Goal: Task Accomplishment & Management: Complete application form

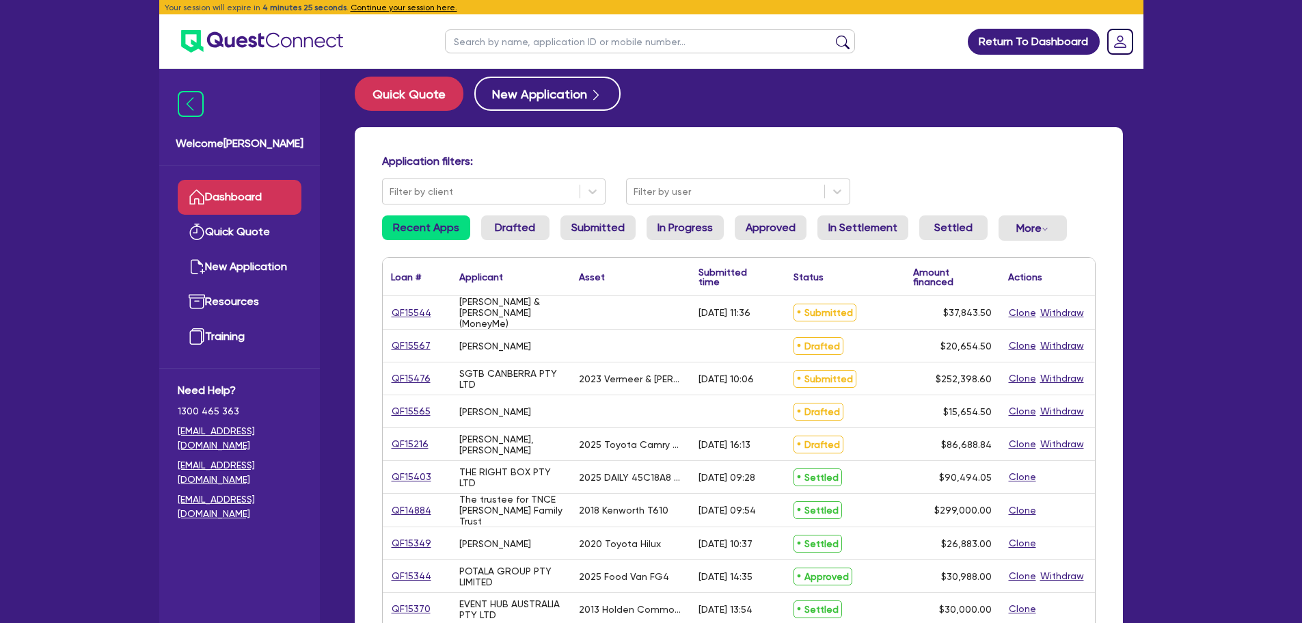
click at [514, 51] on input "text" at bounding box center [650, 41] width 410 height 24
click at [775, 163] on h4 "Application filters:" at bounding box center [739, 160] width 714 height 13
click at [753, 204] on div "Filter by user" at bounding box center [738, 191] width 224 height 26
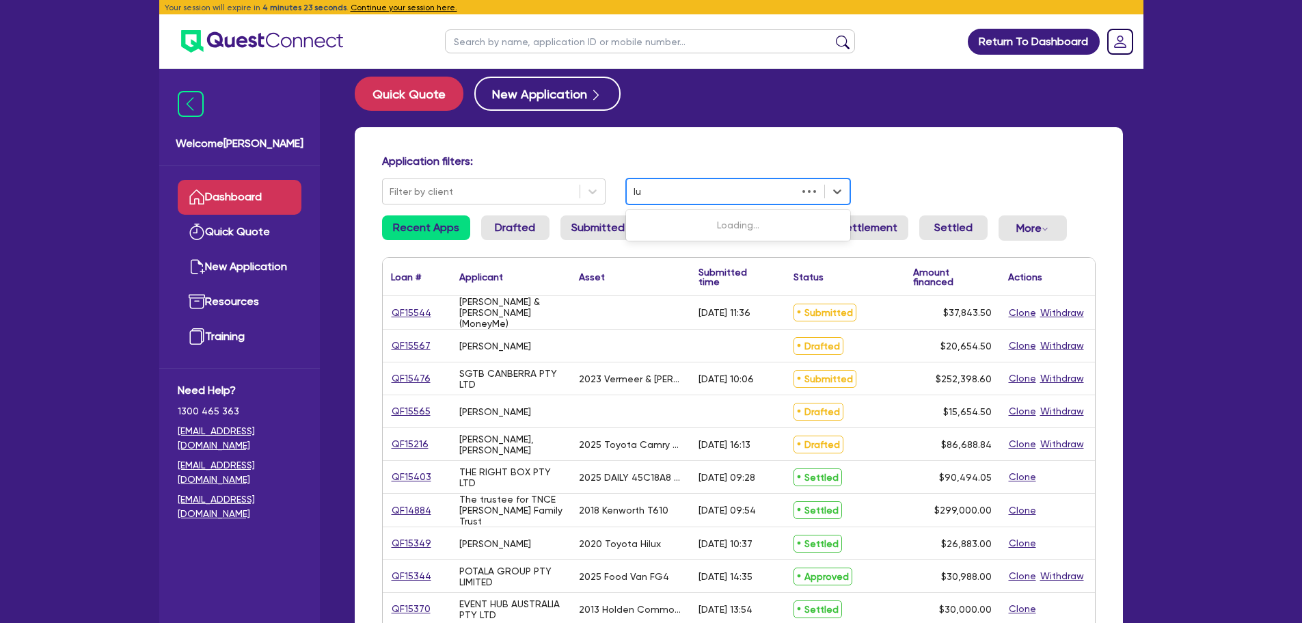
type input "luk"
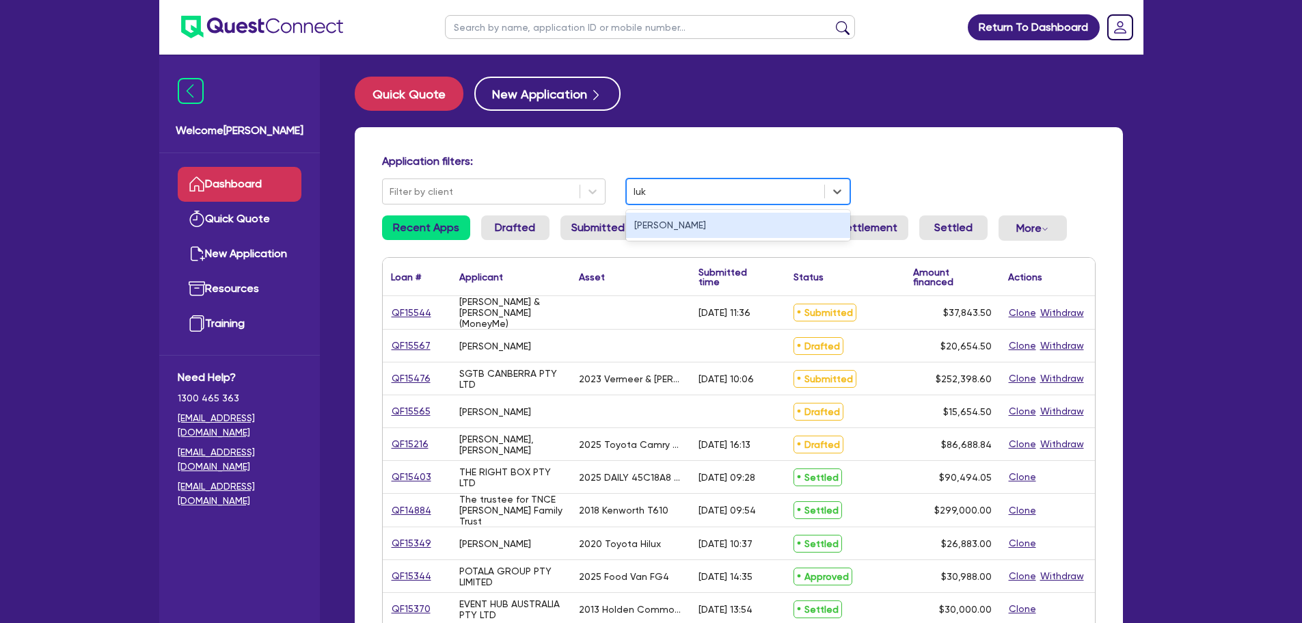
click at [679, 222] on div "[PERSON_NAME]" at bounding box center [738, 225] width 224 height 25
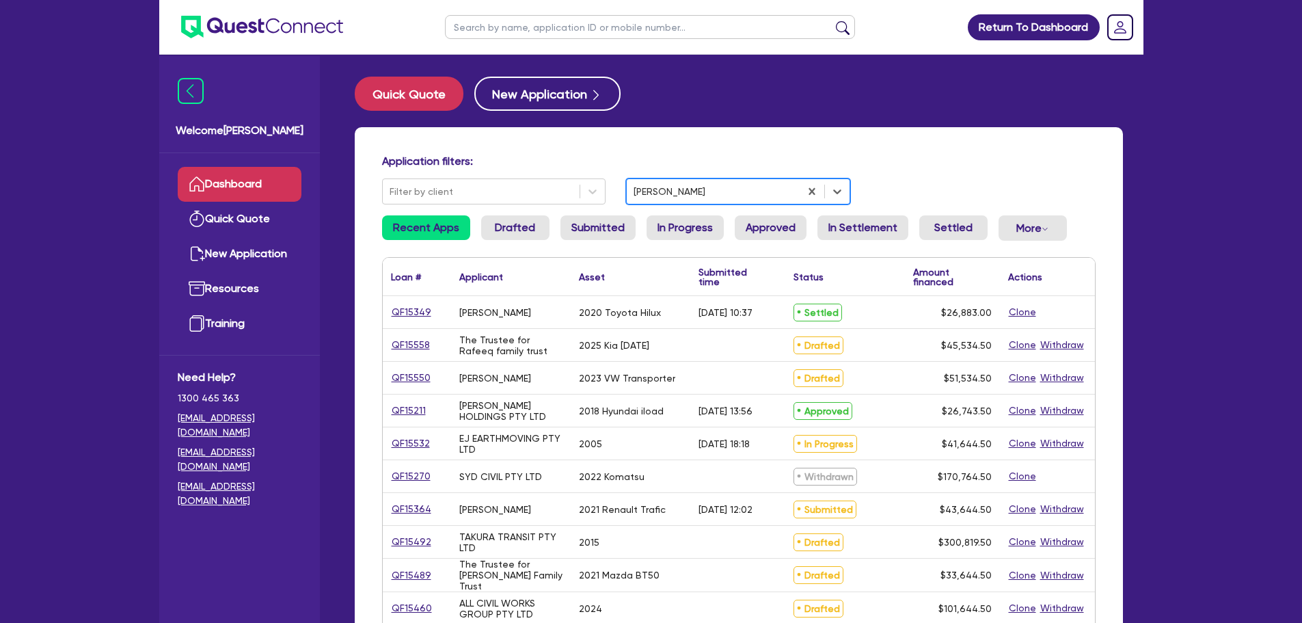
click at [253, 185] on link "Dashboard" at bounding box center [240, 184] width 124 height 35
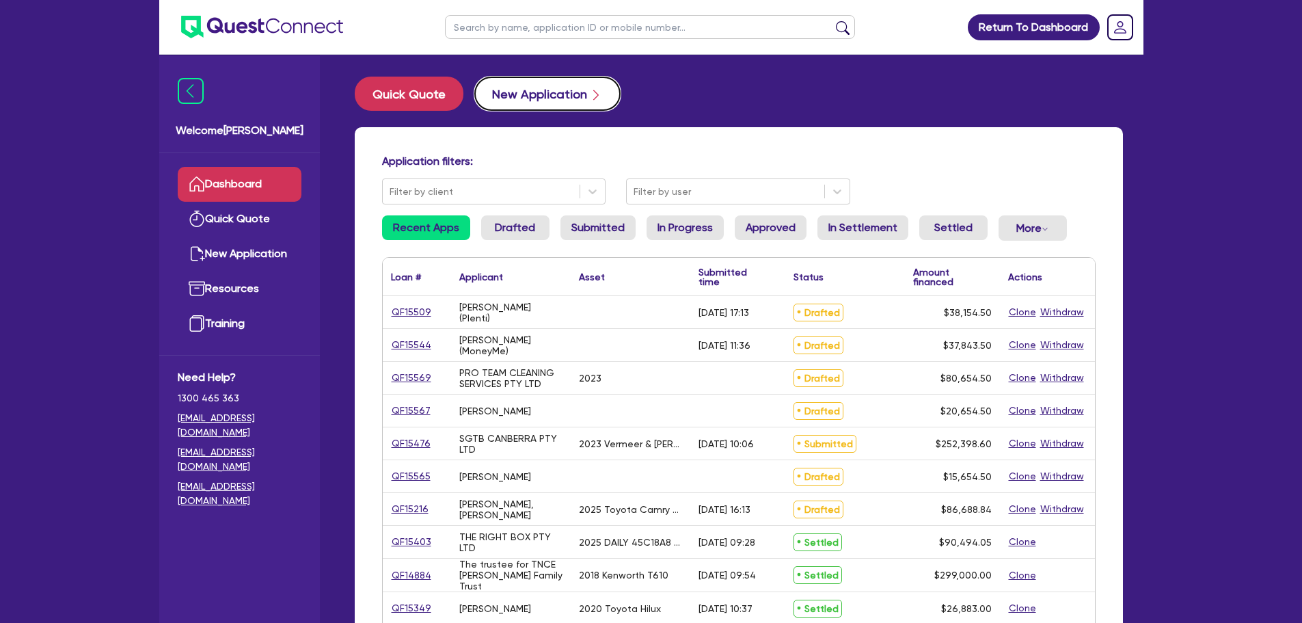
click at [516, 105] on button "New Application" at bounding box center [547, 94] width 146 height 34
select select "Other"
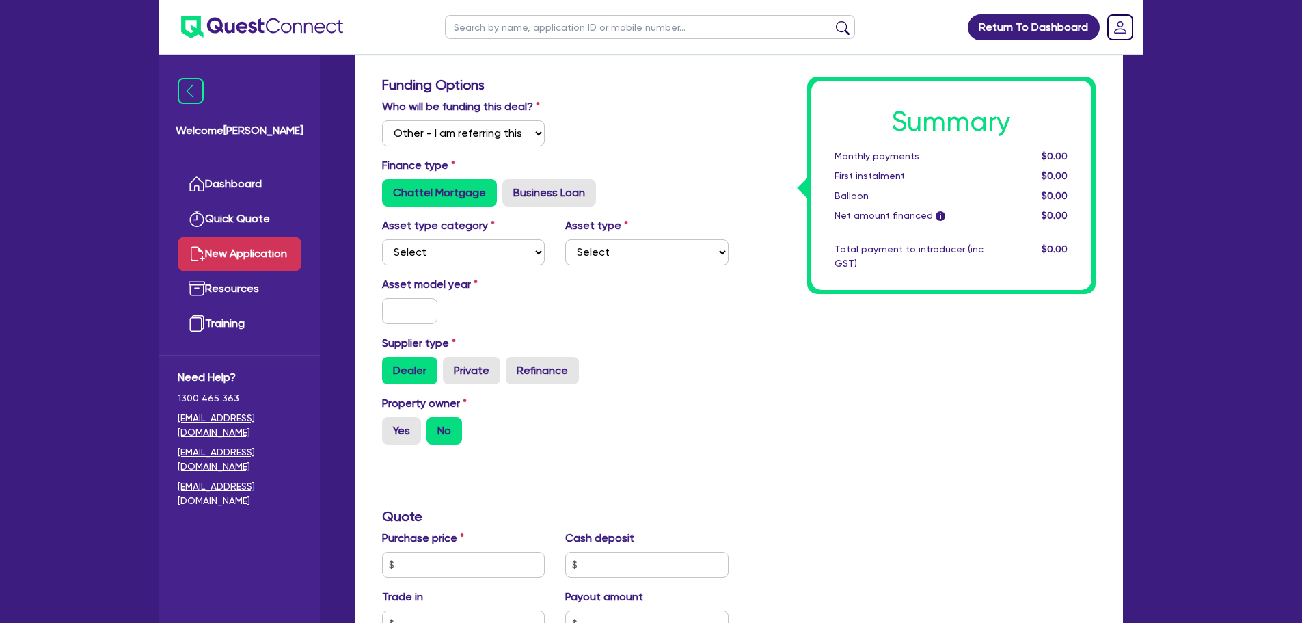
scroll to position [202, 0]
click at [485, 254] on select "Select Cars and light trucks Primary assets Secondary assets Tertiary assets" at bounding box center [463, 252] width 163 height 26
select select "CARS_AND_LIGHT_TRUCKS"
click at [382, 239] on select "Select Cars and light trucks Primary assets Secondary assets Tertiary assets" at bounding box center [463, 252] width 163 height 26
click at [600, 249] on select "Select Passenger vehicles Vans and utes Light trucks up to 4.5 tonne" at bounding box center [646, 252] width 163 height 26
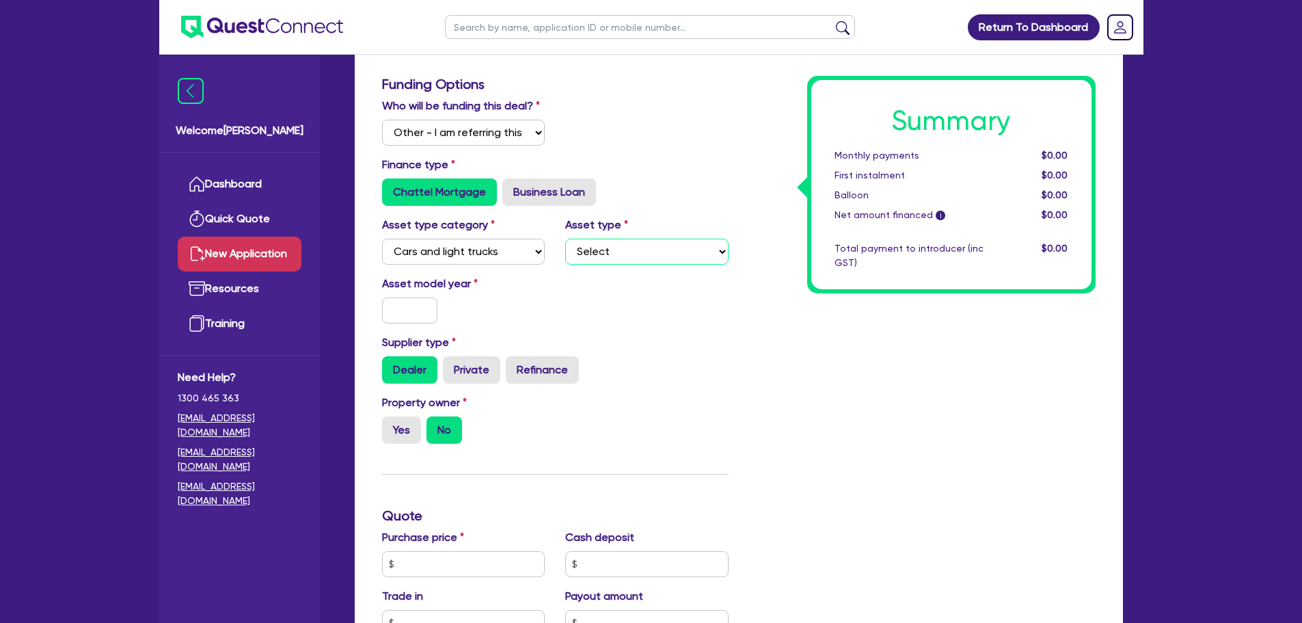
select select "PASSENGER_VEHICLES"
click at [565, 239] on select "Select Passenger vehicles Vans and utes Light trucks up to 4.5 tonne" at bounding box center [646, 252] width 163 height 26
click at [414, 305] on input "text" at bounding box center [410, 310] width 56 height 26
type input "2021"
click at [493, 299] on div "Asset model year [DATE]" at bounding box center [464, 299] width 184 height 48
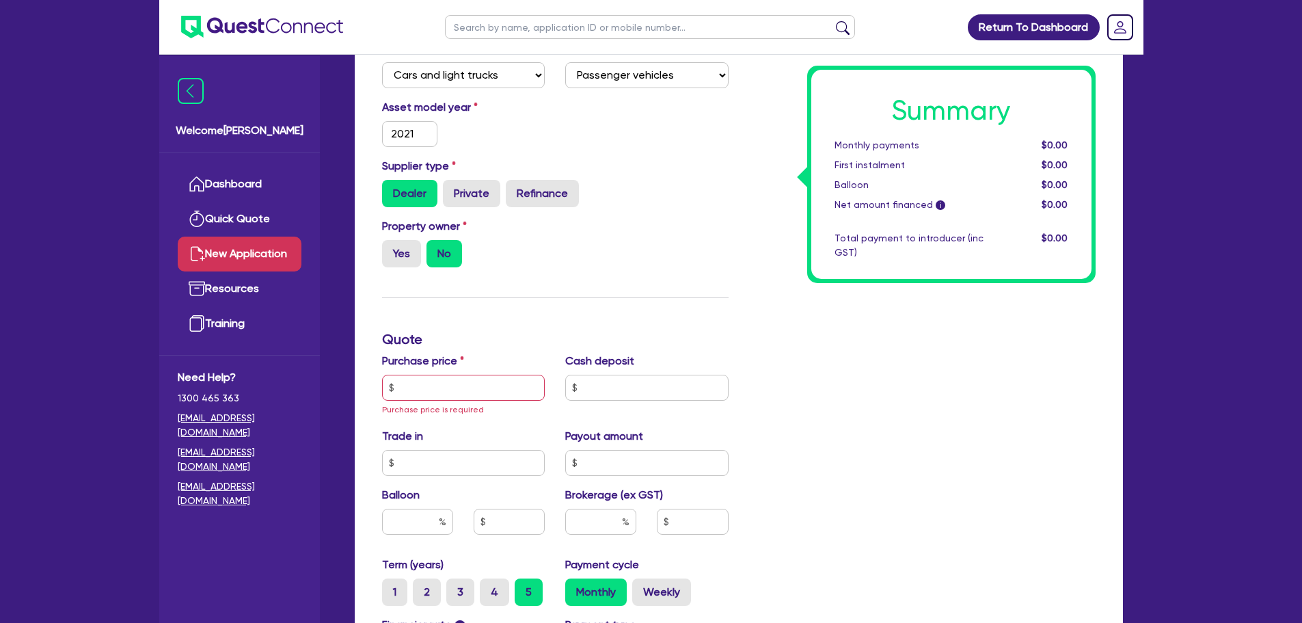
scroll to position [381, 0]
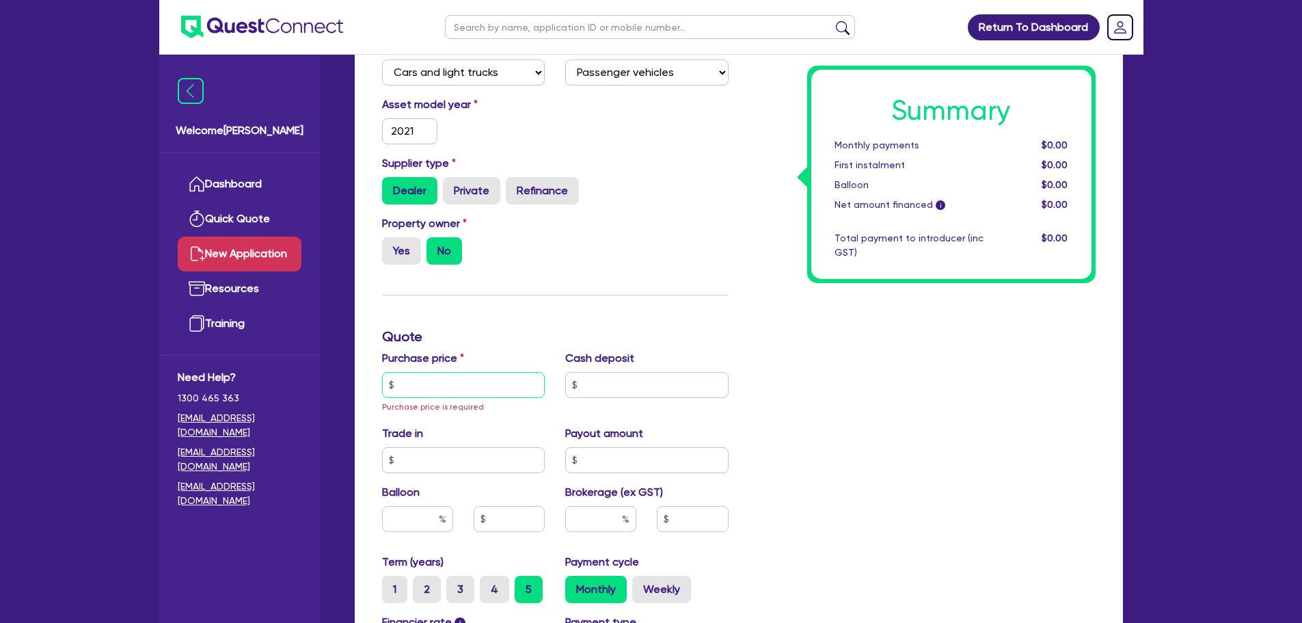
click at [431, 387] on input "text" at bounding box center [463, 385] width 163 height 26
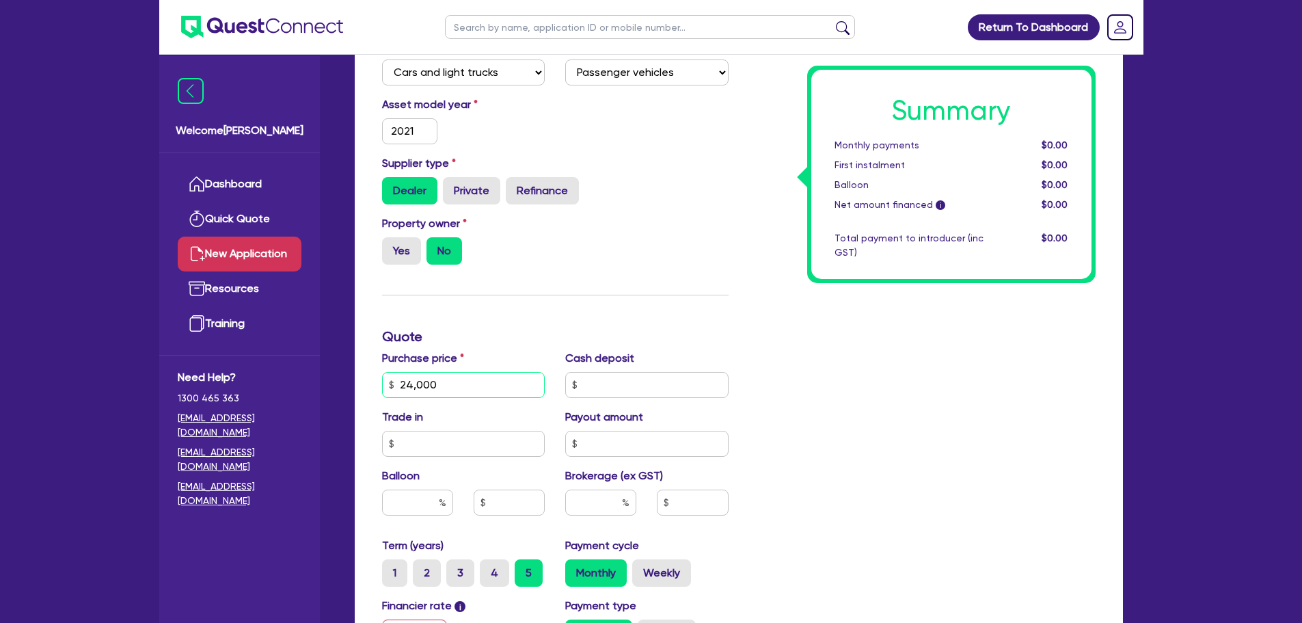
type input "24,000"
click at [665, 407] on div "Purchase price 24,000 Cash deposit Trade in Payout amount Balloon Brokerage (ex…" at bounding box center [555, 443] width 367 height 187
click at [658, 404] on div "Purchase price 24,000 Cash deposit Trade in Payout amount Balloon Brokerage (ex…" at bounding box center [555, 443] width 367 height 187
click at [632, 401] on div "Purchase price 24,000 Cash deposit Trade in Payout amount Balloon Brokerage (ex…" at bounding box center [555, 443] width 367 height 187
click at [615, 378] on input "text" at bounding box center [646, 385] width 163 height 26
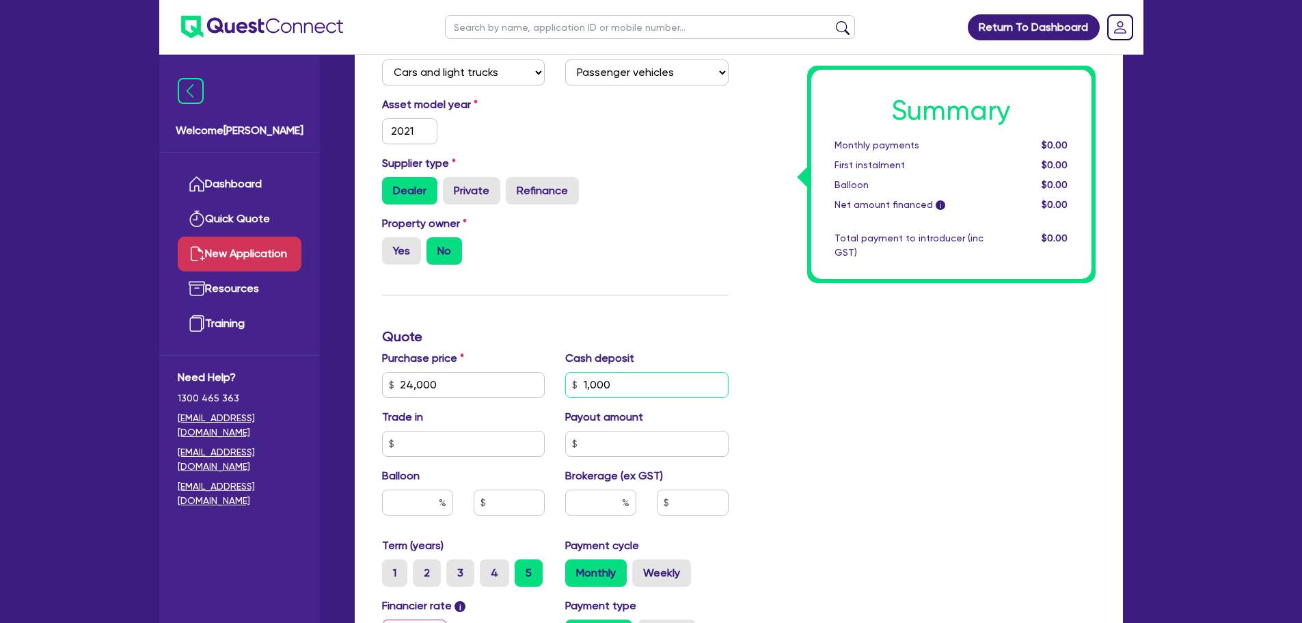
type input "1,000"
click at [800, 440] on div "Summary Monthly payments $0.00 First instalment $0.00 Balloon $0.00 Net amount …" at bounding box center [922, 344] width 367 height 895
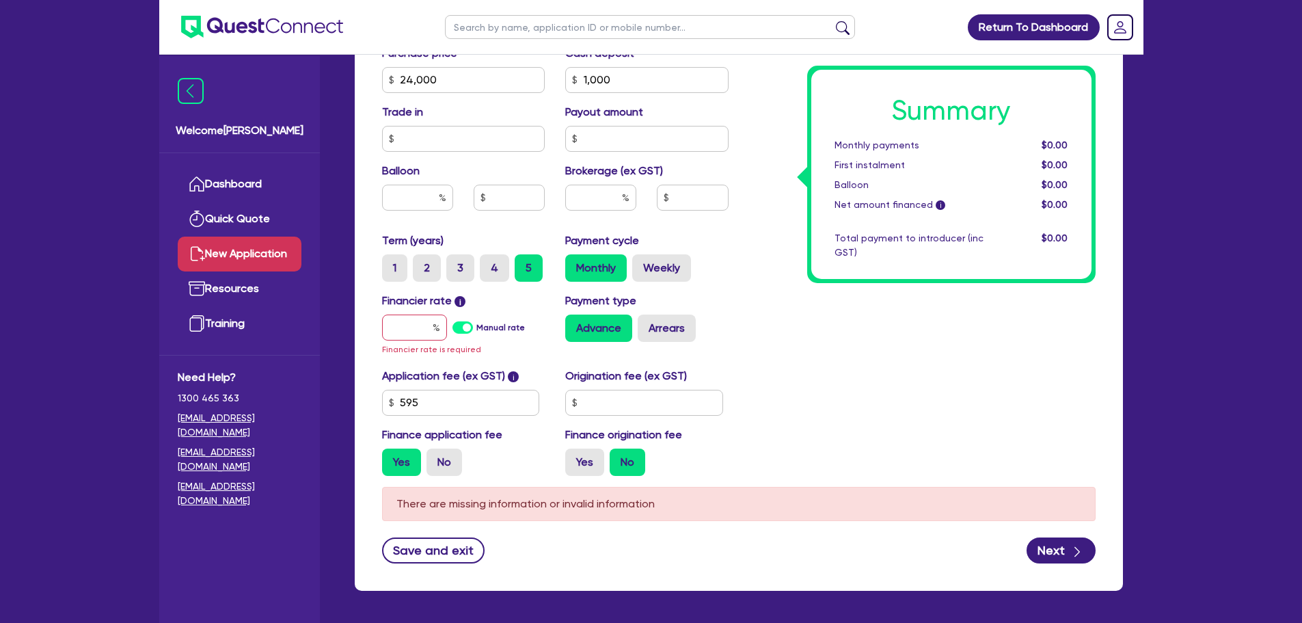
scroll to position [738, 0]
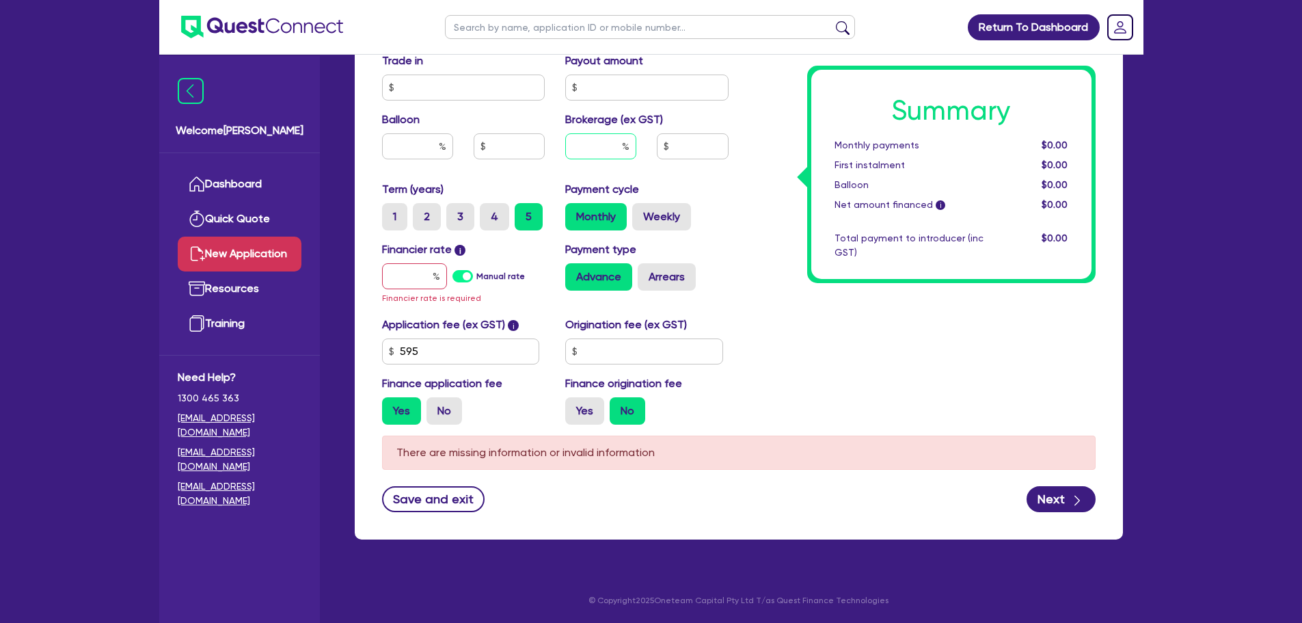
click at [595, 139] on input "text" at bounding box center [600, 146] width 71 height 26
type input "4"
click at [738, 206] on div "Payment cycle Monthly Weekly" at bounding box center [647, 205] width 184 height 49
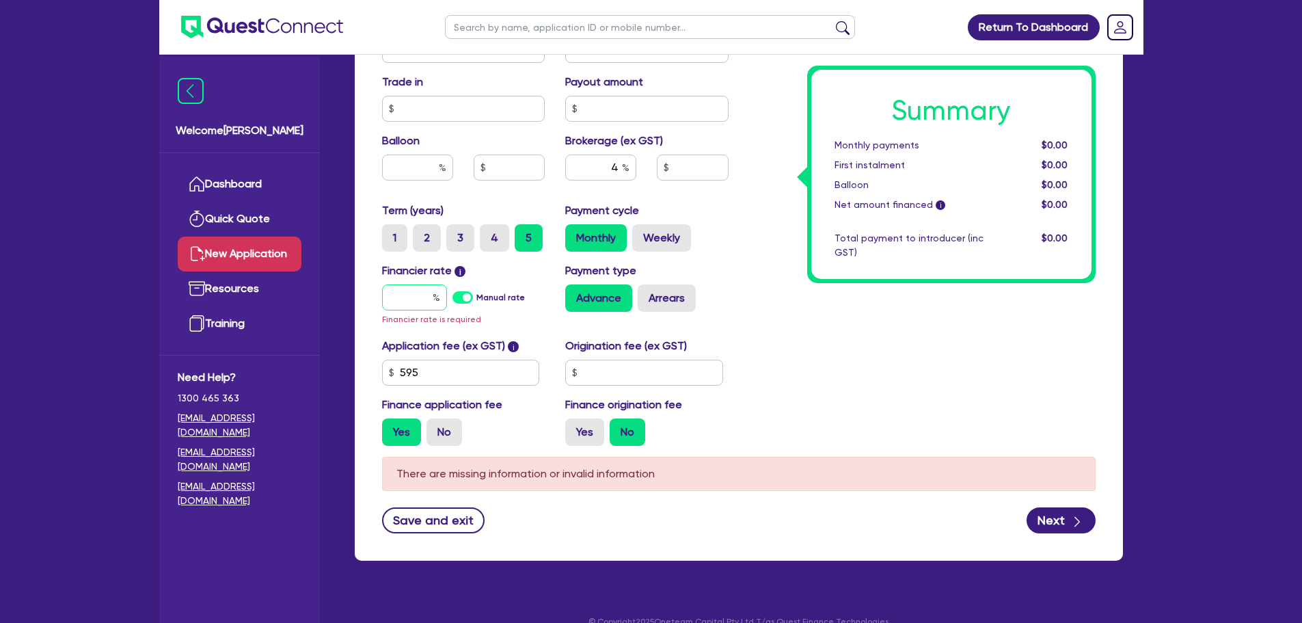
click at [418, 299] on input "text" at bounding box center [414, 297] width 65 height 26
type input "8"
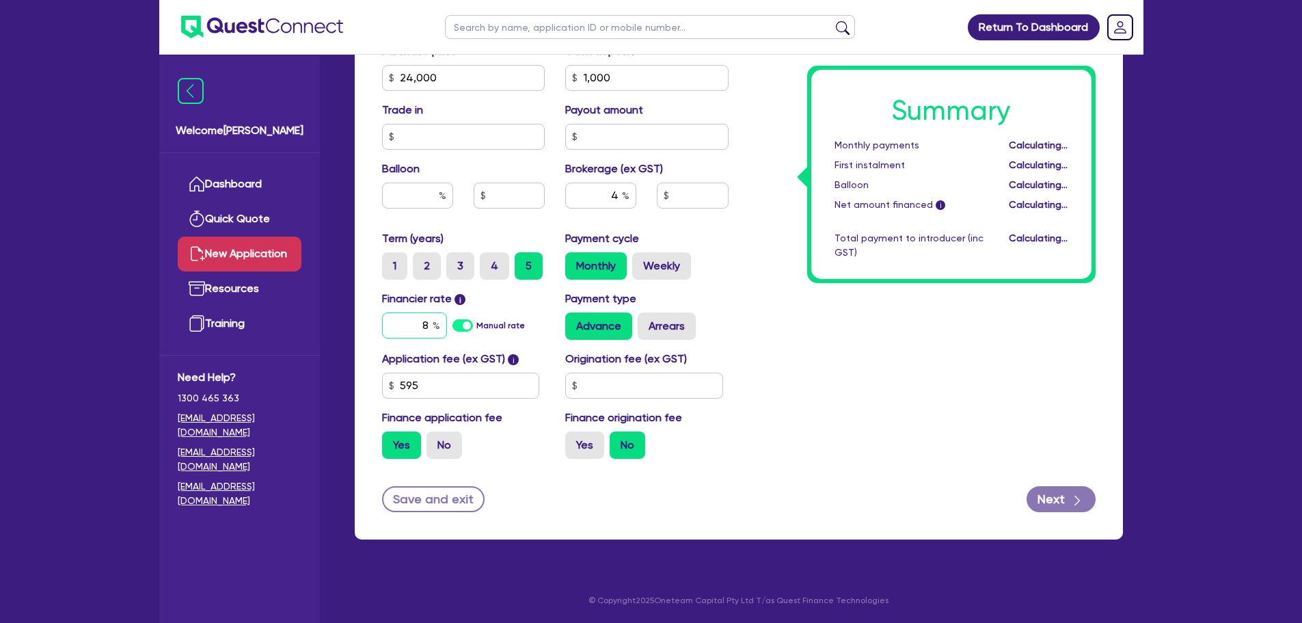
scroll to position [688, 0]
type input "946.18"
type input "8.74"
click at [811, 358] on div "Summary Monthly payments $497.42 First instalment $497.42 Balloon $0.00 Net amo…" at bounding box center [922, 30] width 367 height 880
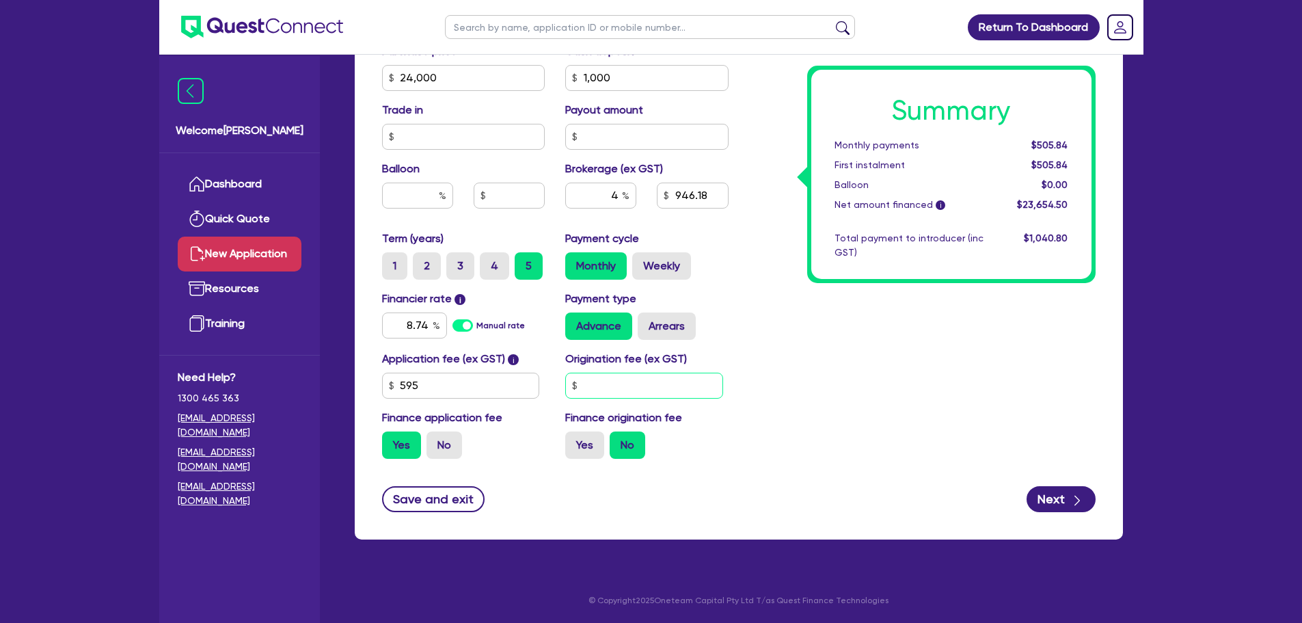
click at [634, 387] on input "text" at bounding box center [644, 386] width 158 height 26
click at [672, 383] on input "900" at bounding box center [644, 386] width 158 height 26
click at [700, 383] on input "900" at bounding box center [644, 386] width 158 height 26
type input "900"
click at [531, 465] on div "Application fee (ex GST) i 595 Origination fee (ex GST) 900 Finance application…" at bounding box center [555, 410] width 367 height 119
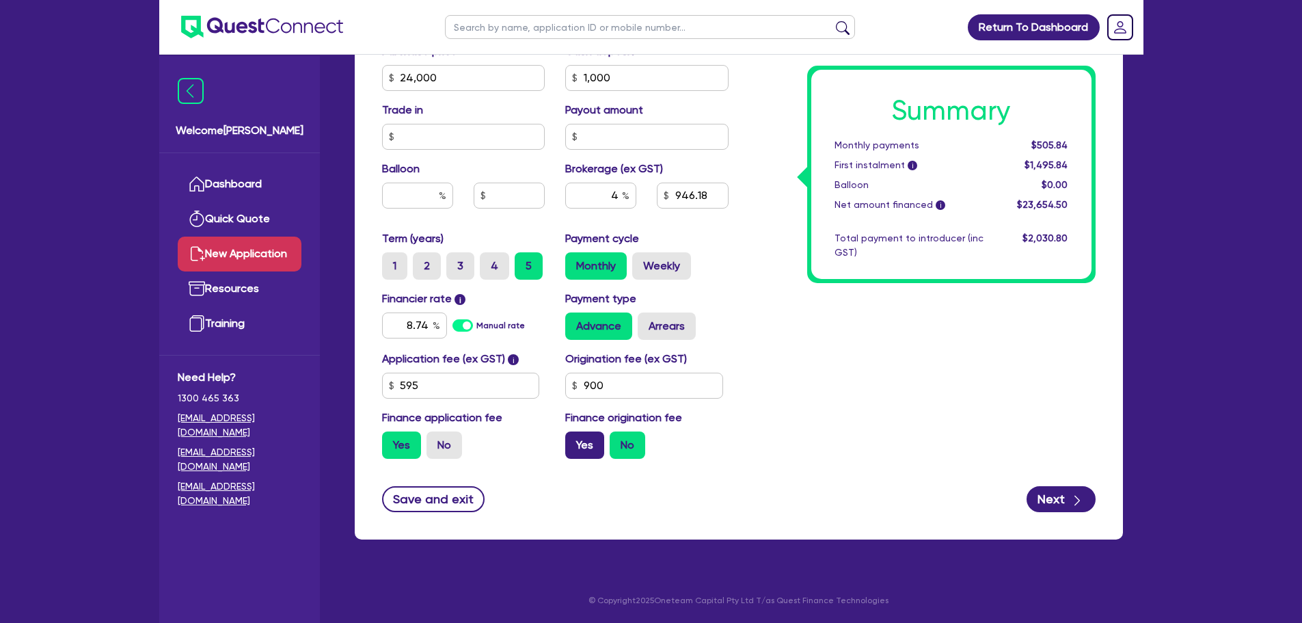
click at [592, 445] on label "Yes" at bounding box center [584, 444] width 39 height 27
click at [574, 440] on input "Yes" at bounding box center [569, 435] width 9 height 9
radio input "true"
type input "985.78"
click at [751, 423] on div "Summary Monthly payments $527.01 First instalment $527.01 Balloon $0.00 Net amo…" at bounding box center [922, 30] width 367 height 880
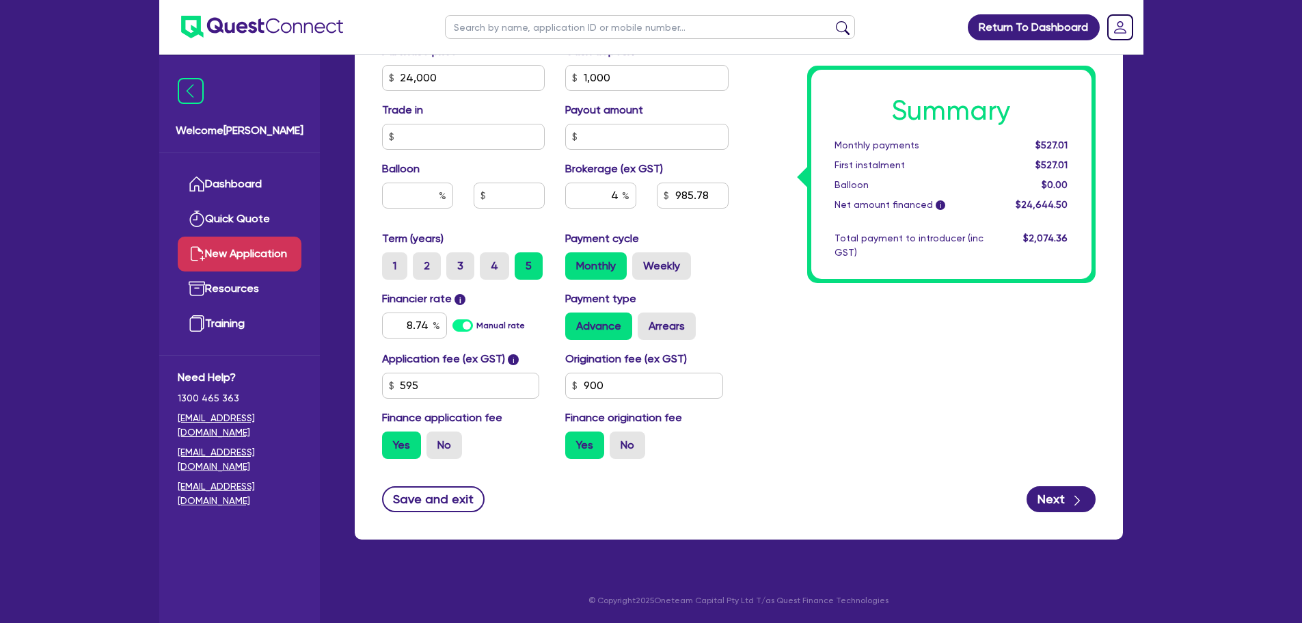
click at [1037, 486] on div "Next" at bounding box center [1061, 499] width 69 height 26
click at [1042, 493] on button "Next" at bounding box center [1061, 499] width 69 height 26
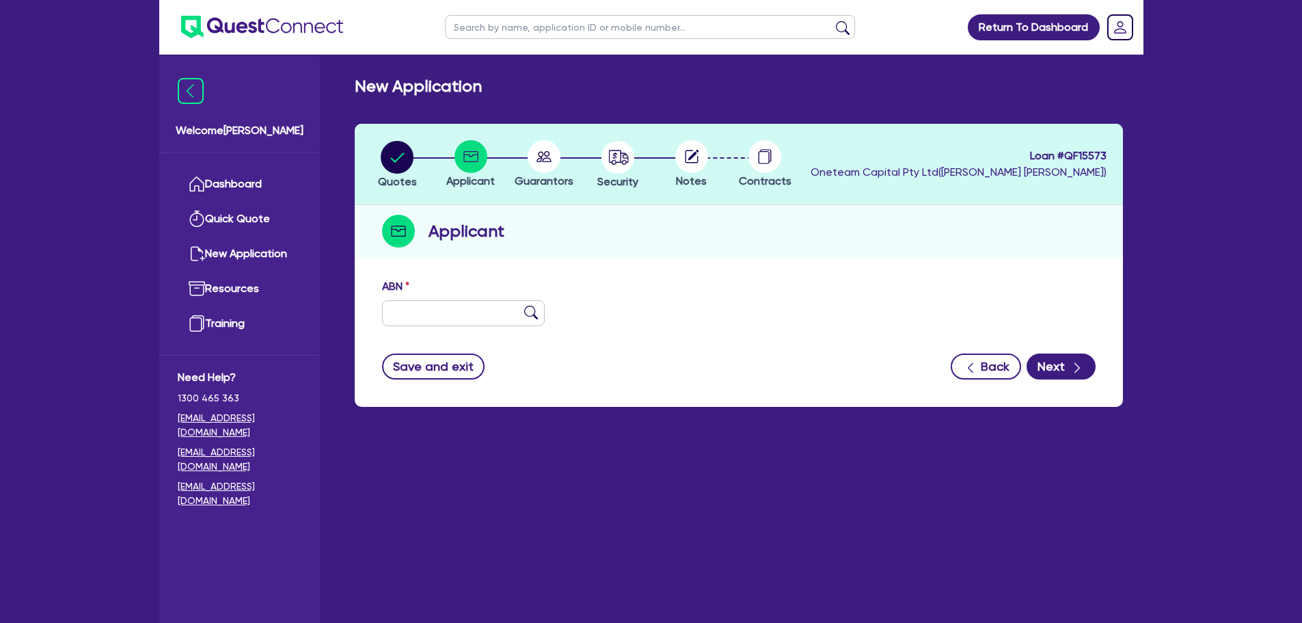
click at [444, 297] on div "ABN" at bounding box center [464, 302] width 184 height 48
click at [438, 318] on input "text" at bounding box center [463, 313] width 163 height 26
paste input "24 308 128 021"
type input "24 308 128 021"
type input "TAJICK, YAGHOB"
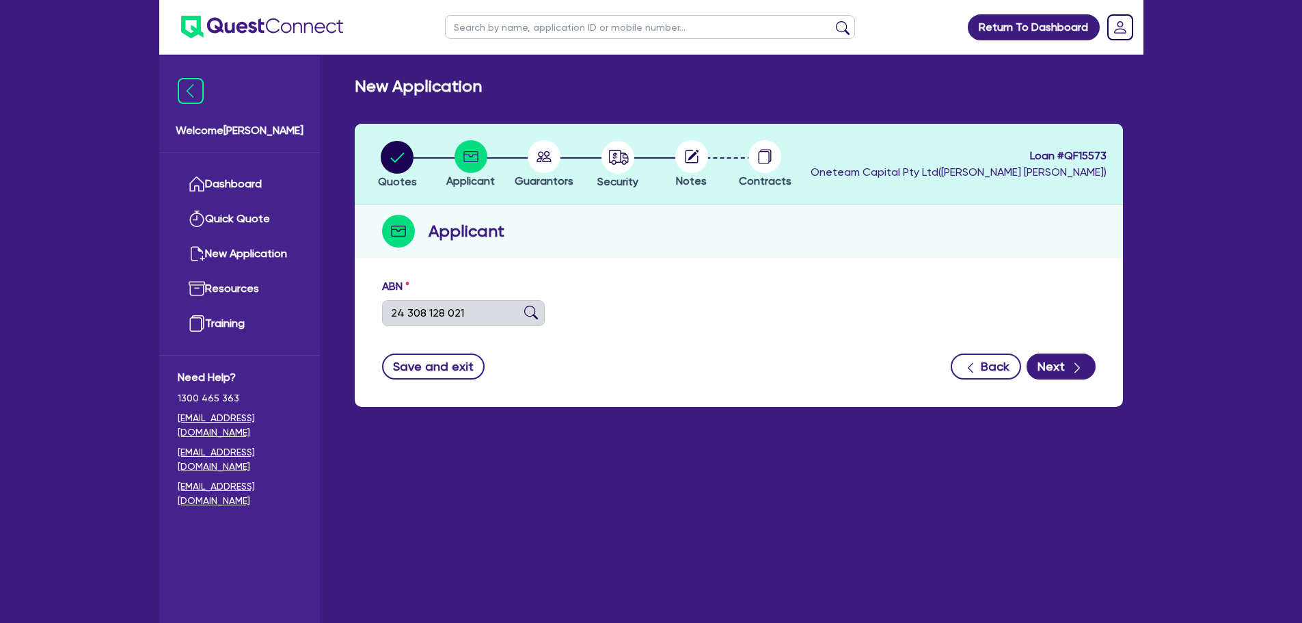
type input "T-[PERSON_NAME] HOME REPAIRS"
select select "SOLE_TRADER"
type input "[DATE]"
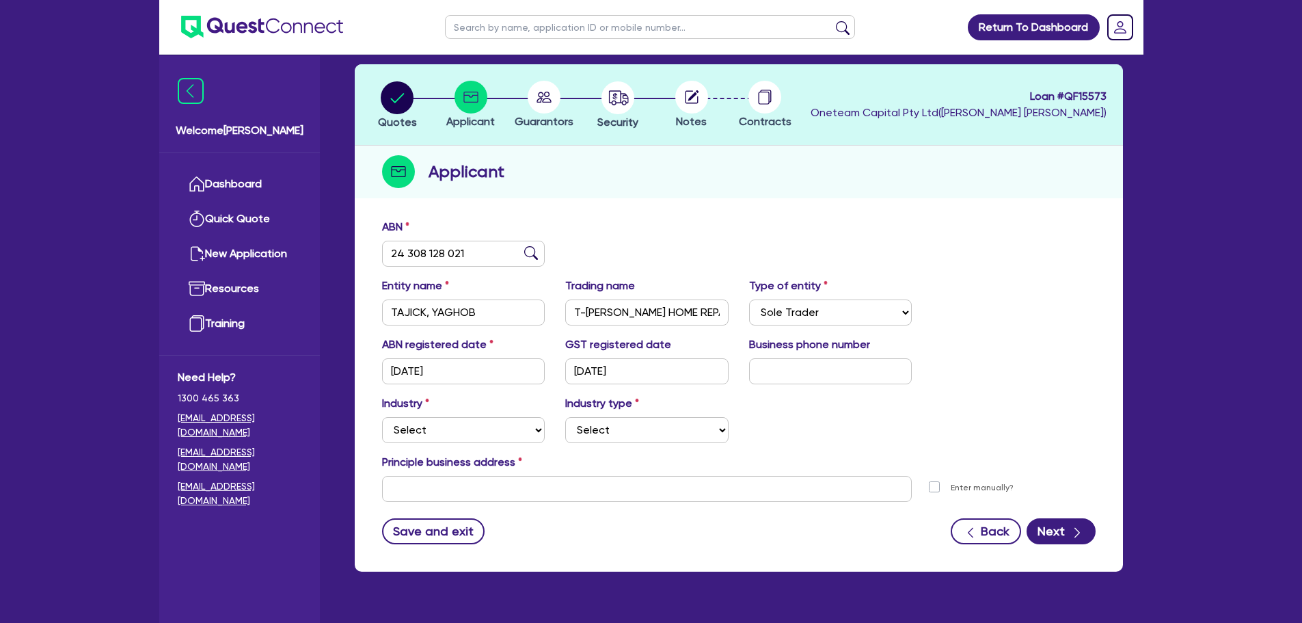
scroll to position [92, 0]
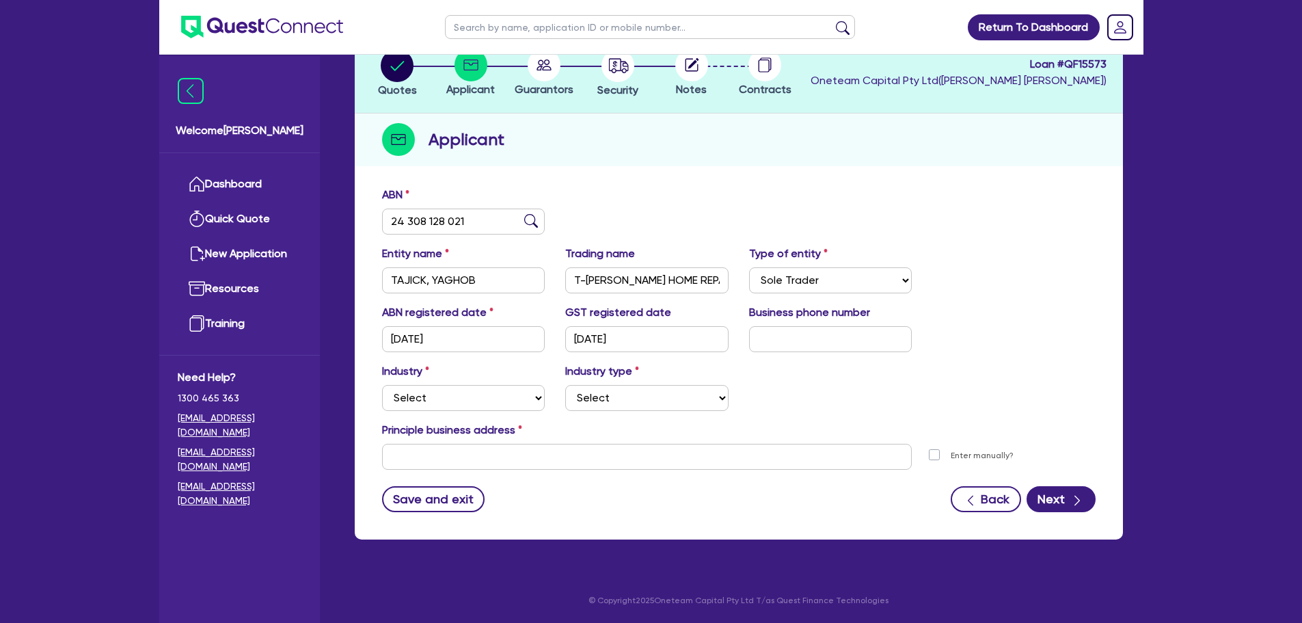
drag, startPoint x: 463, startPoint y: 409, endPoint x: 760, endPoint y: 397, distance: 296.9
drag, startPoint x: 760, startPoint y: 397, endPoint x: 426, endPoint y: 423, distance: 335.3
click at [426, 423] on label "Principle business address" at bounding box center [452, 430] width 140 height 16
click at [444, 407] on select "Select Accomodation & Food Services Administrative & Support Services Agricultu…" at bounding box center [463, 398] width 163 height 26
click at [441, 393] on select "Select Accomodation & Food Services Administrative & Support Services Agricultu…" at bounding box center [463, 398] width 163 height 26
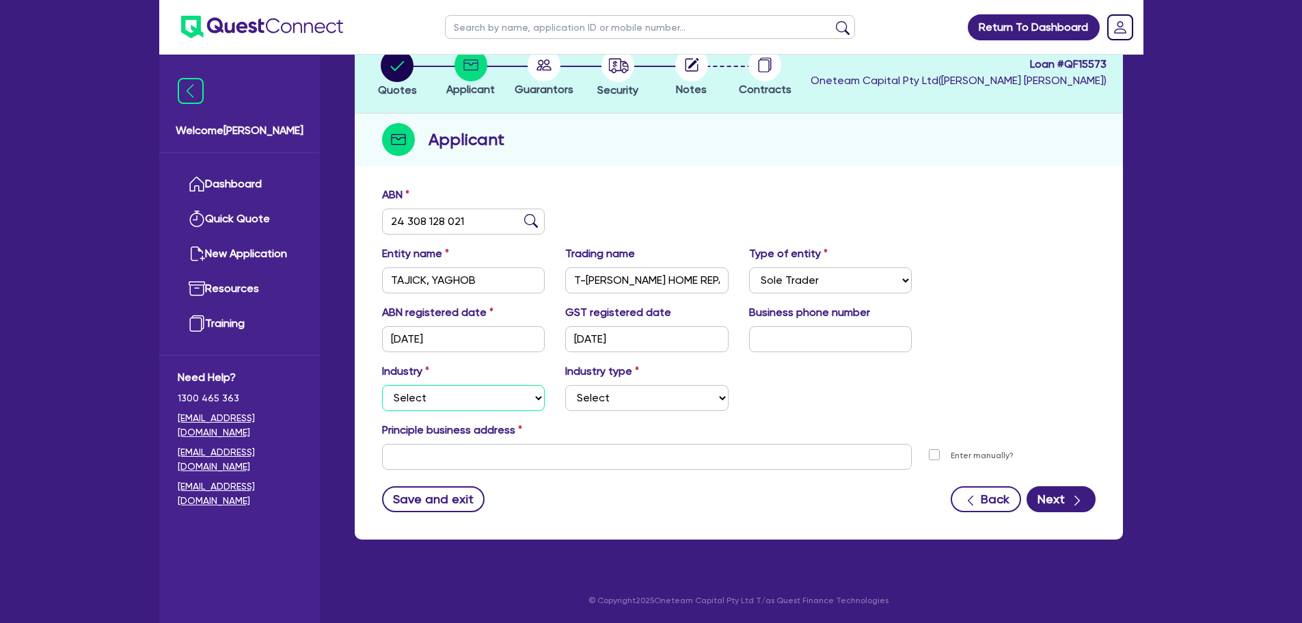
select select "BUILDING_CONSTRUCTION"
click at [382, 385] on select "Select Accomodation & Food Services Administrative & Support Services Agricultu…" at bounding box center [463, 398] width 163 height 26
click at [635, 388] on select "Select Trades People Providing Services Direct to Consumers Trades People Provi…" at bounding box center [646, 398] width 163 height 26
select select "TRADES_SERVICES_CONSUMERS"
click at [565, 385] on select "Select Trades People Providing Services Direct to Consumers Trades People Provi…" at bounding box center [646, 398] width 163 height 26
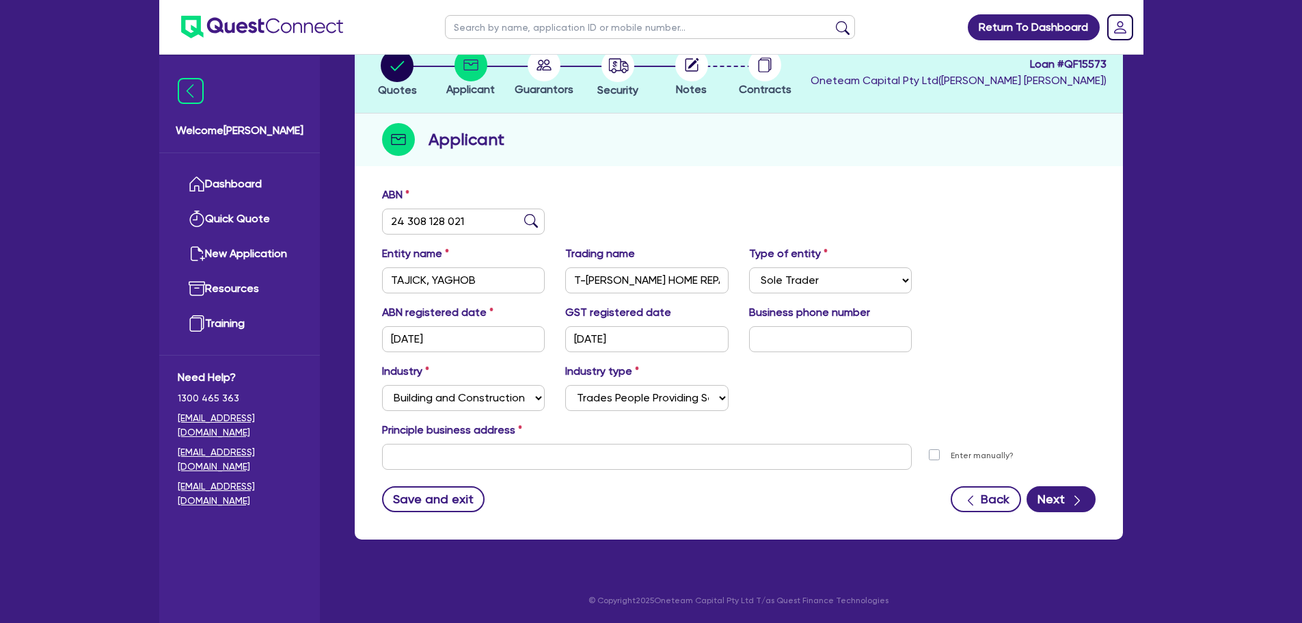
click at [791, 381] on div "Industry Select Accomodation & Food Services Administrative & Support Services …" at bounding box center [739, 392] width 734 height 59
click at [440, 445] on input "text" at bounding box center [647, 457] width 530 height 26
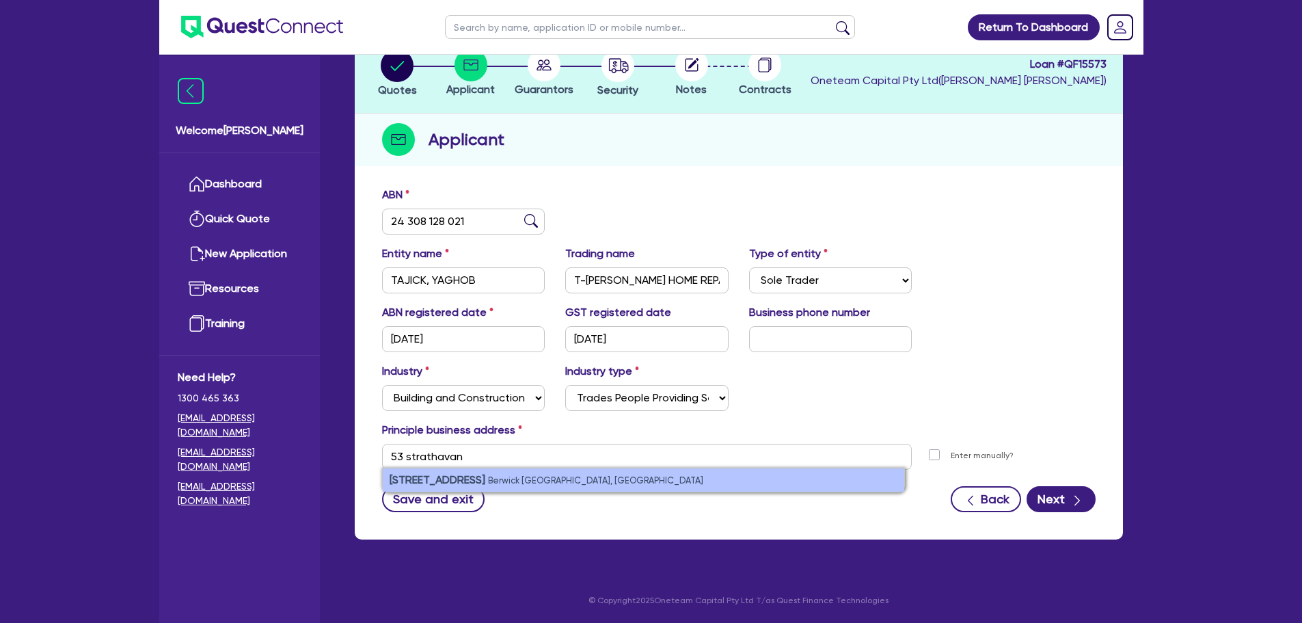
click at [478, 474] on strong "[STREET_ADDRESS]" at bounding box center [438, 479] width 96 height 13
type input "[STREET_ADDRESS][PERSON_NAME]"
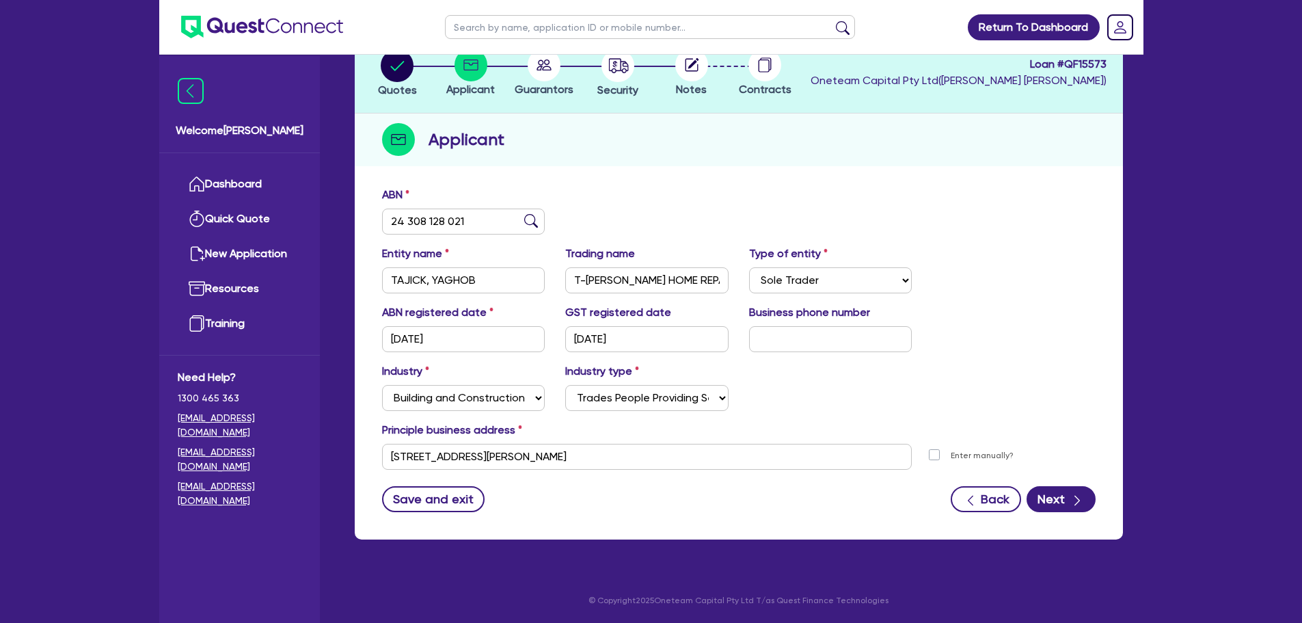
click at [640, 518] on div "ABN 24 308 128 021 Entity name [GEOGRAPHIC_DATA], YAGHOB Trading name T-[PERSON…" at bounding box center [739, 360] width 768 height 360
click at [1061, 496] on button "Next" at bounding box center [1061, 499] width 69 height 26
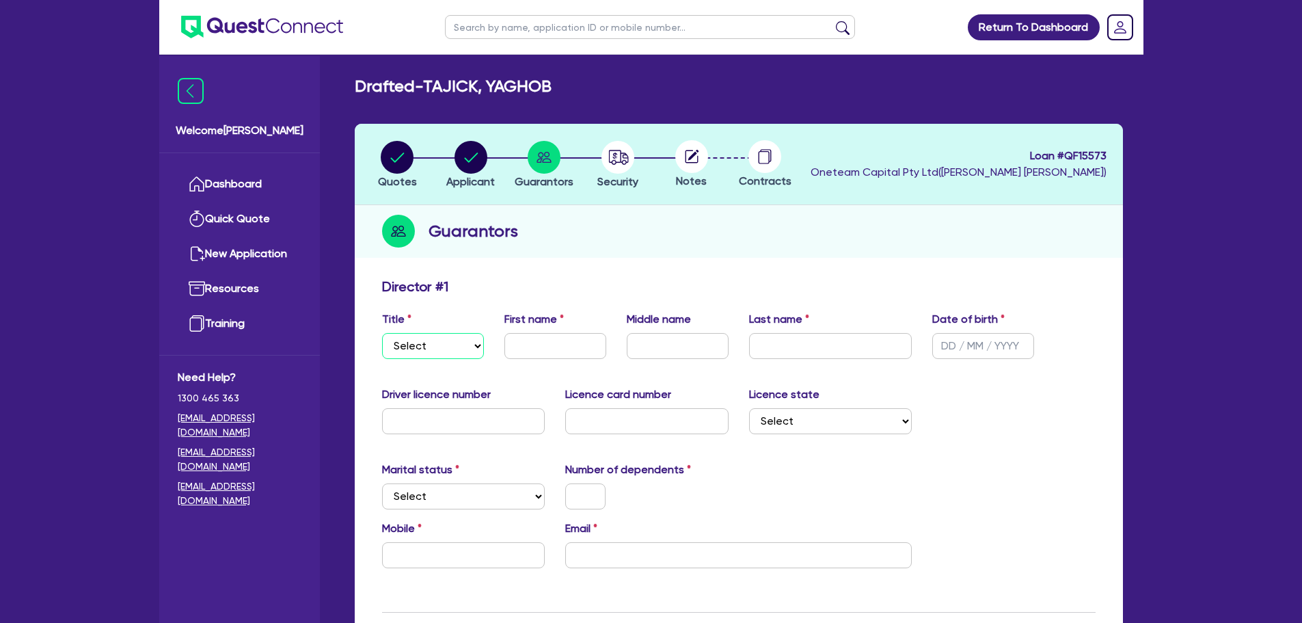
click at [451, 354] on select "Select Mr Mrs Ms Miss Dr" at bounding box center [433, 346] width 102 height 26
click at [382, 333] on select "Select Mr Mrs Ms Miss Dr" at bounding box center [433, 346] width 102 height 26
click at [415, 349] on select "Select Mr Mrs Ms Miss Dr" at bounding box center [433, 346] width 102 height 26
select select "MR"
click at [382, 333] on select "Select Mr Mrs Ms Miss Dr" at bounding box center [433, 346] width 102 height 26
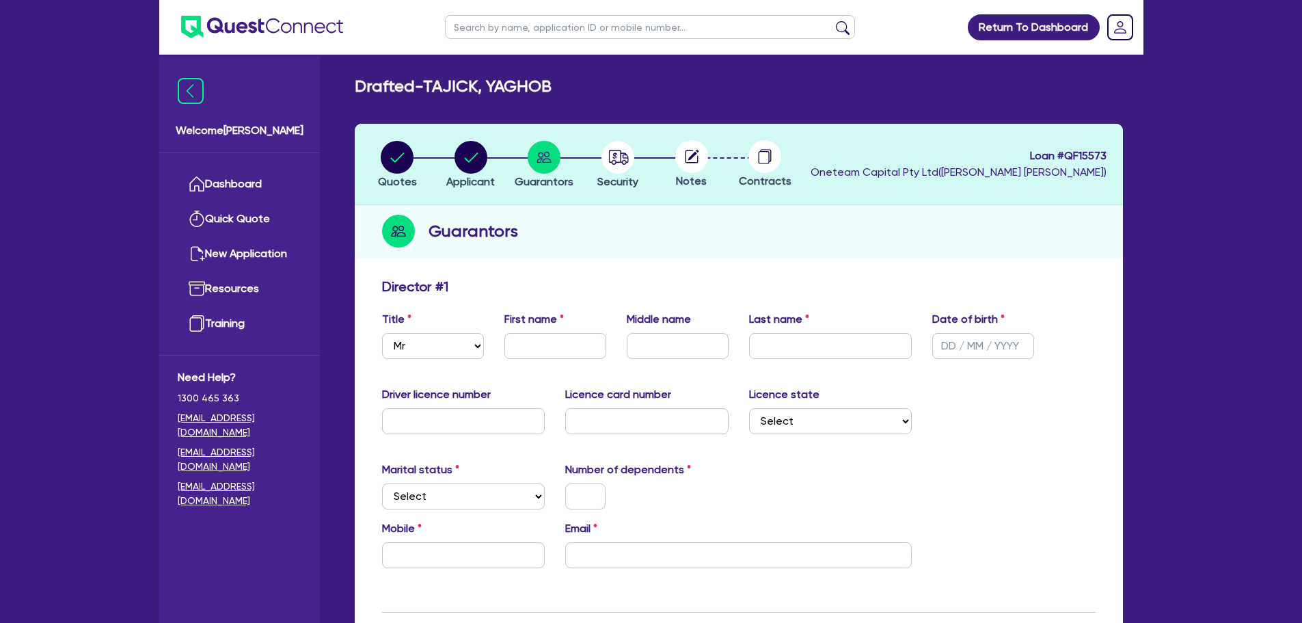
click at [550, 325] on label "First name" at bounding box center [533, 319] width 59 height 16
click at [548, 339] on input "text" at bounding box center [555, 346] width 102 height 26
type input "Yaghob"
click at [767, 357] on input "text" at bounding box center [830, 346] width 163 height 26
type input "Tajick"
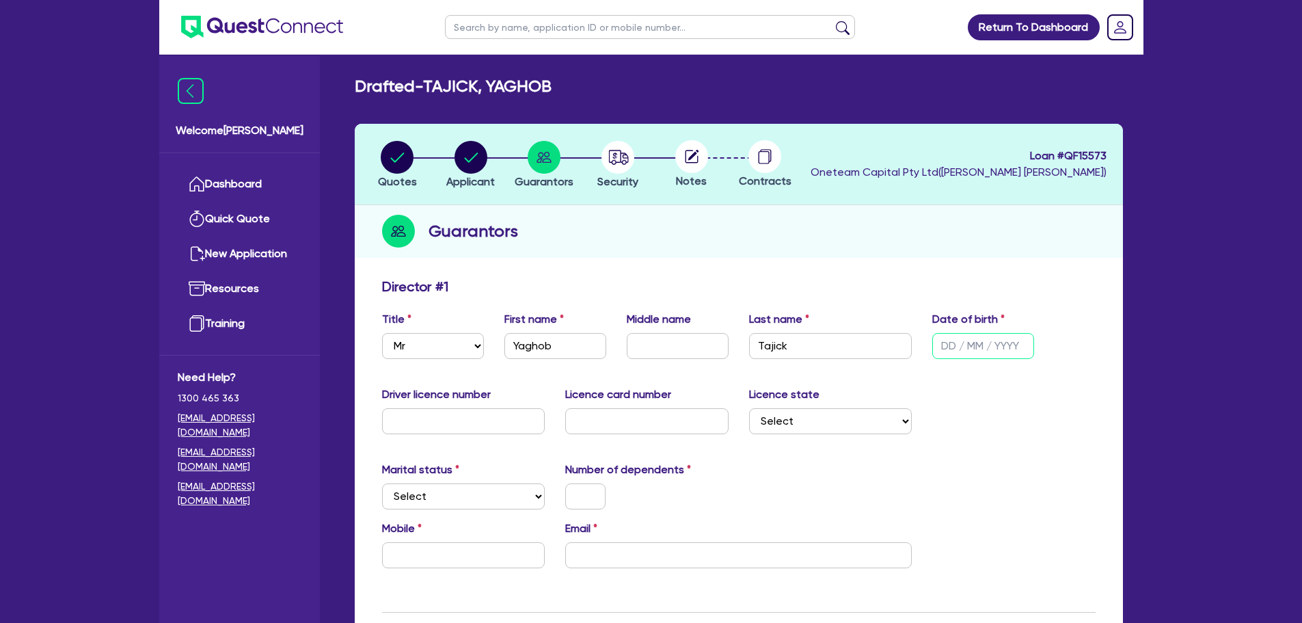
click at [963, 350] on input "text" at bounding box center [983, 346] width 102 height 26
type input "[DATE]"
click at [992, 435] on div "Driver licence number Licence card number Licence state Select [GEOGRAPHIC_DATA…" at bounding box center [739, 415] width 734 height 59
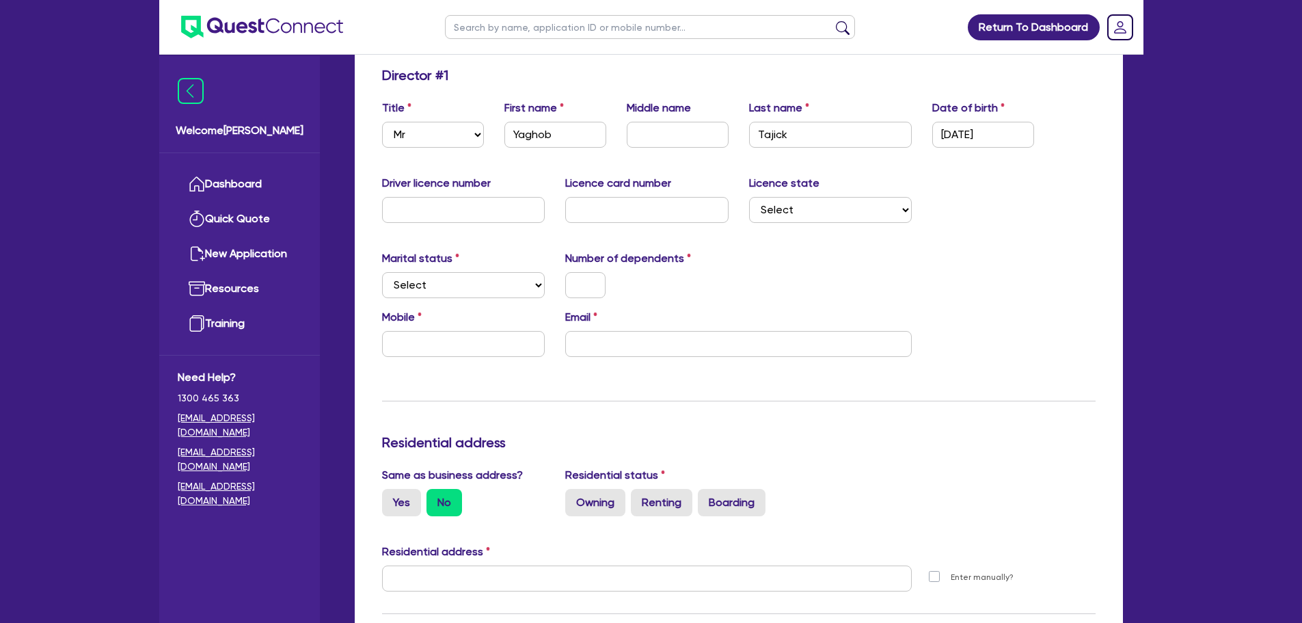
scroll to position [212, 0]
click at [684, 281] on div at bounding box center [647, 284] width 184 height 26
click at [444, 295] on select "Select Single Married De Facto / Partner" at bounding box center [463, 284] width 163 height 26
click at [382, 271] on select "Select Single Married De Facto / Partner" at bounding box center [463, 284] width 163 height 26
click at [458, 288] on select "Select Single Married De Facto / Partner" at bounding box center [463, 284] width 163 height 26
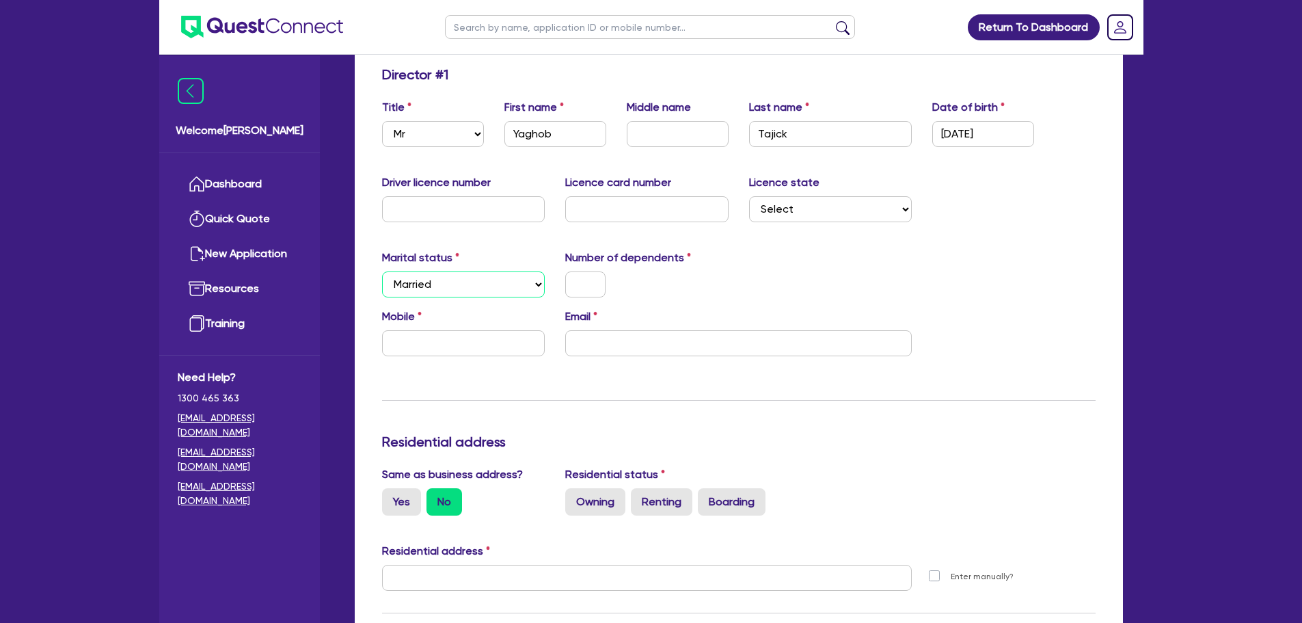
select select "DE_FACTO"
click at [382, 271] on select "Select Single Married De Facto / Partner" at bounding box center [463, 284] width 163 height 26
click at [584, 282] on input "text" at bounding box center [585, 284] width 40 height 26
click at [684, 301] on div "Marital status Select [DEMOGRAPHIC_DATA] Married De Facto / Partner Number of d…" at bounding box center [739, 278] width 734 height 59
click at [599, 331] on input "email" at bounding box center [738, 343] width 347 height 26
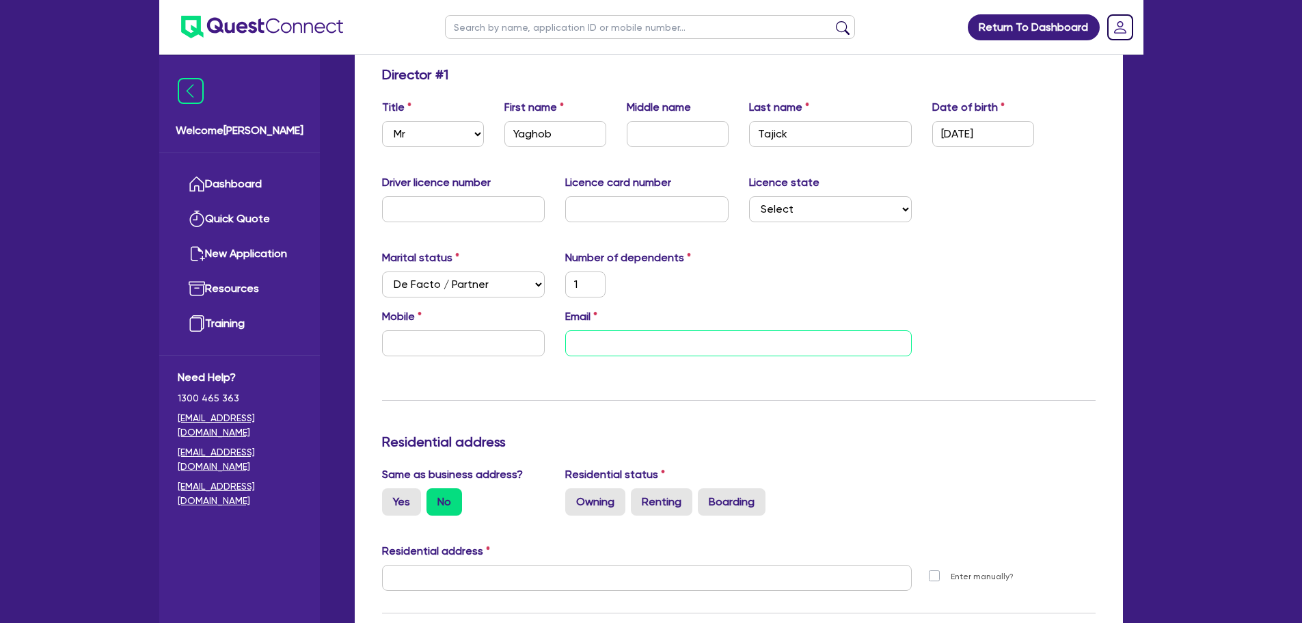
paste input "[EMAIL_ADDRESS][DOMAIN_NAME]"
type input "1"
type input "[EMAIL_ADDRESS][DOMAIN_NAME]"
click at [429, 326] on div "Mobile" at bounding box center [464, 332] width 184 height 48
click at [427, 334] on input "text" at bounding box center [463, 343] width 163 height 26
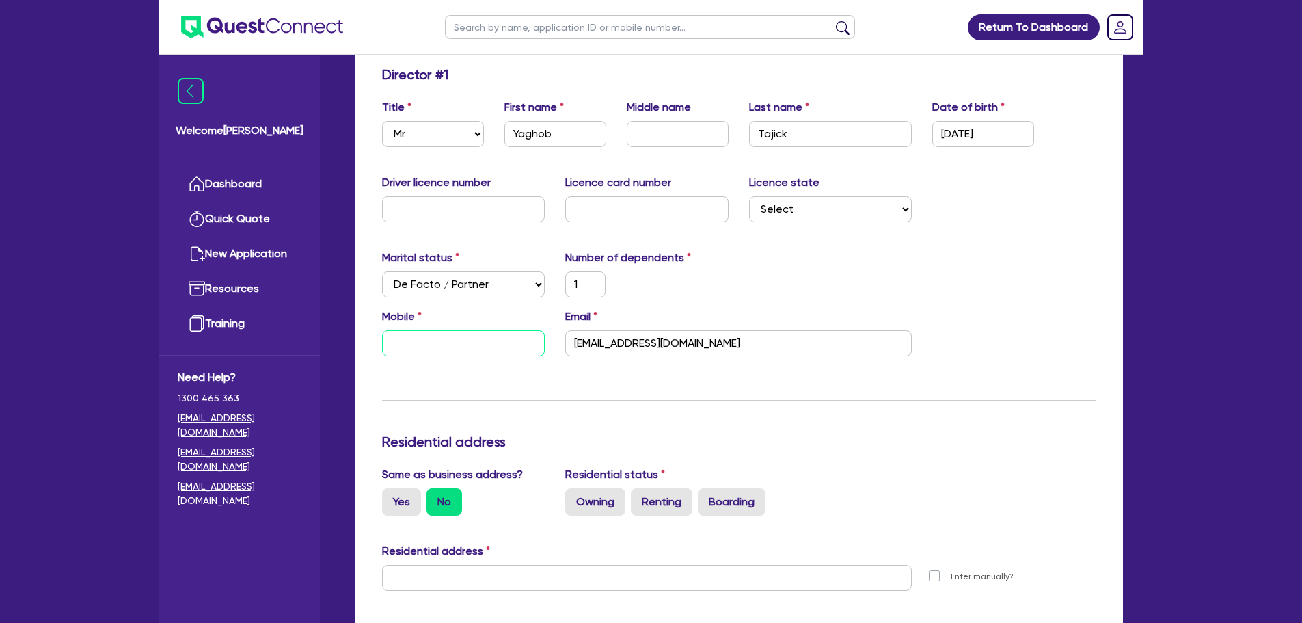
type input "1"
type input "0"
type input "1"
type input "04"
type input "1"
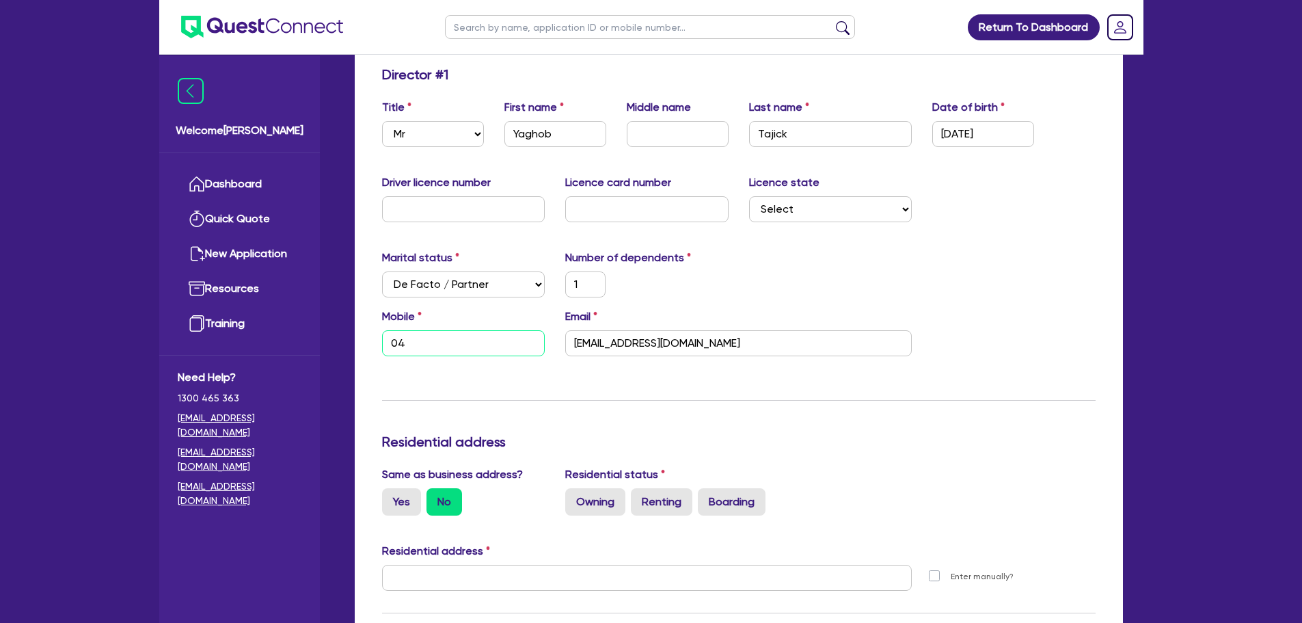
type input "048"
type input "1"
type input "0480"
type input "1"
type input "0480 6"
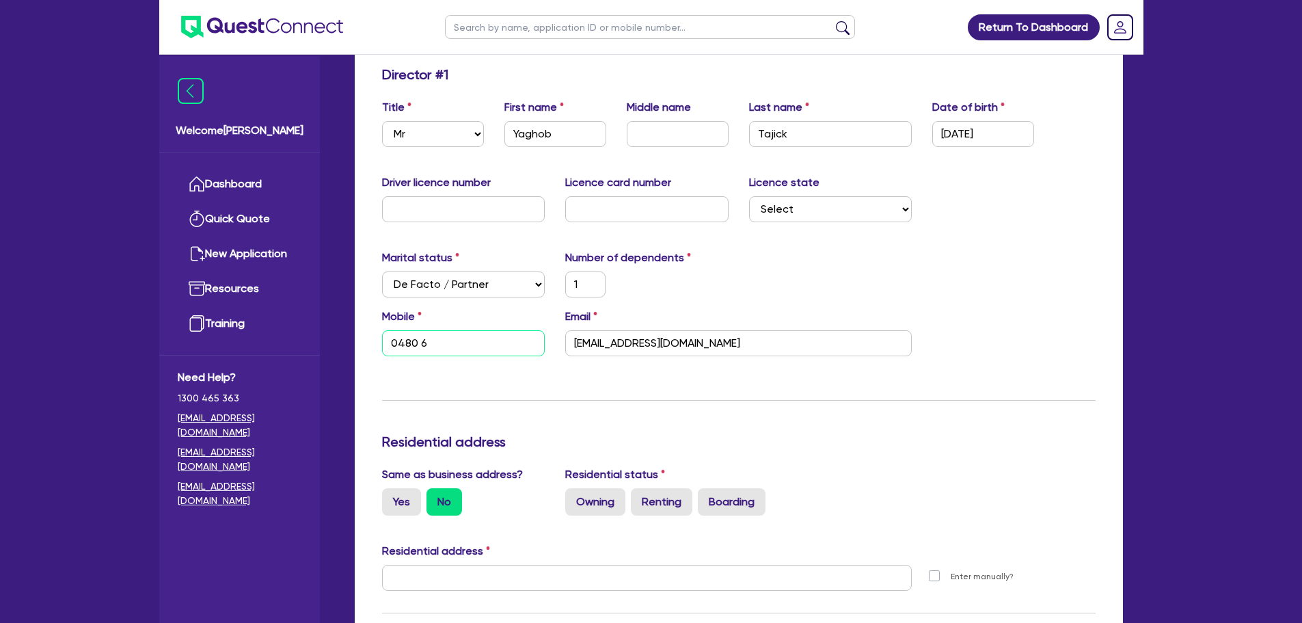
type input "1"
type input "0480 63"
type input "1"
type input "0480 636"
type input "1"
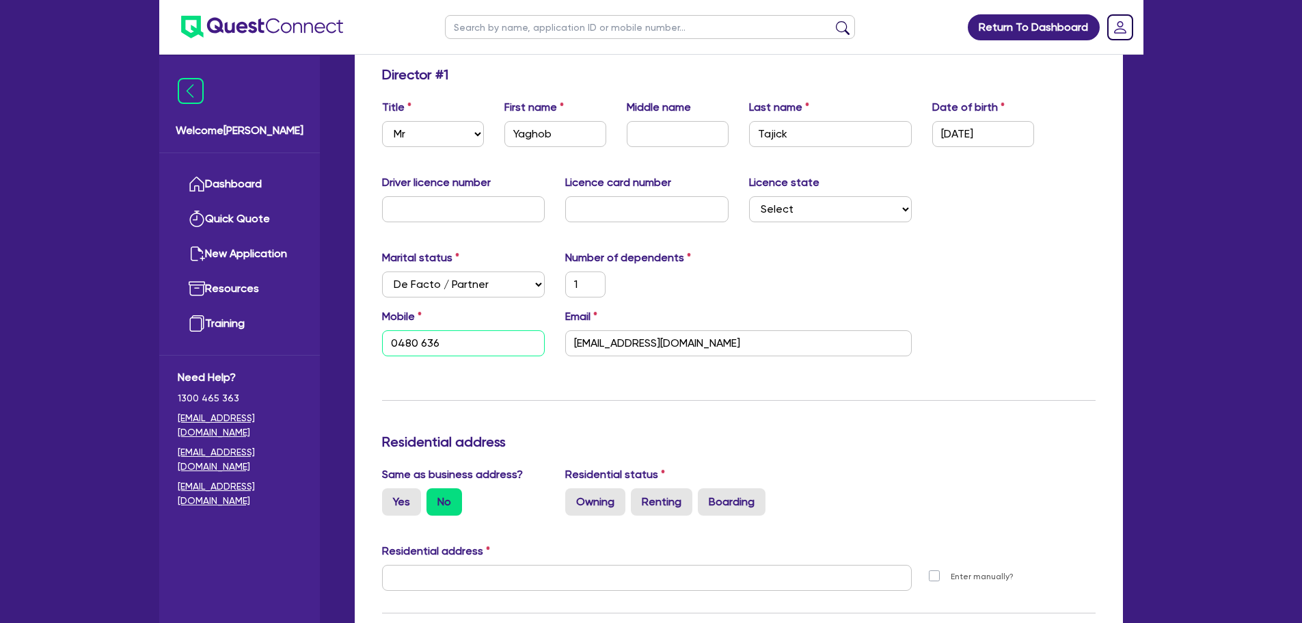
type input "0480 636 6"
type input "1"
type input "0480 636 61"
type input "1"
type input "0480 636 617"
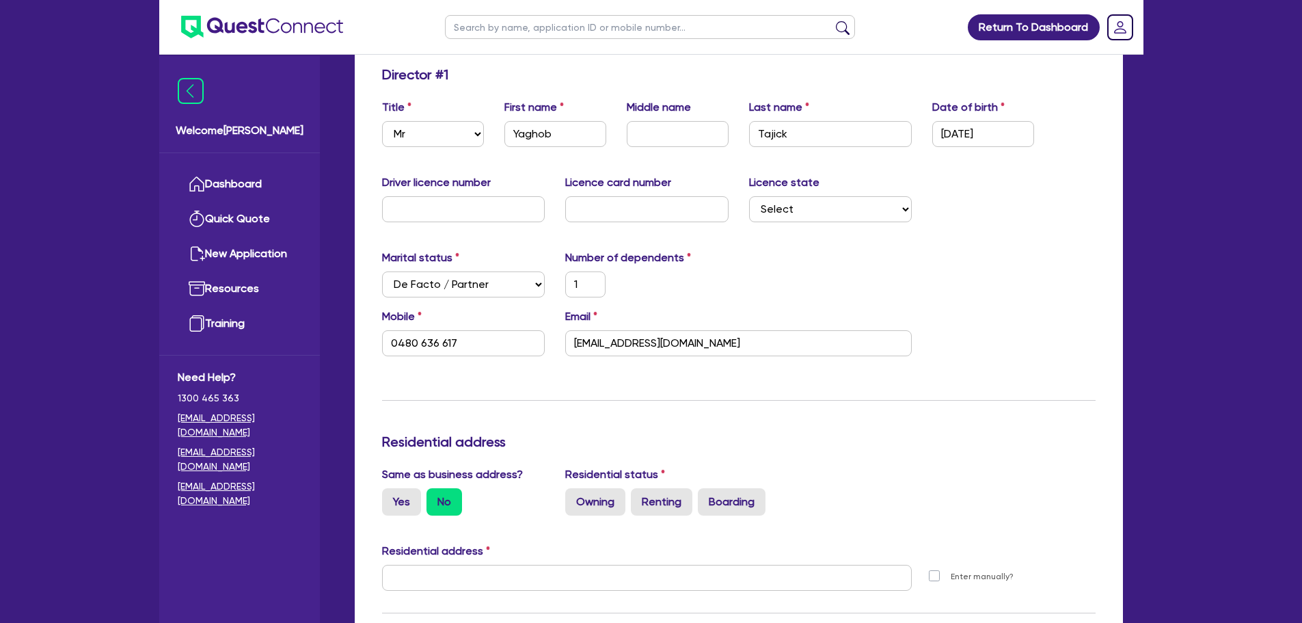
click at [449, 392] on div "Update residential status for Director #1 Boarding is only acceptable when the …" at bounding box center [739, 571] width 714 height 1011
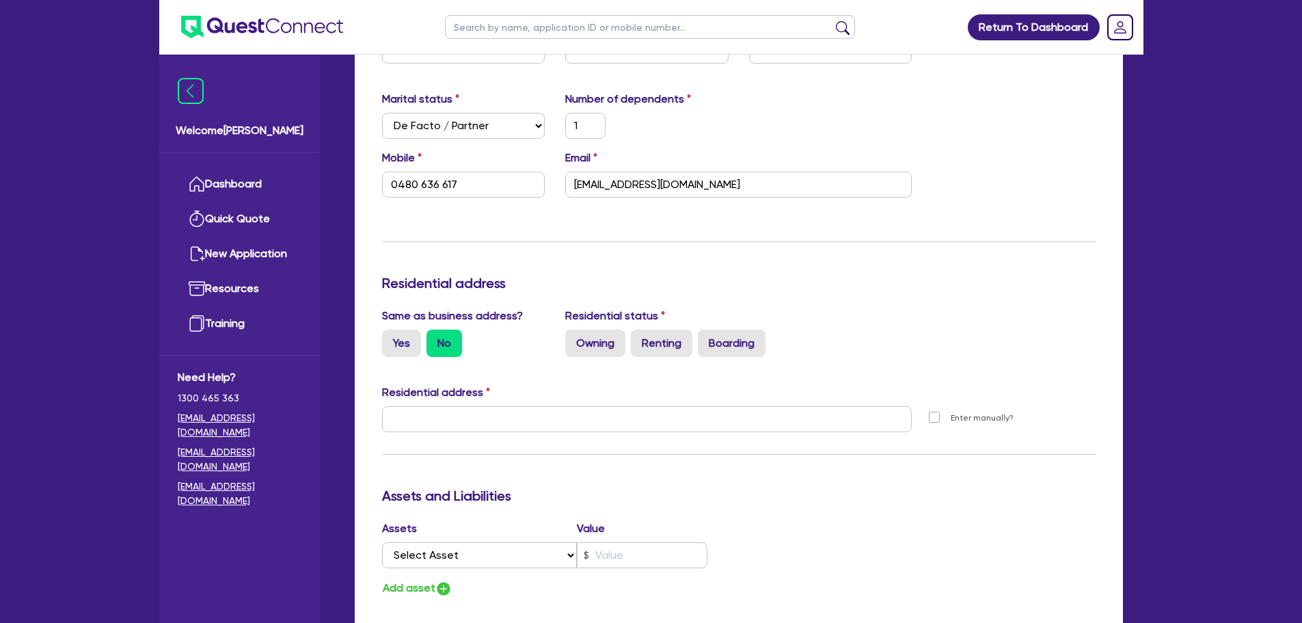
scroll to position [371, 0]
click at [409, 348] on label "Yes" at bounding box center [401, 342] width 39 height 27
click at [391, 338] on input "Yes" at bounding box center [386, 333] width 9 height 9
radio input "true"
type input "1"
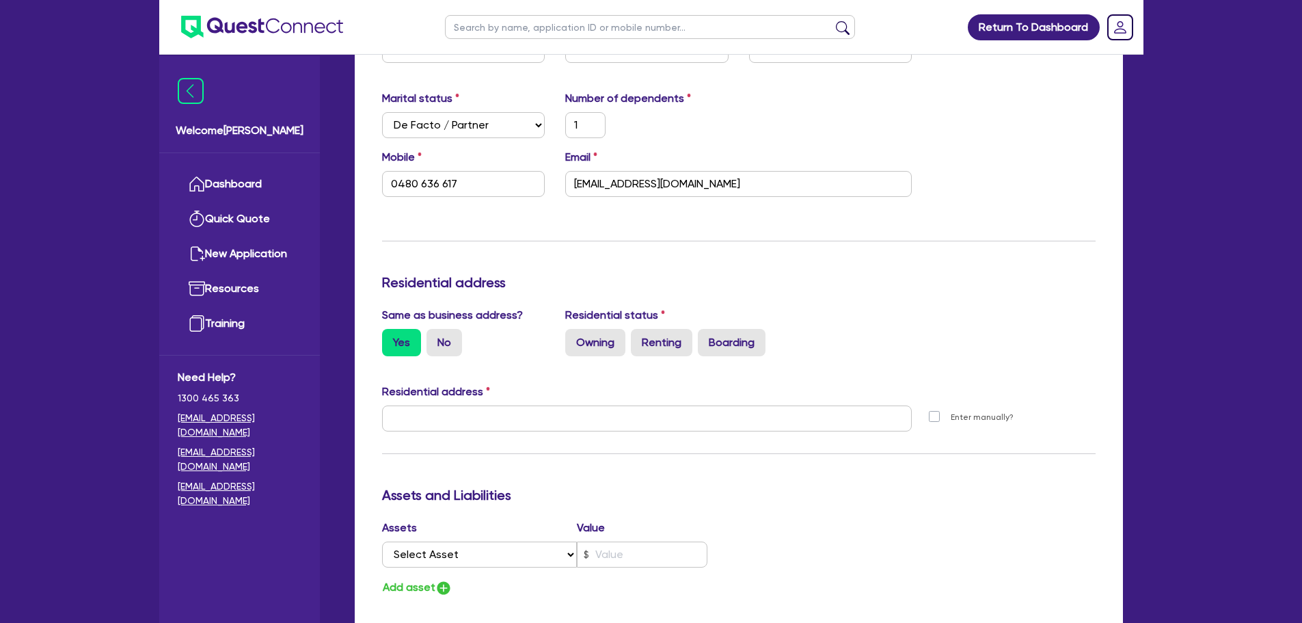
type input "0480 636 617"
type input "[STREET_ADDRESS][PERSON_NAME]"
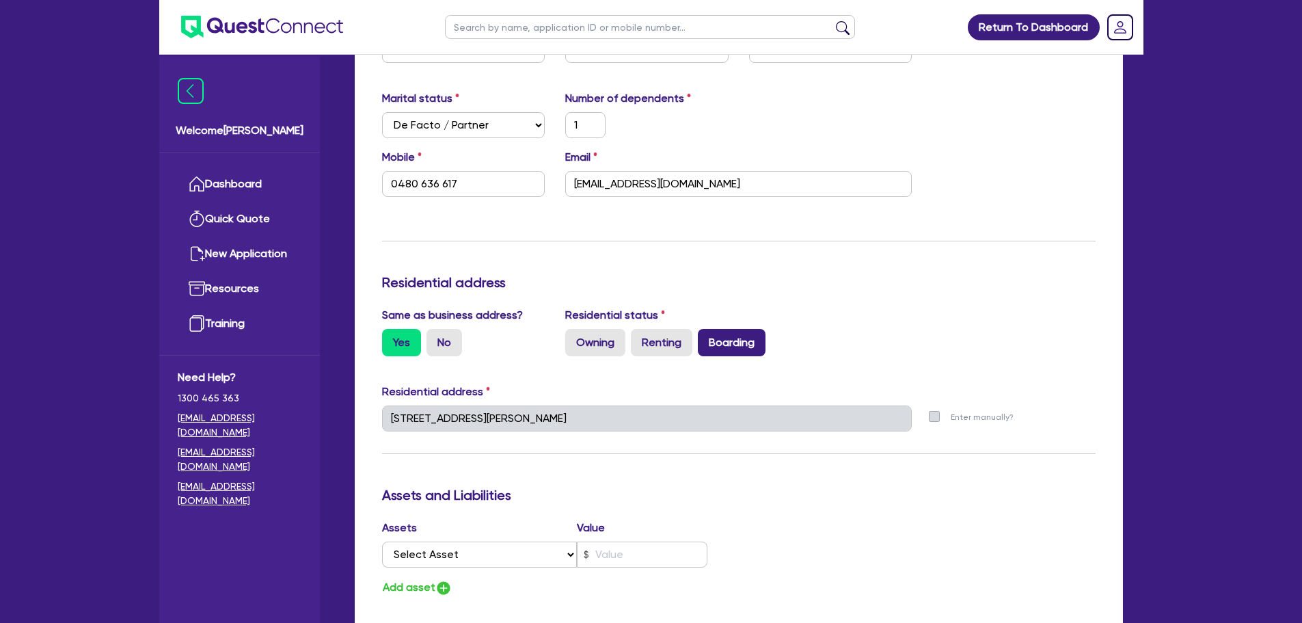
click at [714, 341] on label "Boarding" at bounding box center [732, 342] width 68 height 27
click at [707, 338] on input "Boarding" at bounding box center [702, 333] width 9 height 9
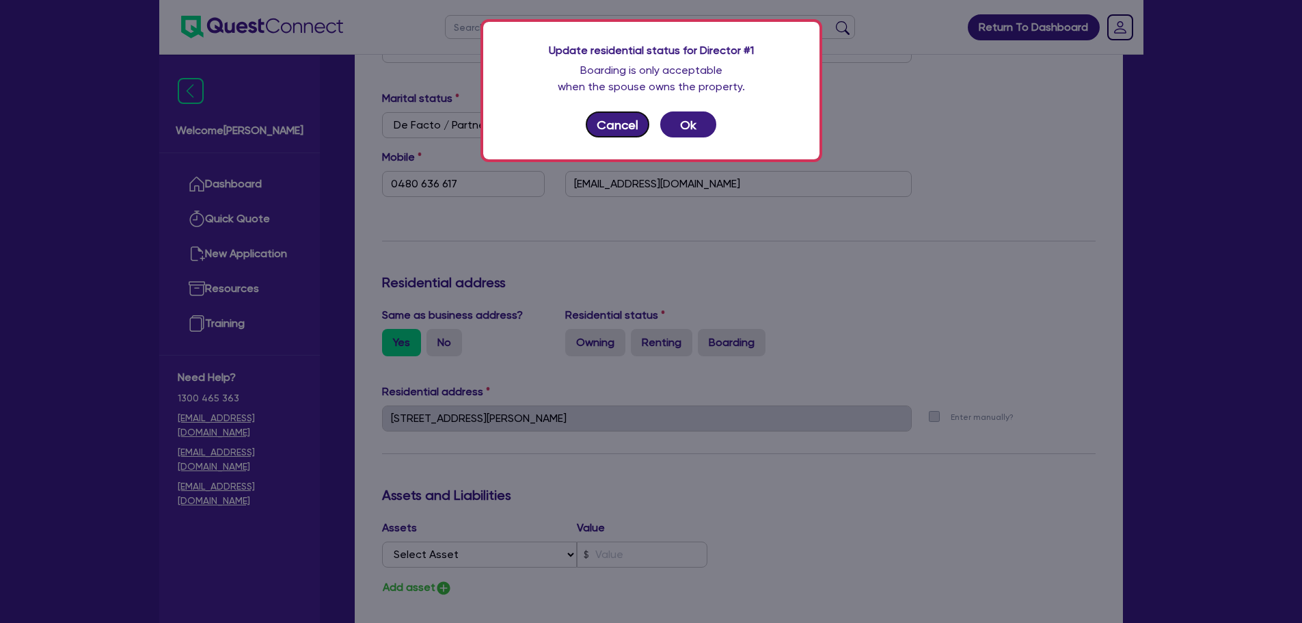
click at [616, 134] on button "Cancel" at bounding box center [618, 124] width 64 height 26
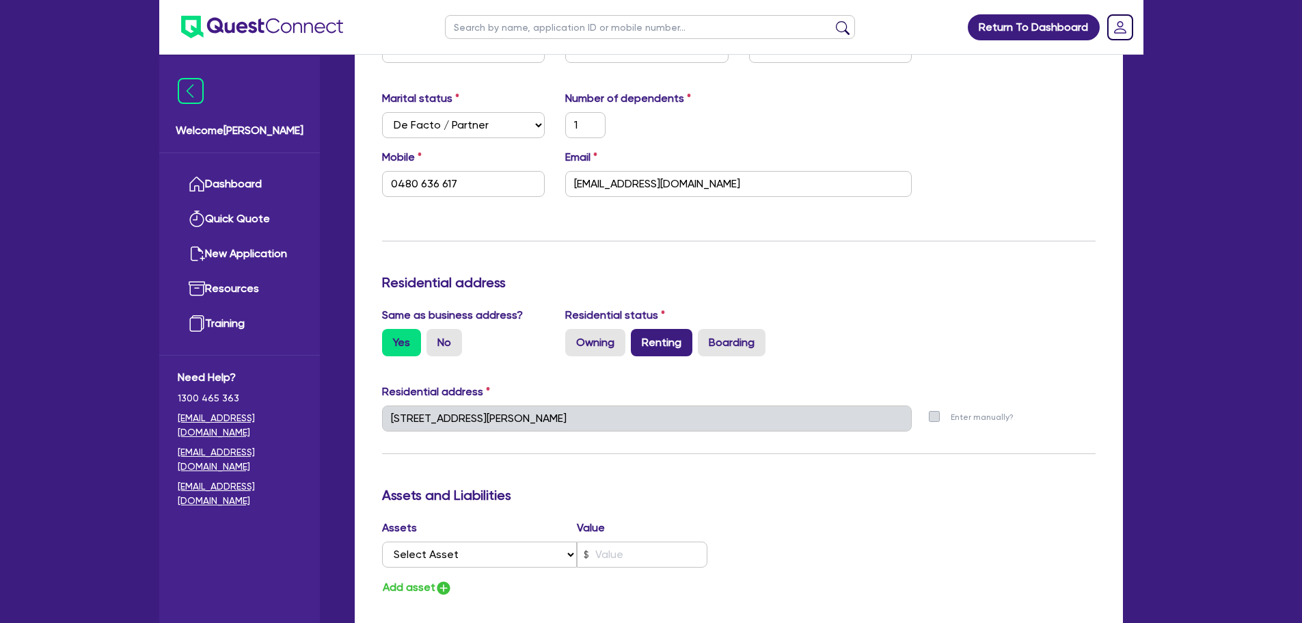
click at [640, 331] on label "Renting" at bounding box center [662, 342] width 62 height 27
click at [640, 331] on input "Renting" at bounding box center [635, 333] width 9 height 9
radio input "true"
type input "1"
type input "0480 636 617"
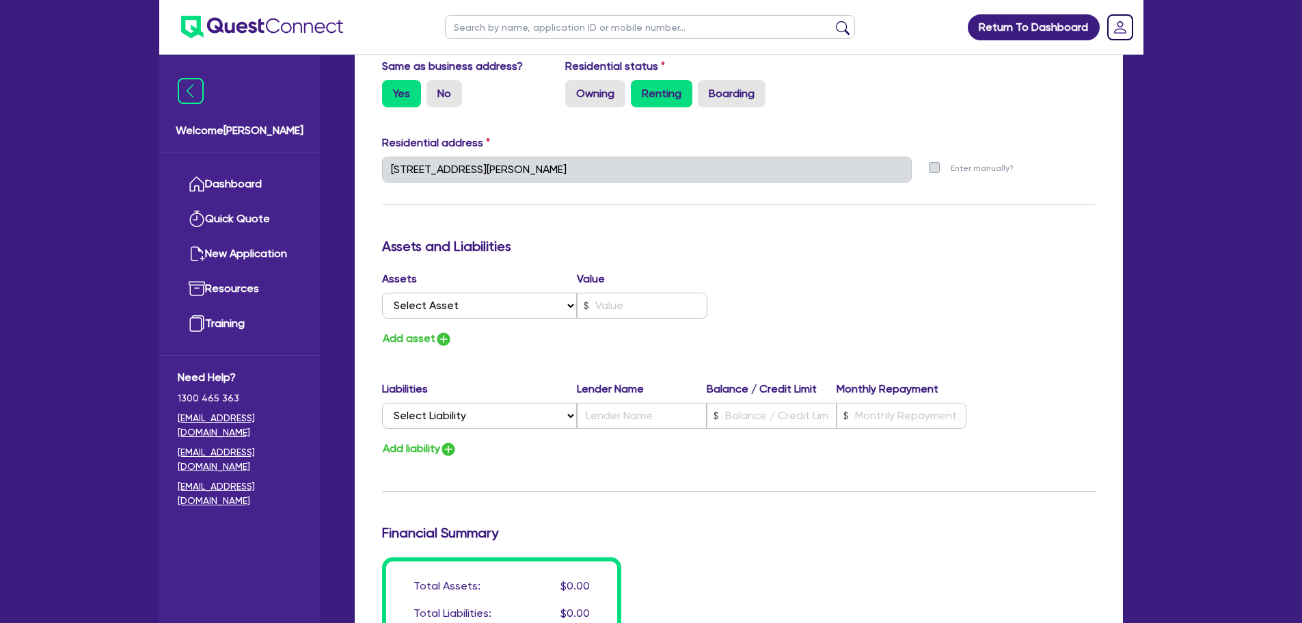
scroll to position [621, 0]
drag, startPoint x: 461, startPoint y: 318, endPoint x: 798, endPoint y: 304, distance: 336.6
drag, startPoint x: 798, startPoint y: 304, endPoint x: 763, endPoint y: 348, distance: 55.9
click at [763, 348] on div "Update residential status for Director #1 Boarding is only acceptable when the …" at bounding box center [739, 163] width 714 height 1011
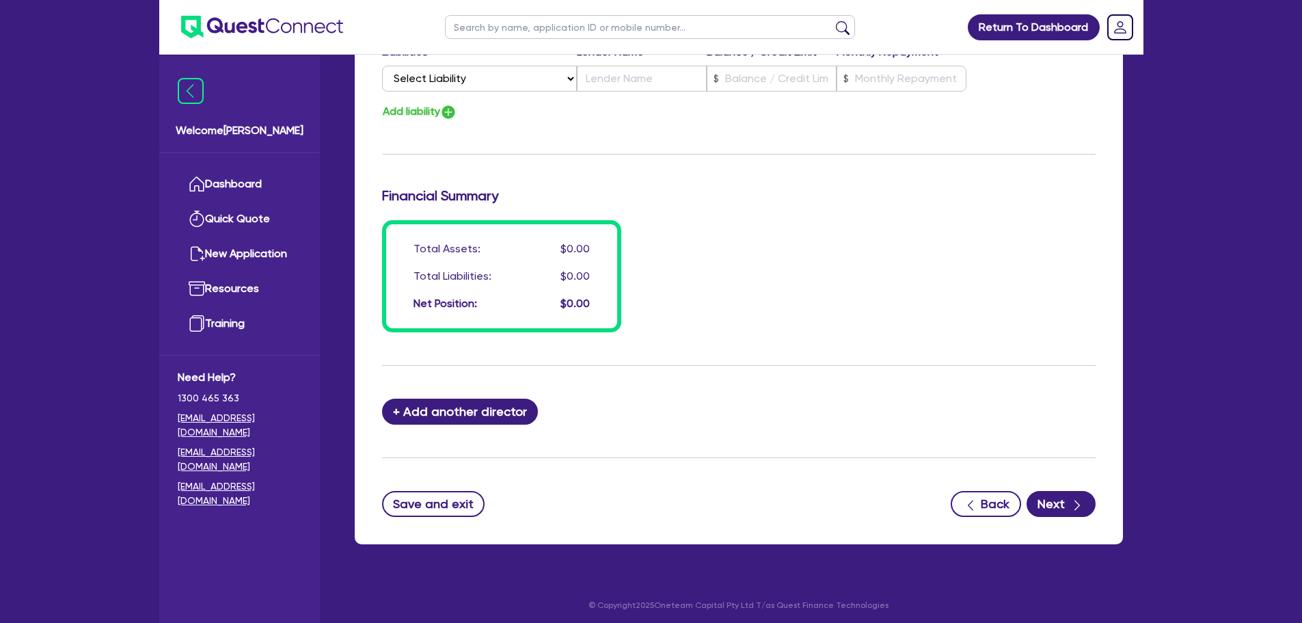
scroll to position [962, 0]
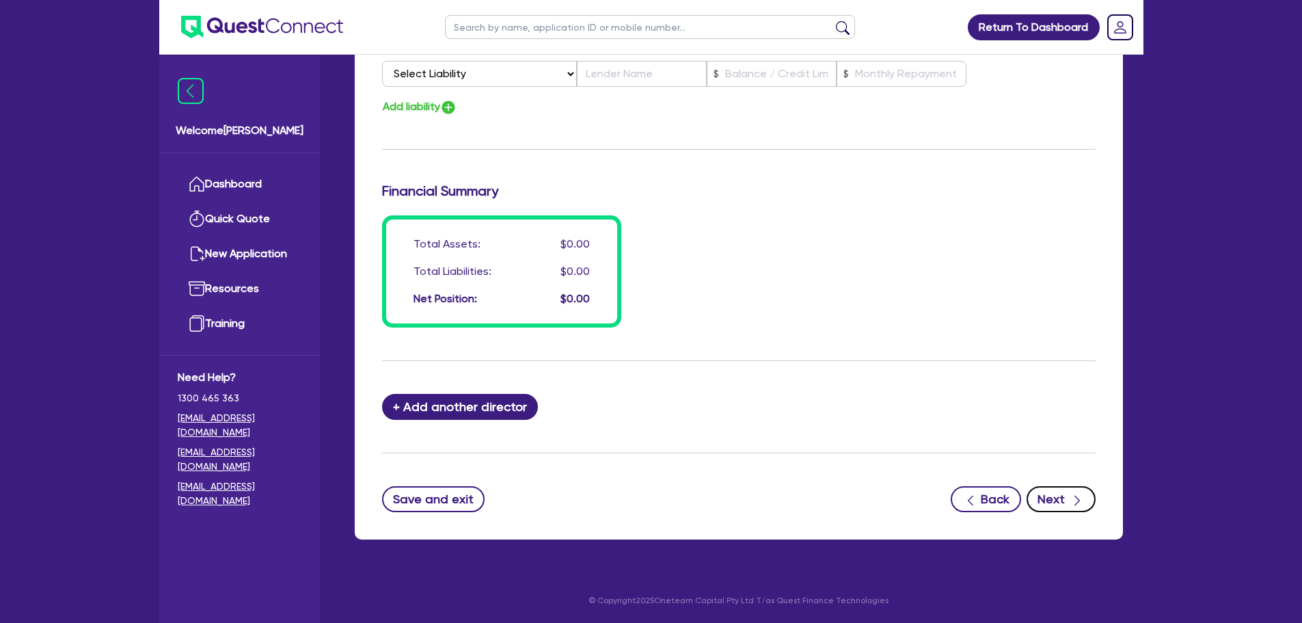
click at [1062, 503] on button "Next" at bounding box center [1061, 499] width 69 height 26
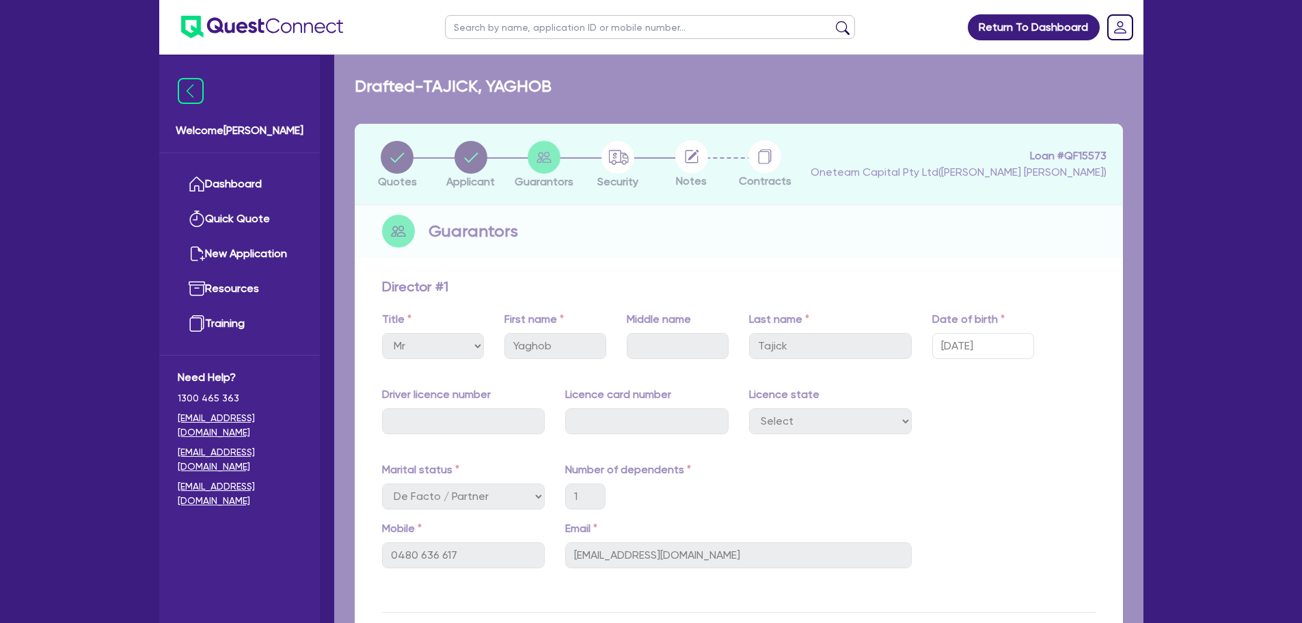
select select "CARS_AND_LIGHT_TRUCKS"
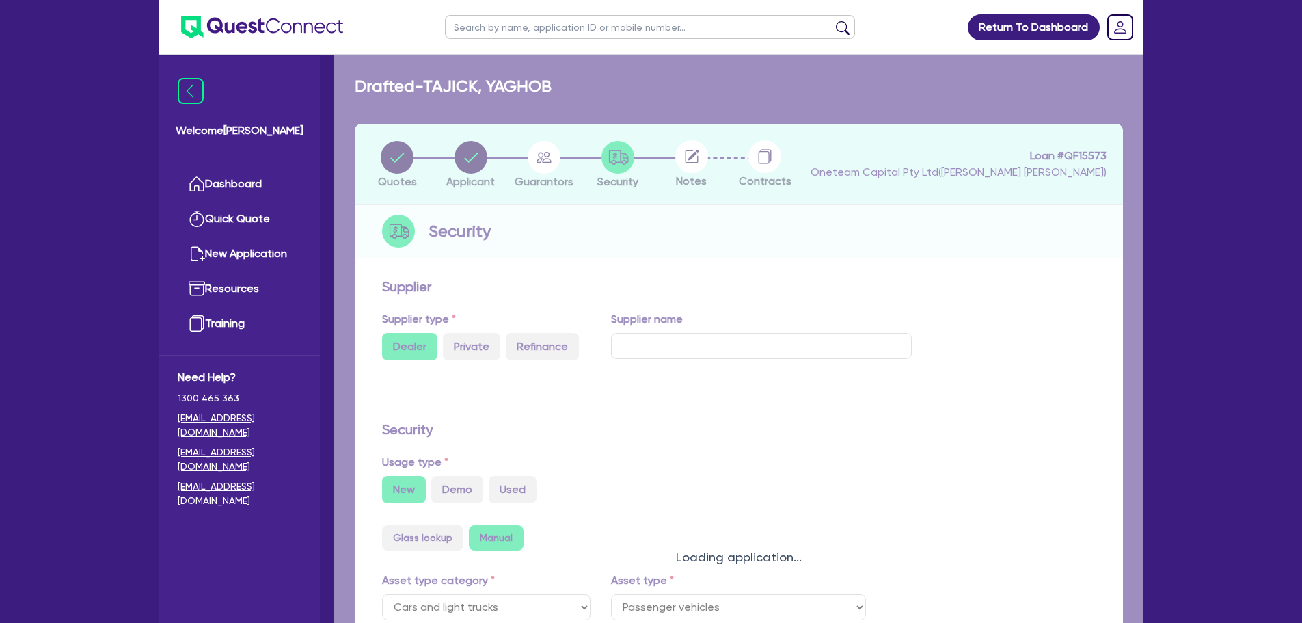
select select "PASSENGER_VEHICLES"
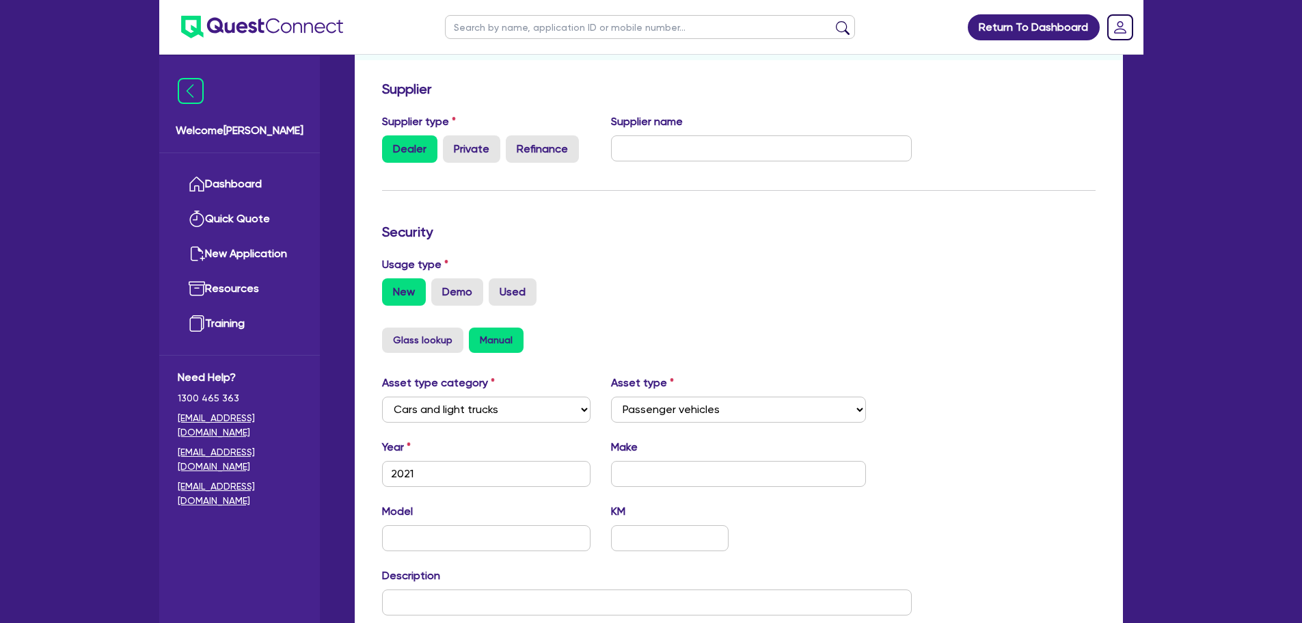
scroll to position [209, 0]
click at [487, 293] on div "New Demo Used" at bounding box center [739, 291] width 714 height 27
click at [500, 293] on label "Used" at bounding box center [513, 291] width 48 height 27
click at [498, 286] on input "Used" at bounding box center [493, 282] width 9 height 9
radio input "true"
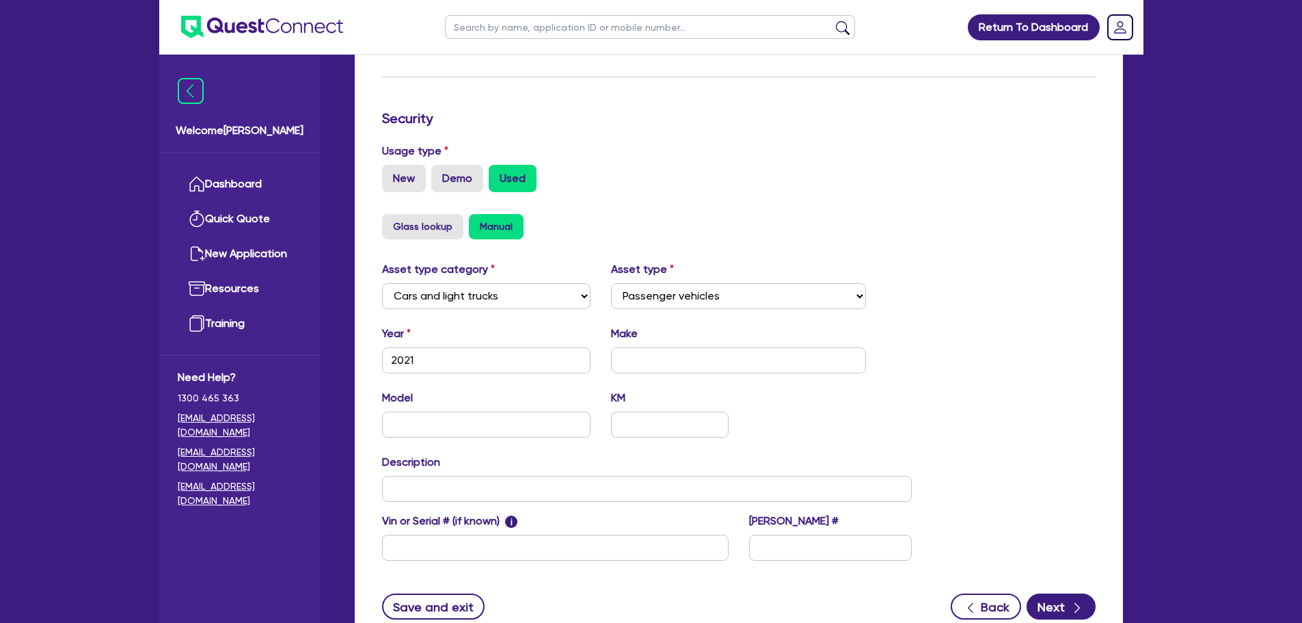
scroll to position [323, 0]
click at [669, 374] on div "Year [DATE] Make" at bounding box center [647, 354] width 551 height 59
click at [665, 368] on input "text" at bounding box center [738, 360] width 255 height 26
type input "Toyota"
click at [507, 429] on input "text" at bounding box center [486, 424] width 209 height 26
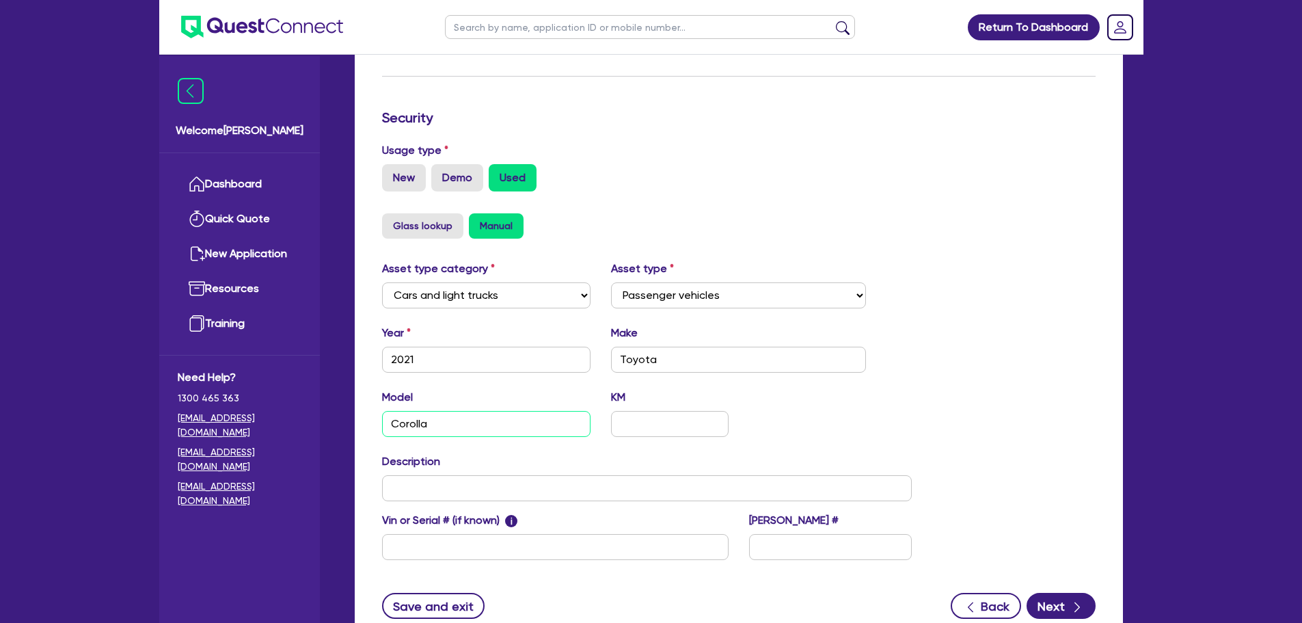
type input "Corolla"
click at [771, 426] on div "Model Corolla KM" at bounding box center [647, 418] width 551 height 59
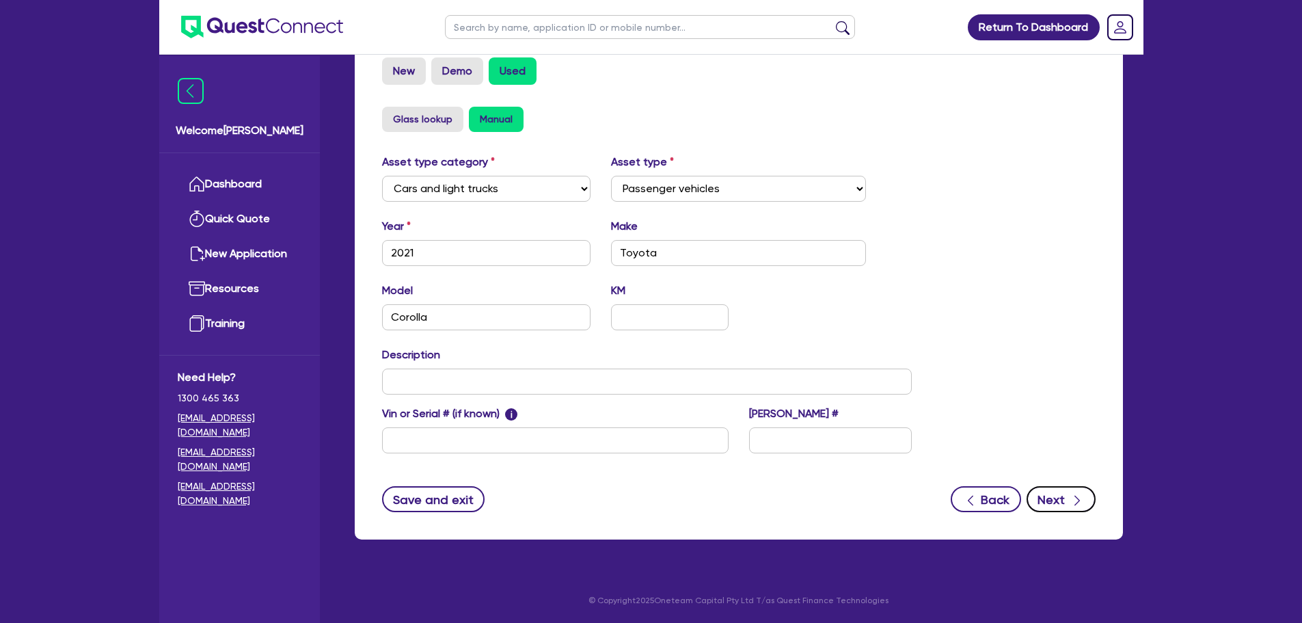
click at [1055, 492] on button "Next" at bounding box center [1061, 499] width 69 height 26
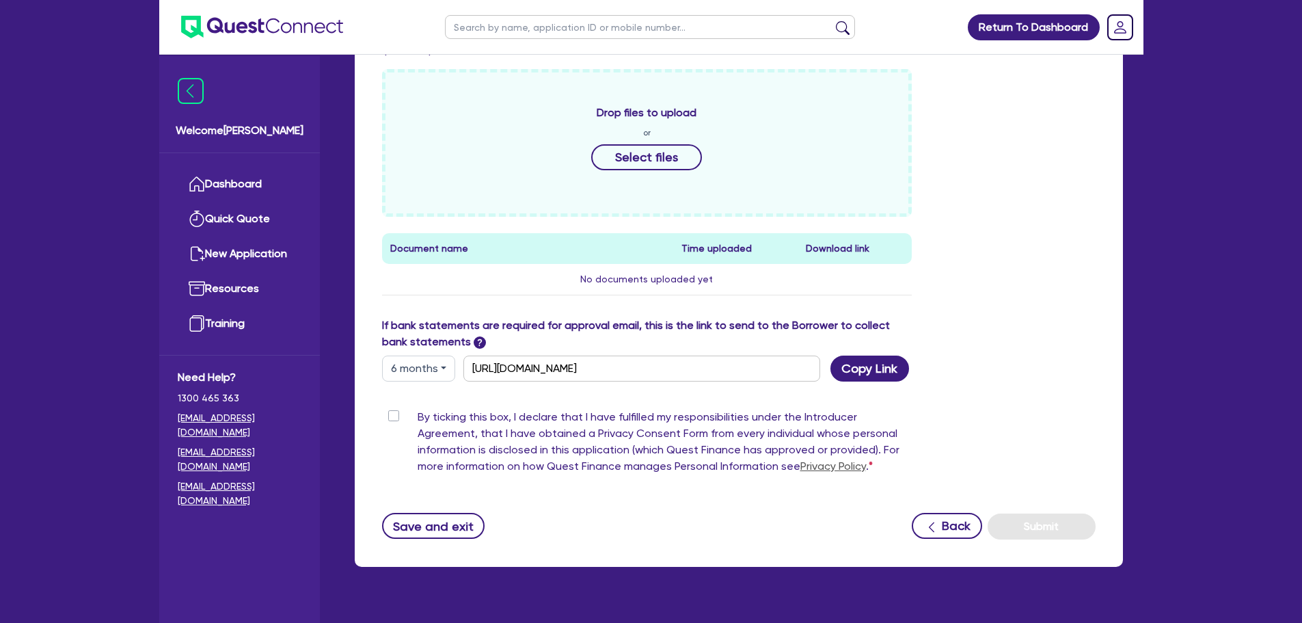
scroll to position [479, 0]
click at [623, 159] on button "Select files" at bounding box center [646, 157] width 111 height 26
click at [632, 165] on button "Select files" at bounding box center [646, 157] width 111 height 26
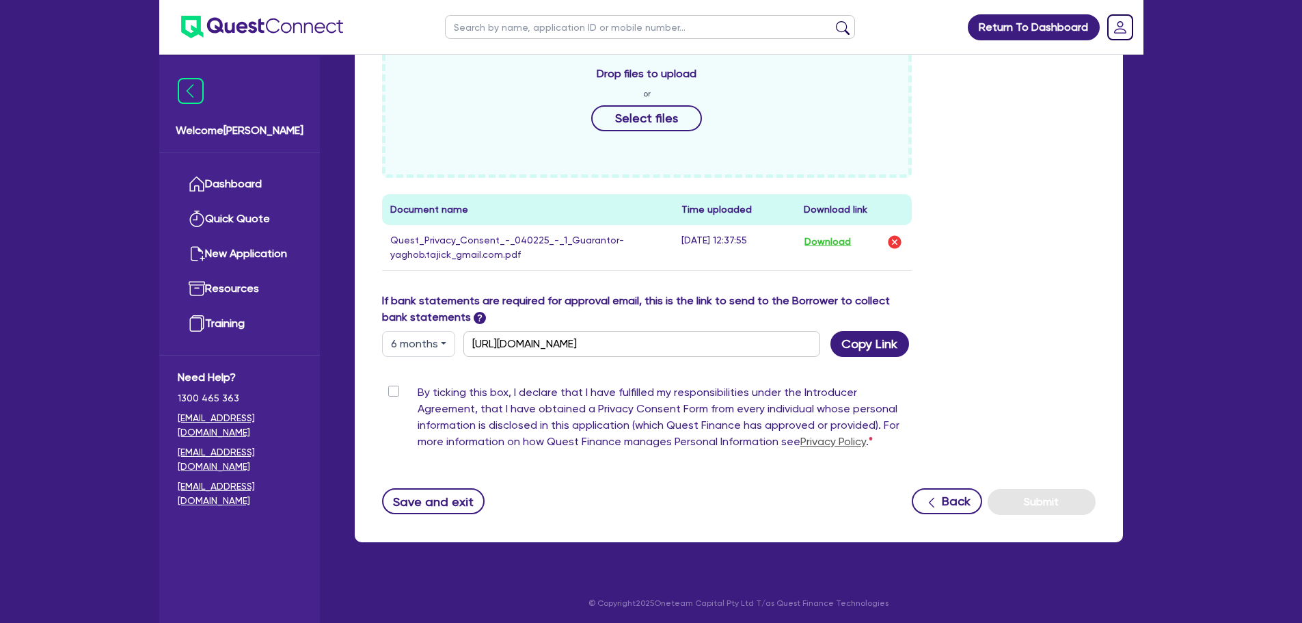
scroll to position [520, 0]
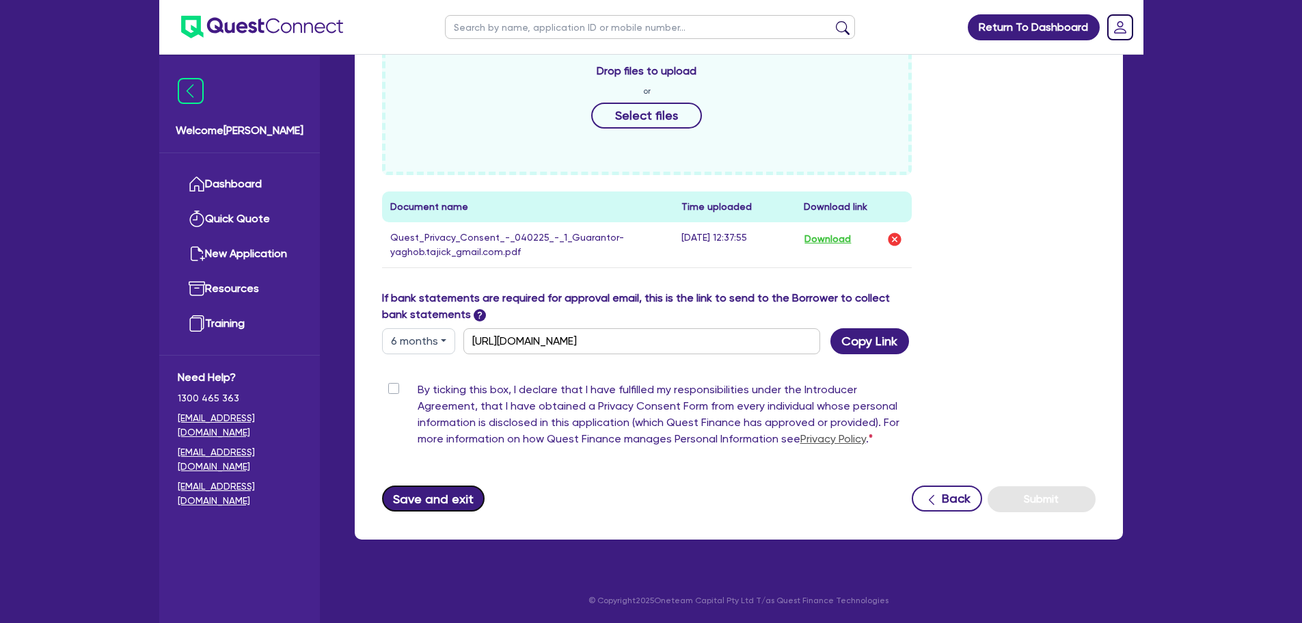
click at [418, 487] on button "Save and exit" at bounding box center [433, 498] width 103 height 26
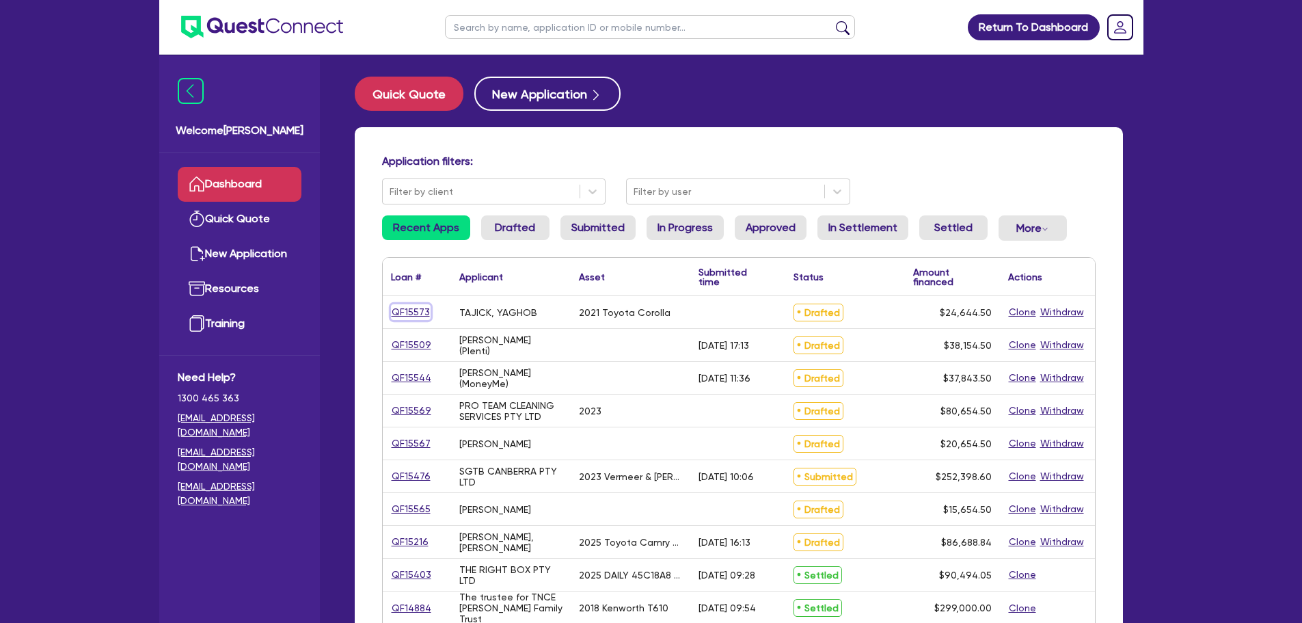
click at [410, 311] on link "QF15573" at bounding box center [411, 312] width 40 height 16
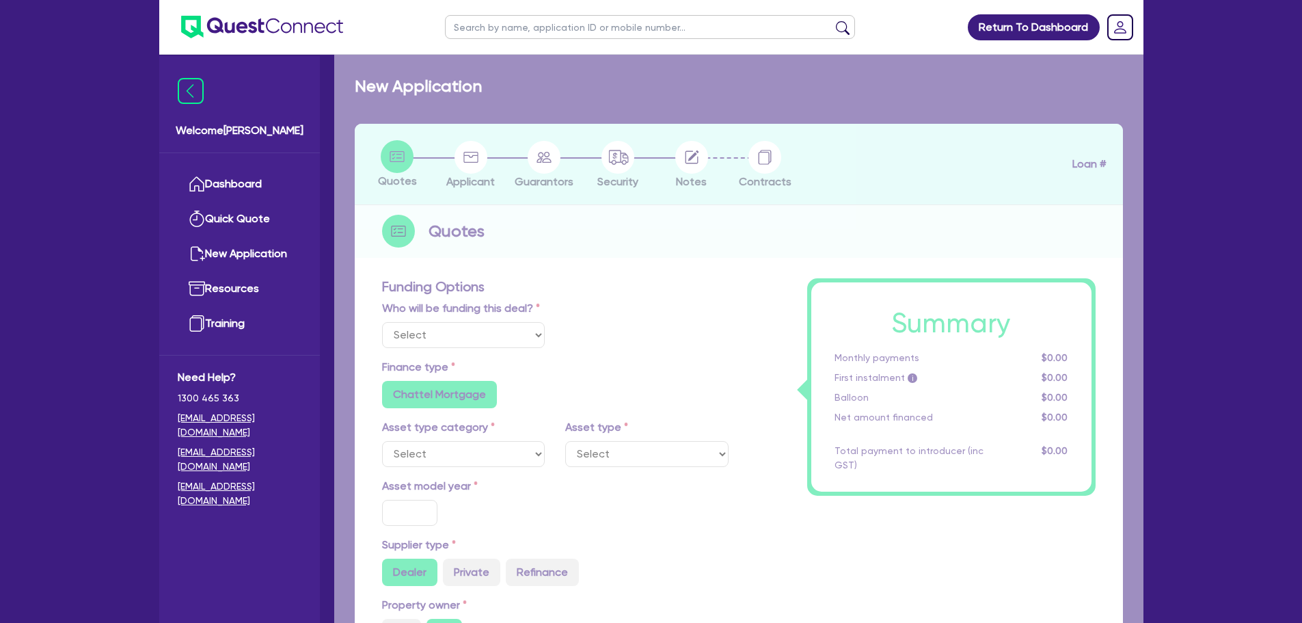
select select "Other"
select select "CARS_AND_LIGHT_TRUCKS"
type input "2021"
type input "24,000"
type input "1,000"
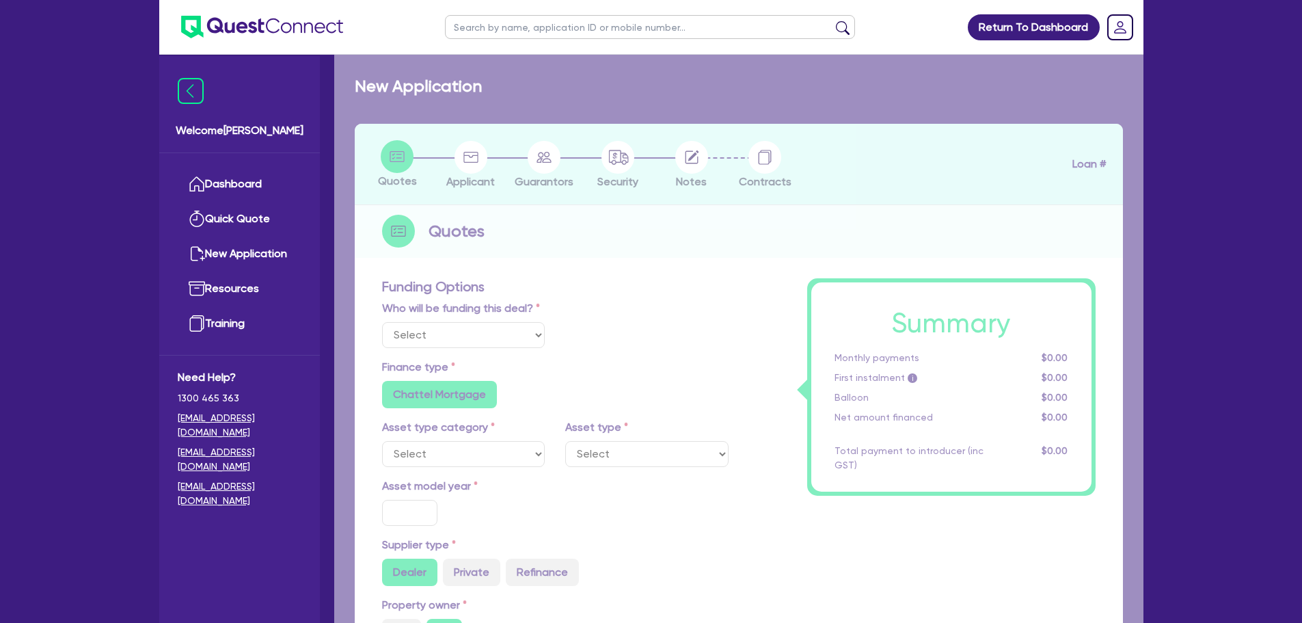
type input "4"
type input "985.78"
type input "8.74"
type input "900"
radio input "true"
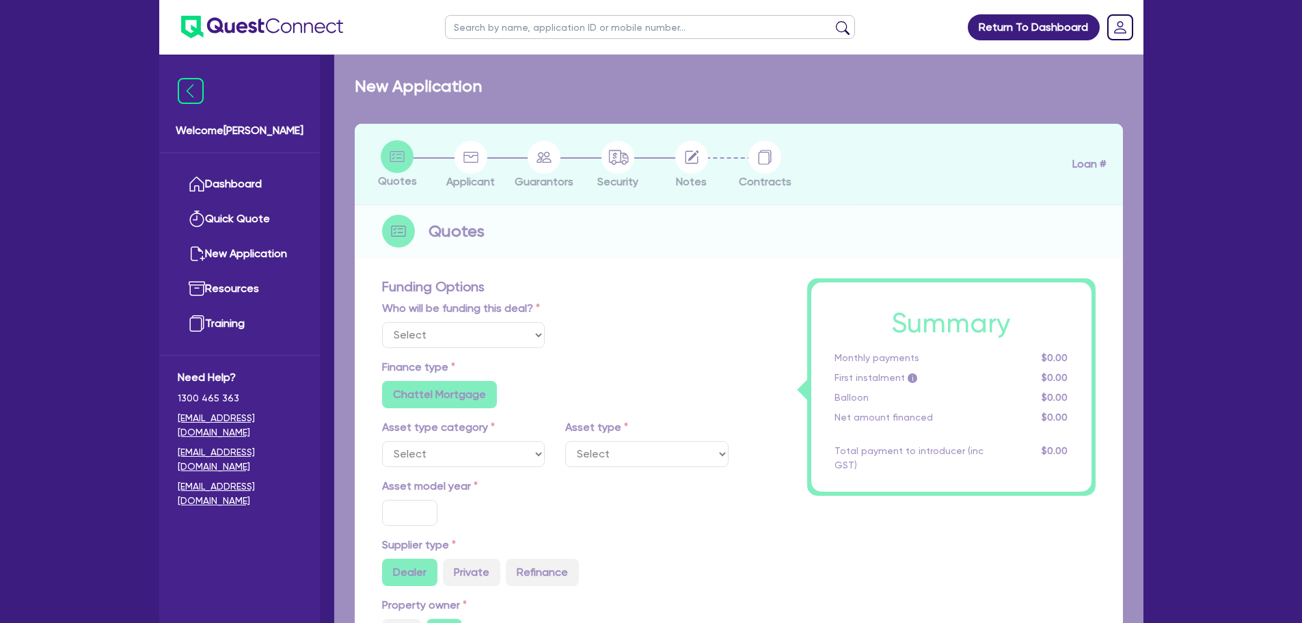
radio input "true"
select select "PASSENGER_VEHICLES"
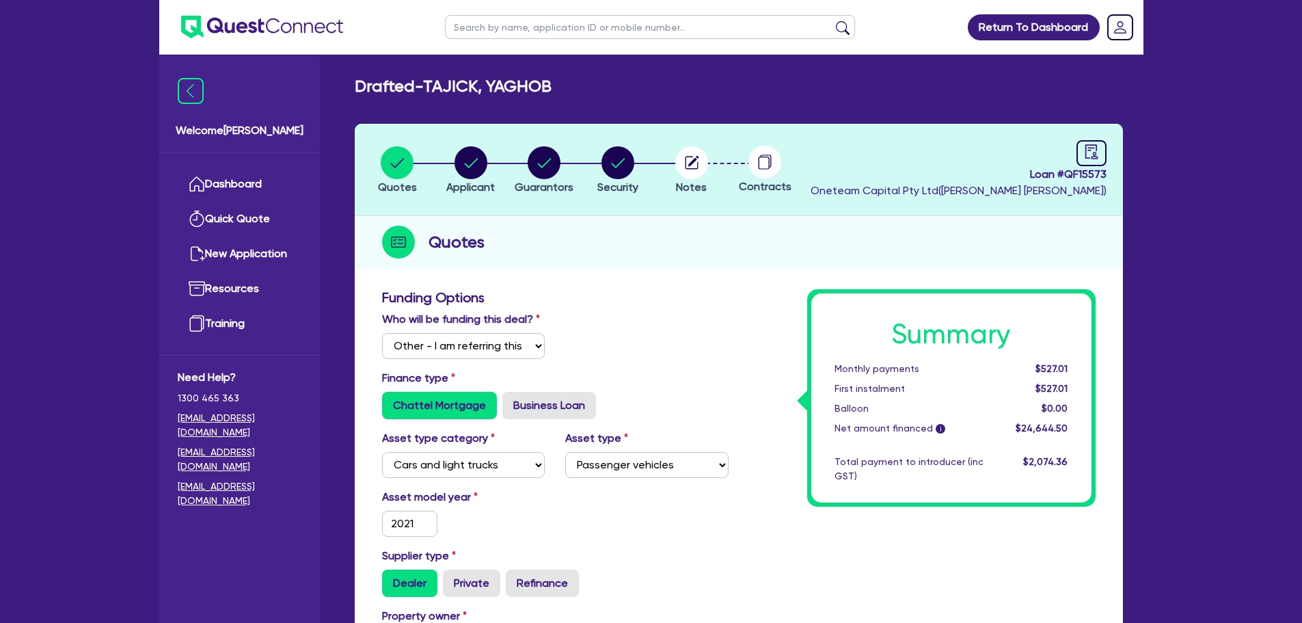
click at [541, 15] on input "text" at bounding box center [650, 27] width 410 height 24
type input "rafeeq"
click button "submit" at bounding box center [843, 30] width 22 height 19
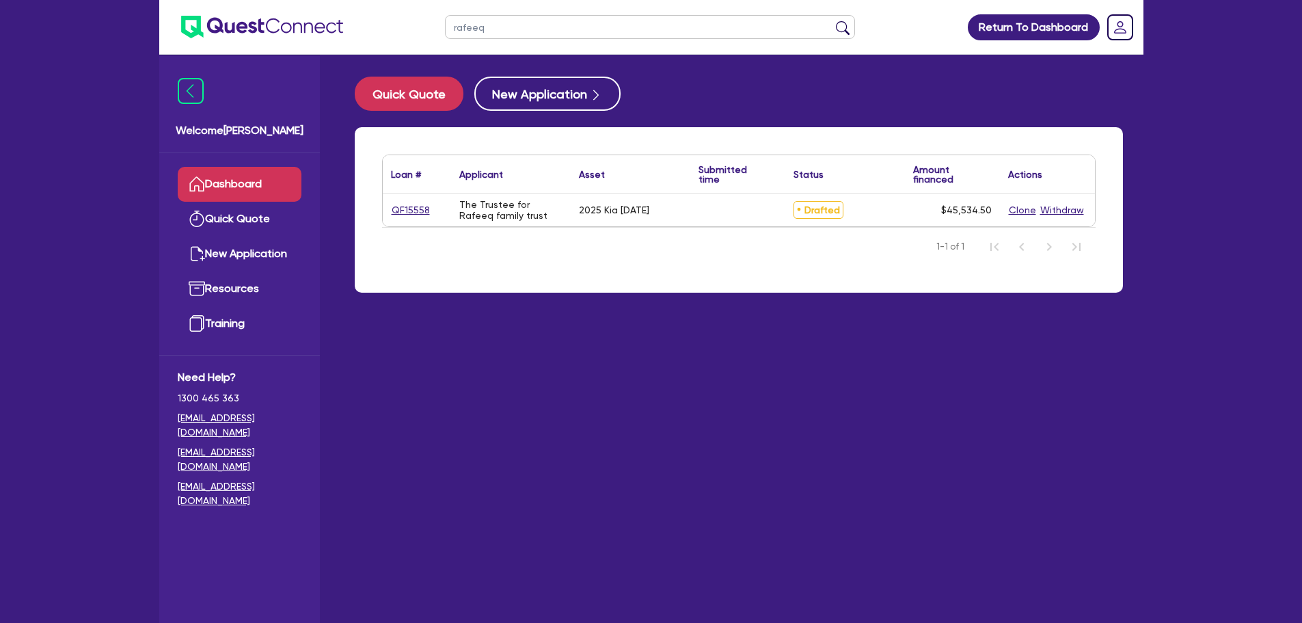
click at [414, 198] on div "QF15558" at bounding box center [417, 209] width 68 height 33
click at [418, 206] on link "QF15558" at bounding box center [411, 210] width 40 height 16
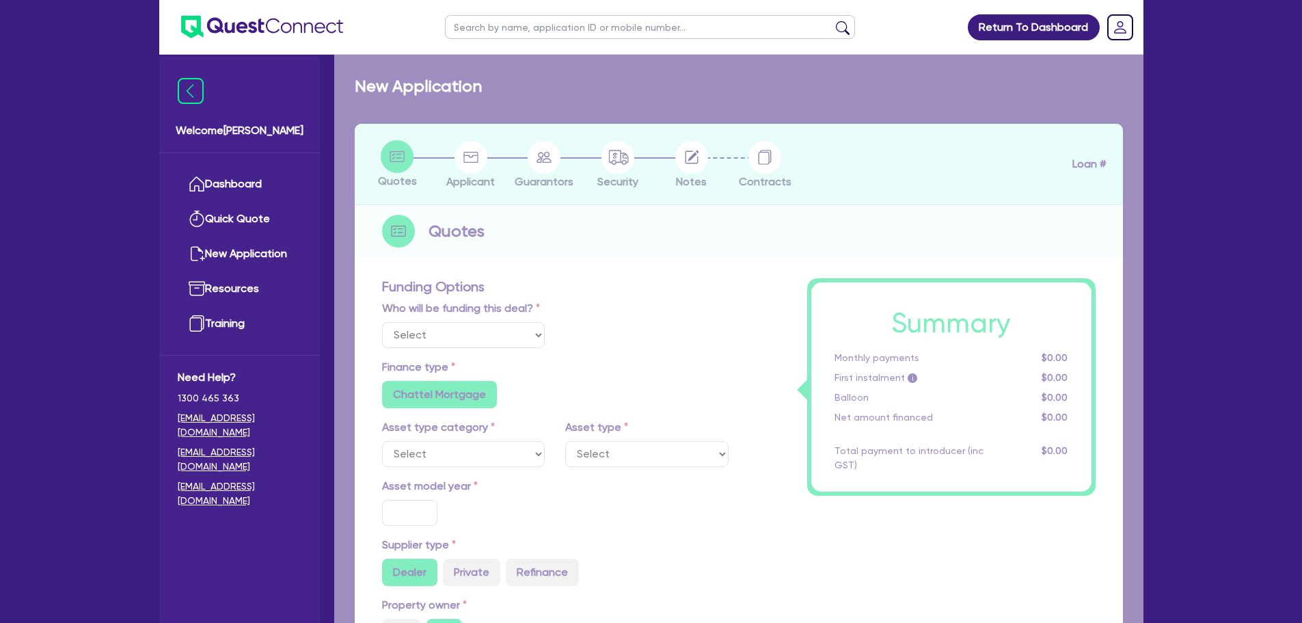
select select "Other"
select select "CARS_AND_LIGHT_TRUCKS"
type input "2025"
type input "55,000"
type input "11,000"
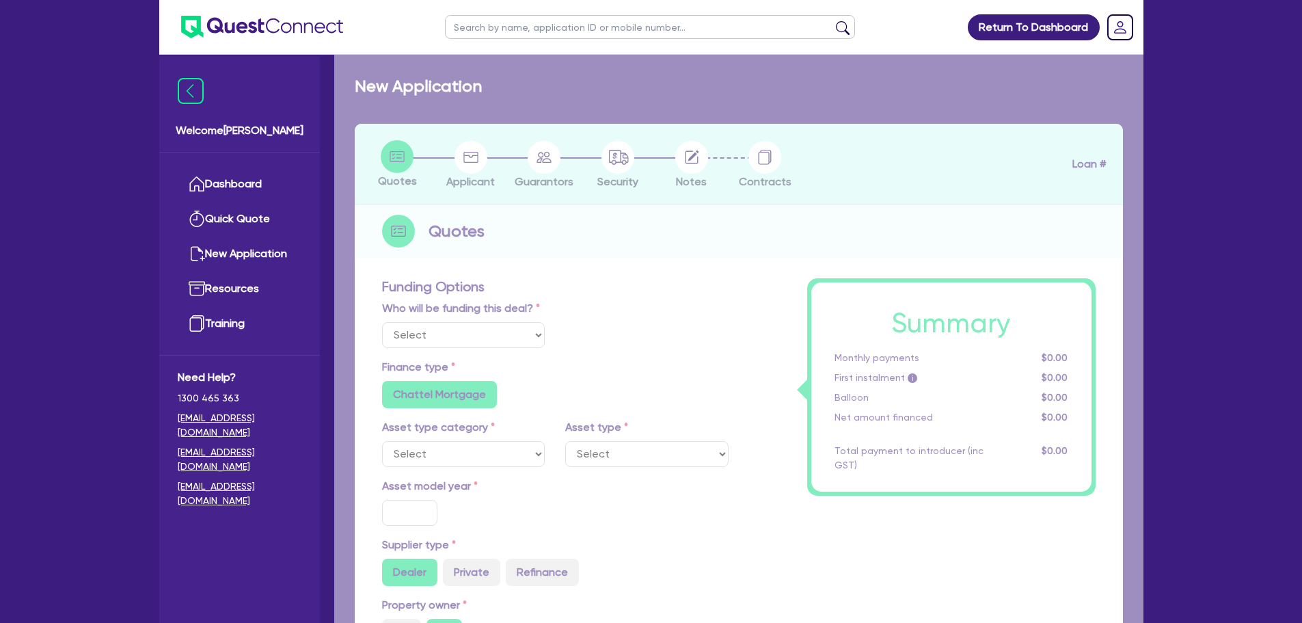
type input "30"
type input "16,500"
type input "3"
type input "1,366.04"
radio input "false"
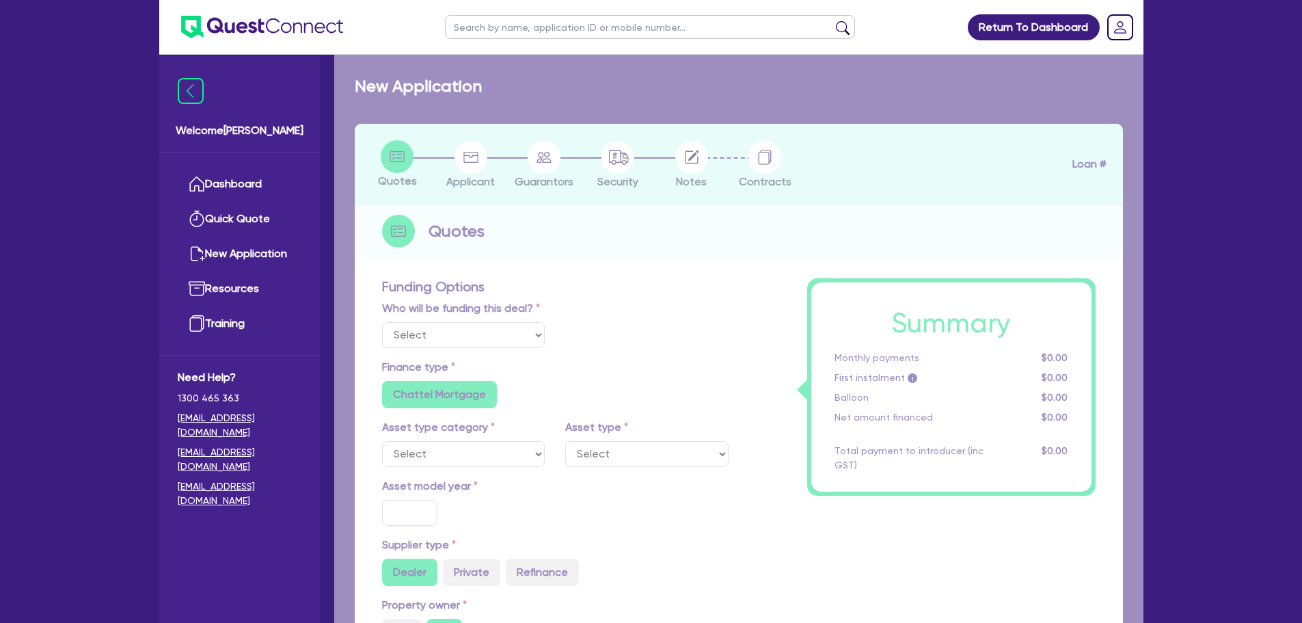
type input "6.94"
type input "495"
type input "900"
radio input "true"
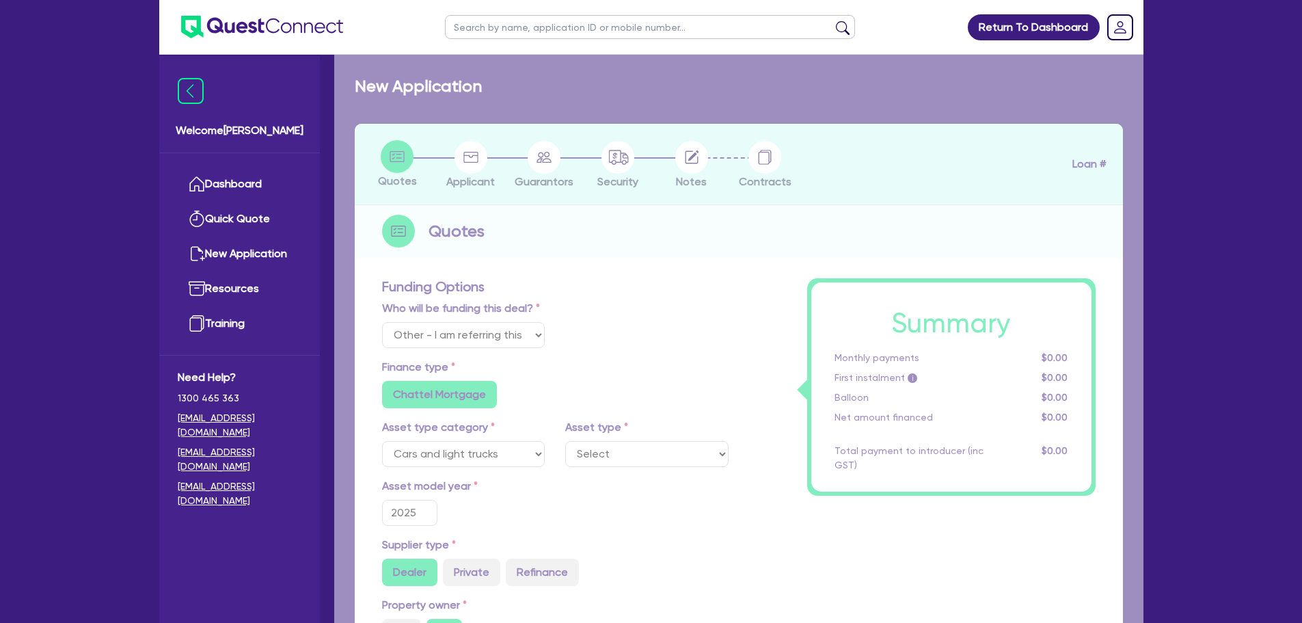
select select "PASSENGER_VEHICLES"
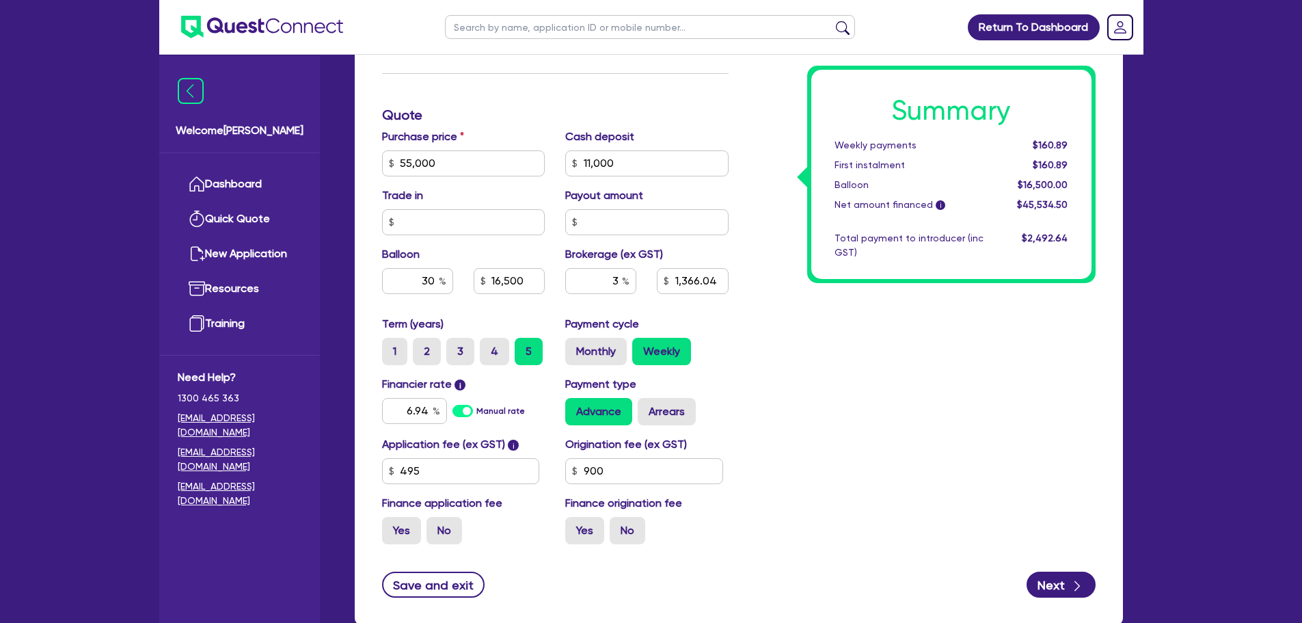
scroll to position [615, 0]
click at [430, 417] on input "6.94" at bounding box center [414, 410] width 65 height 26
type input "55,000"
type input "11,000"
type input "16,500"
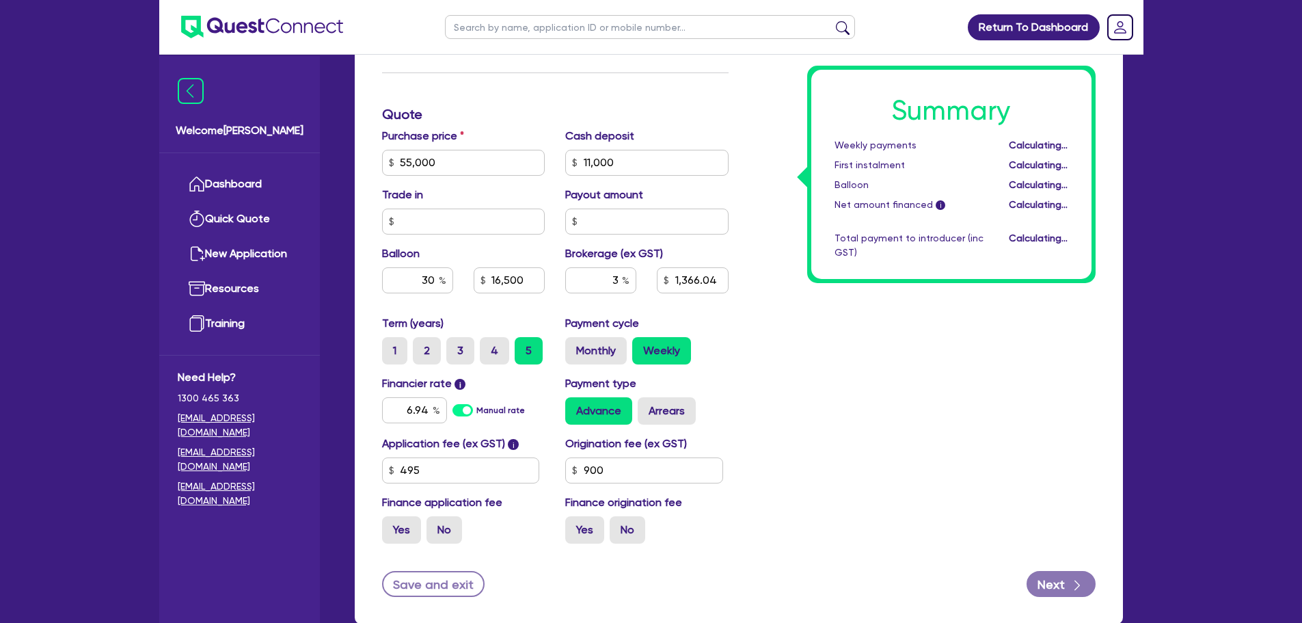
type input "1,366.04"
type input "55,000"
type input "11,000"
type input "16,500"
type input "1,366.04"
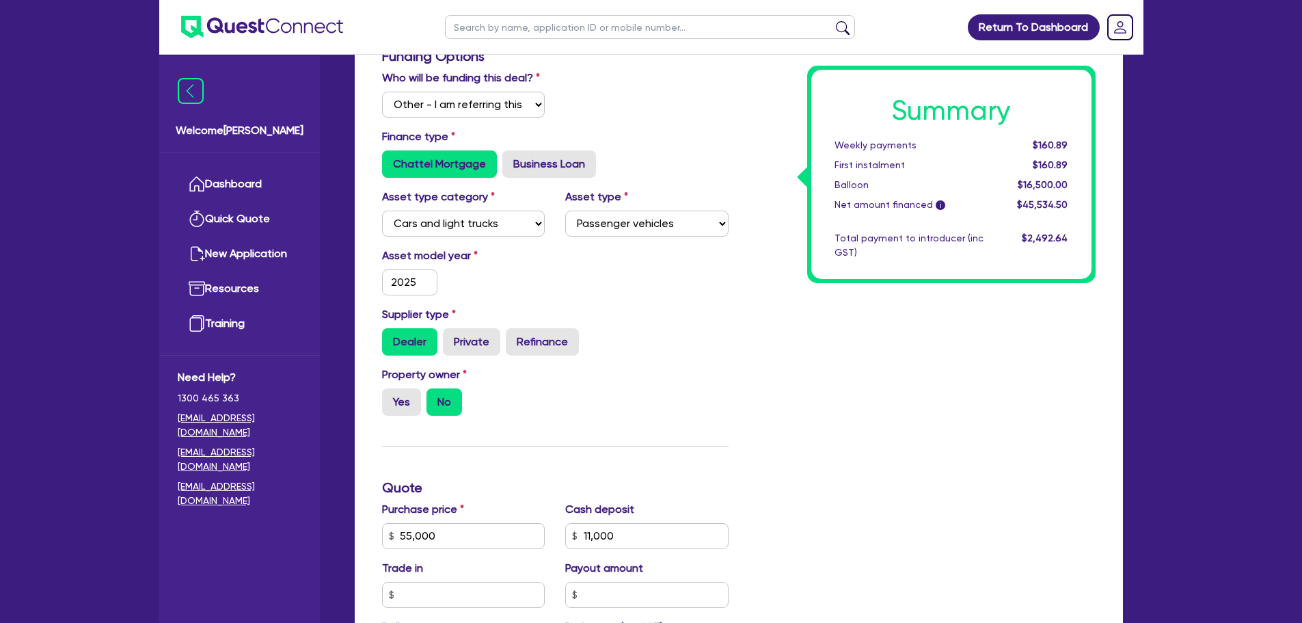
scroll to position [0, 0]
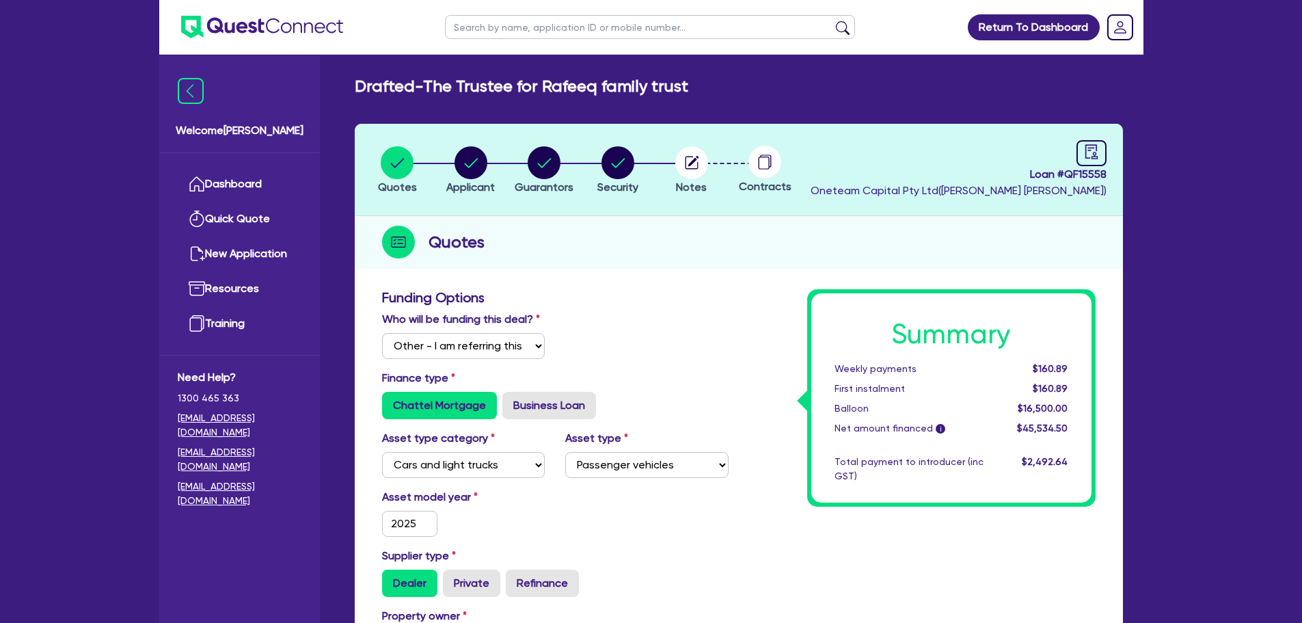
click at [502, 16] on input "text" at bounding box center [650, 27] width 410 height 24
type input "takur"
click button "submit" at bounding box center [843, 30] width 22 height 19
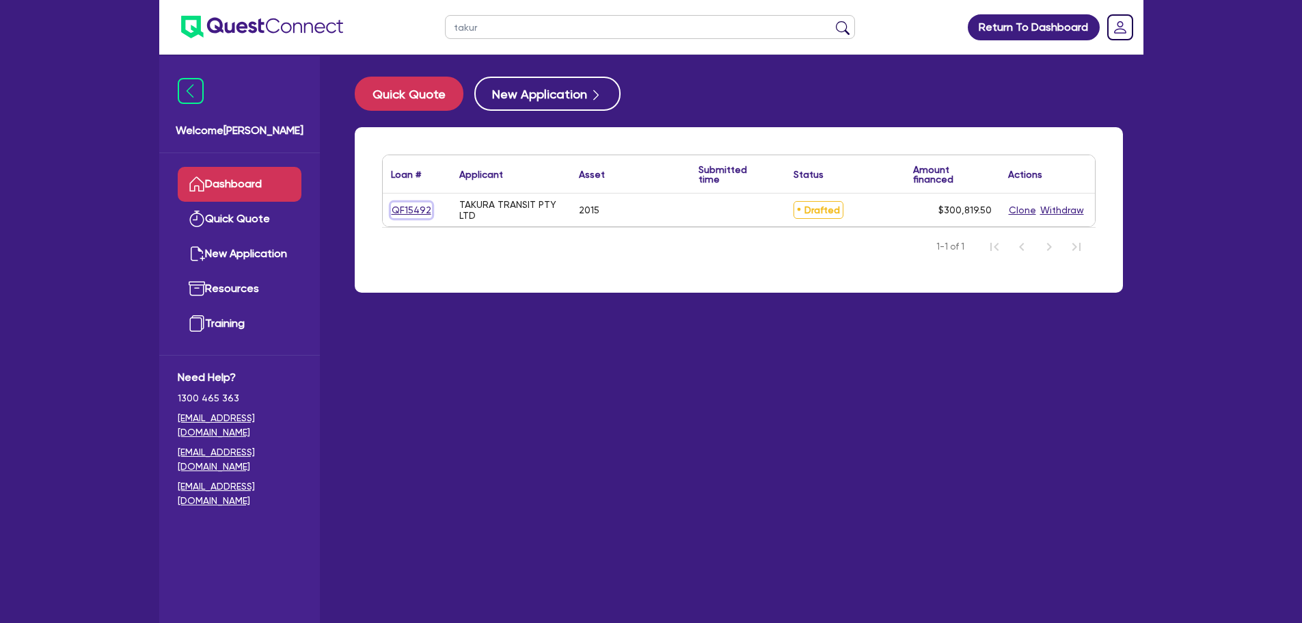
click at [407, 216] on link "QF15492" at bounding box center [411, 210] width 41 height 16
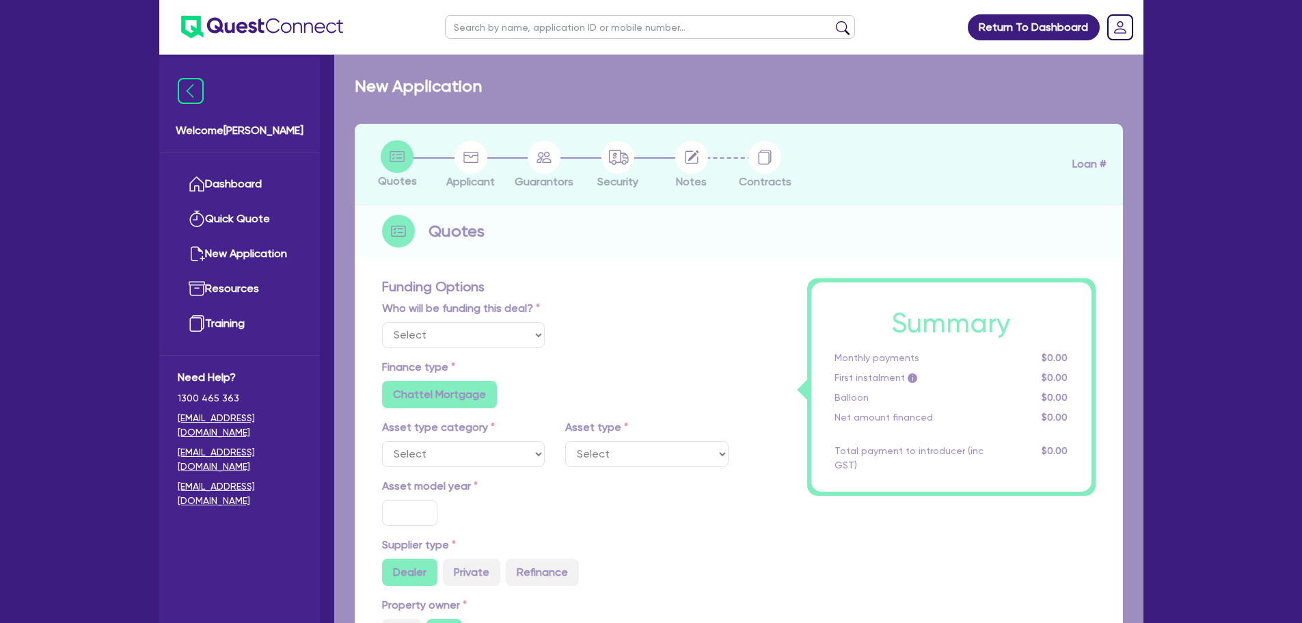
select select "Other"
select select "PRIMARY_ASSETS"
type input "2015"
radio input "false"
radio input "true"
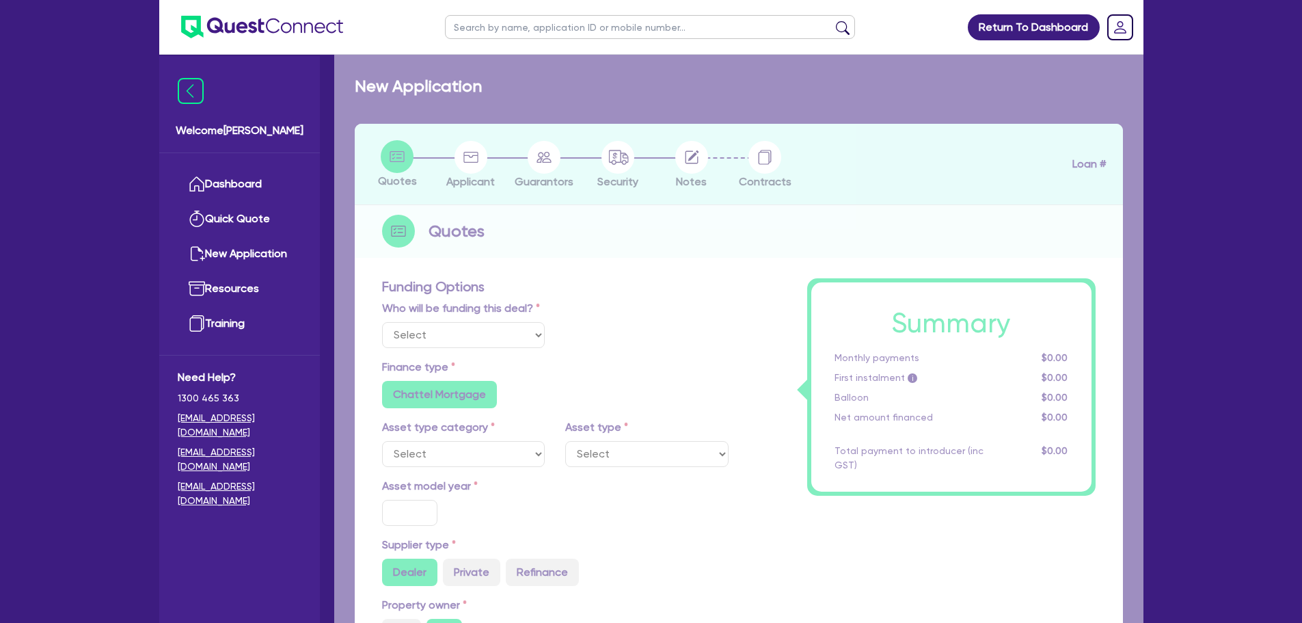
radio input "true"
type input "300,000"
type input "4"
type input "12,032.78"
type input "8.5"
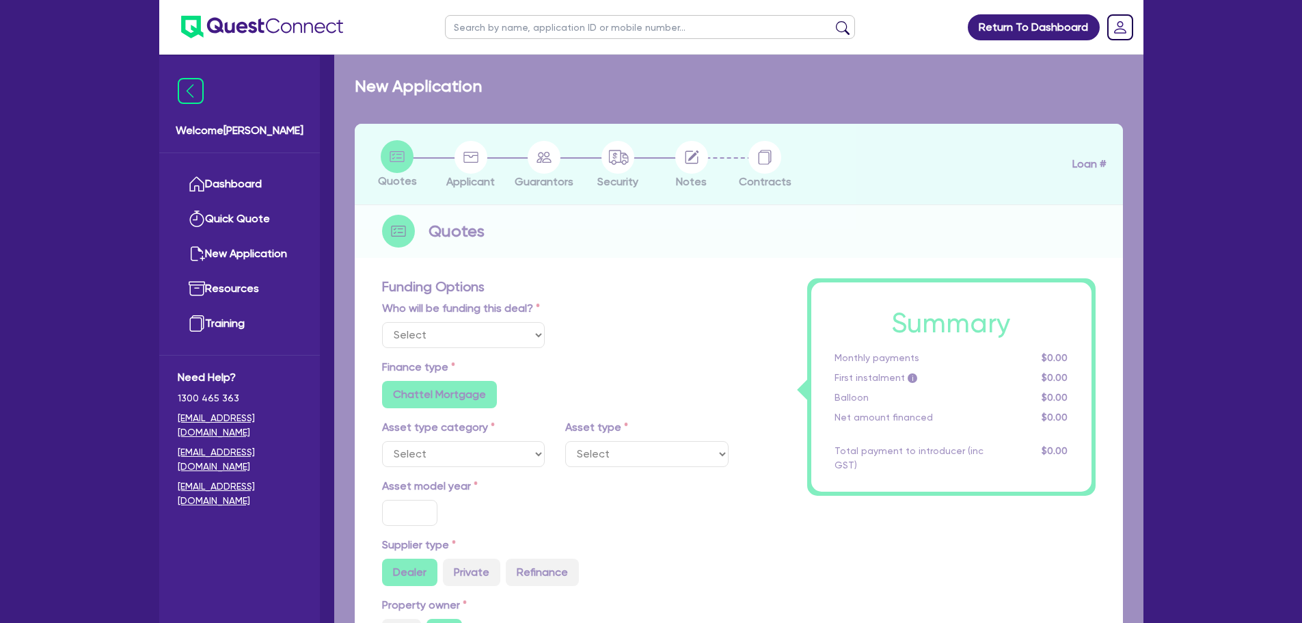
type input "745"
radio input "true"
select select "BUS_AND_COACHES"
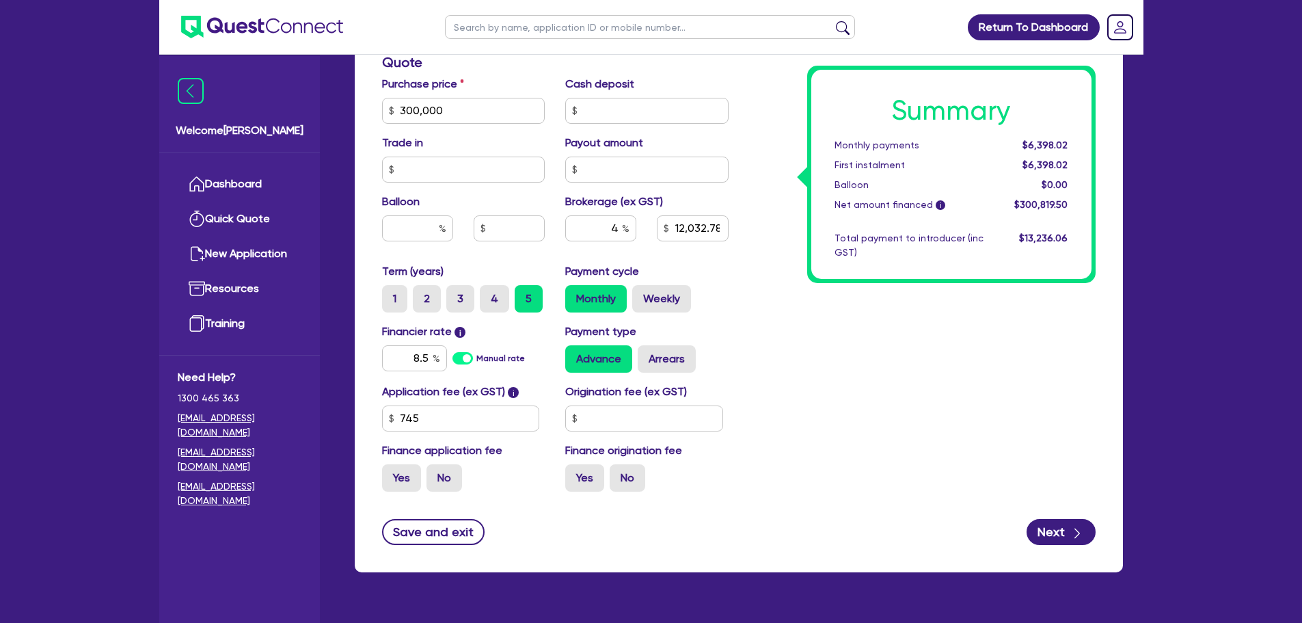
scroll to position [656, 0]
click at [433, 415] on input "745" at bounding box center [461, 418] width 158 height 26
type input "300,000"
type input "12,032.78"
type input "300,000"
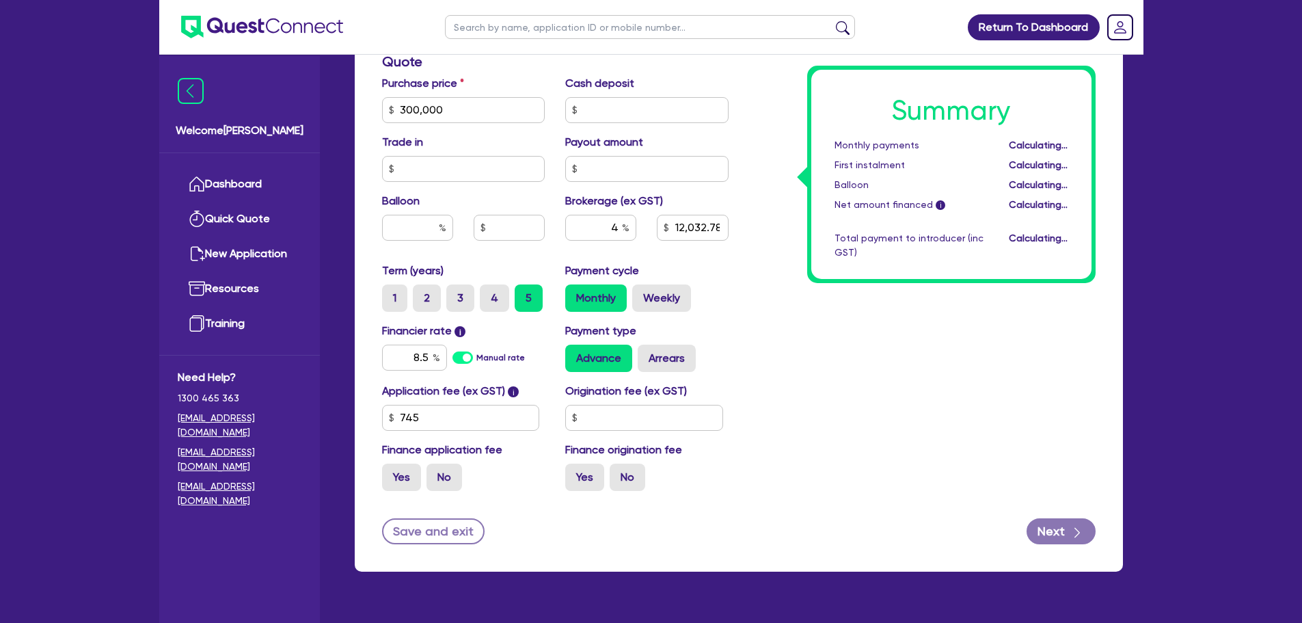
type input "12,032.78"
click at [429, 359] on input "8.5" at bounding box center [414, 358] width 65 height 26
type input "300,000"
type input "12,032.78"
type input "8."
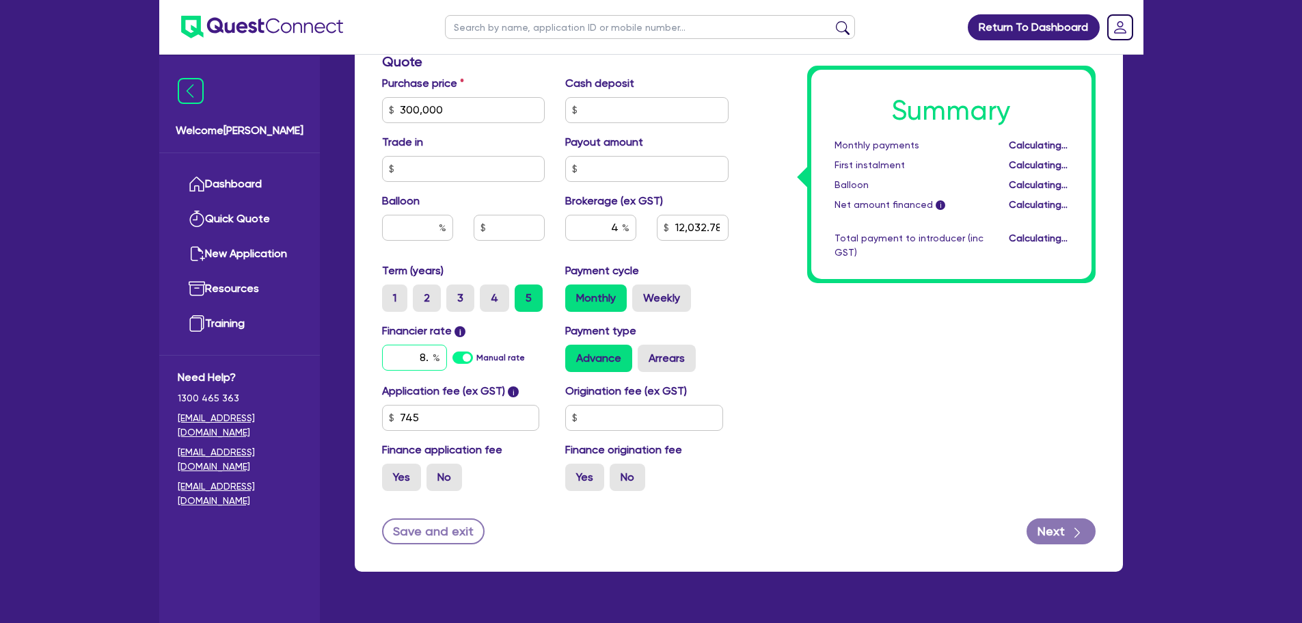
type input "300,000"
type input "12,032.78"
type input "8."
type input "300,000"
type input "12,032.78"
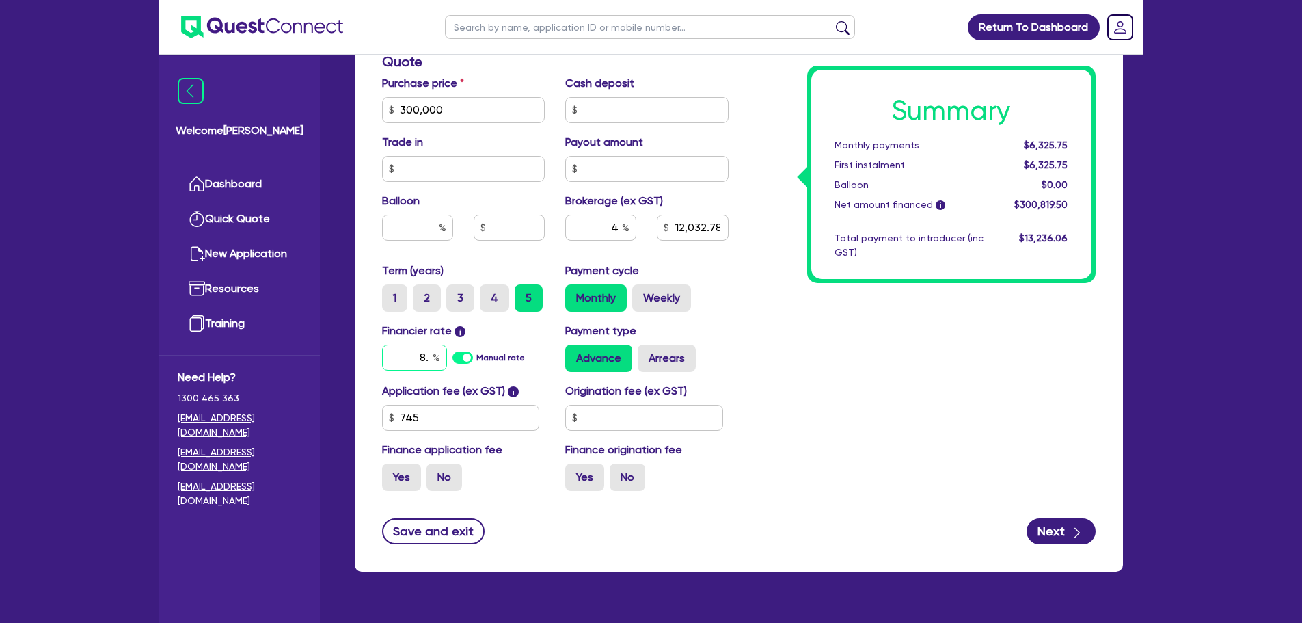
type input "8"
type input "300,000"
type input "12,032.78"
type input "300,000"
type input "12,032.78"
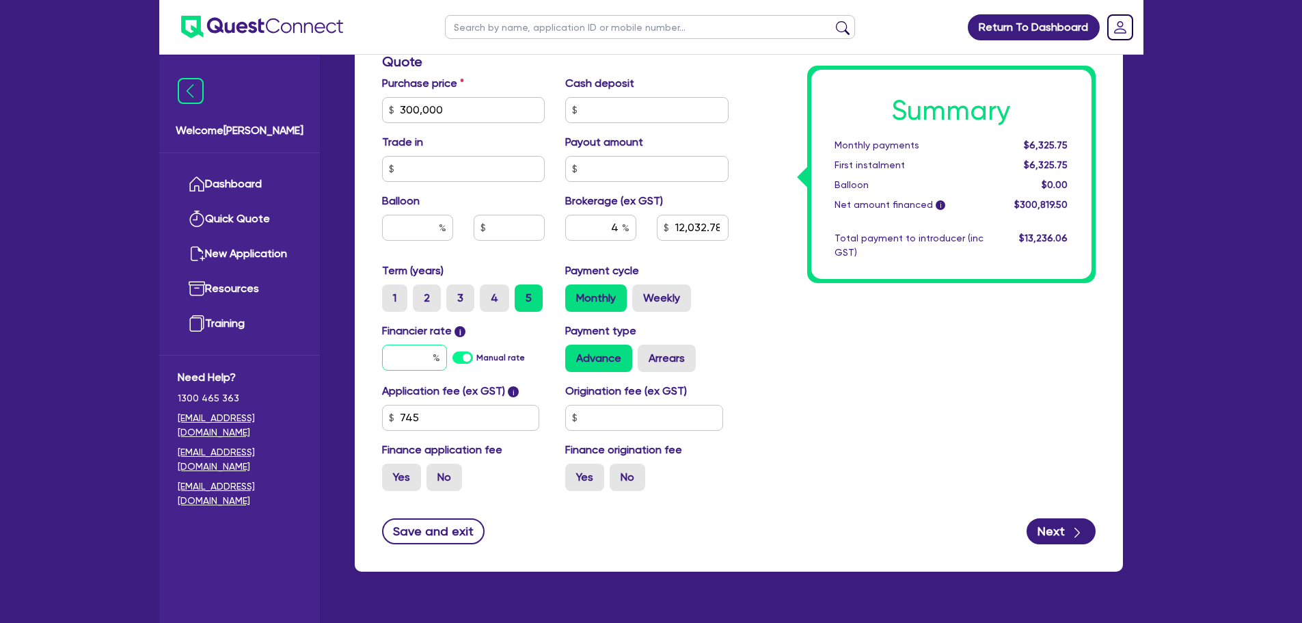
type input "9"
type input "300,000"
type input "12,032.78"
type input "9."
type input "300,000"
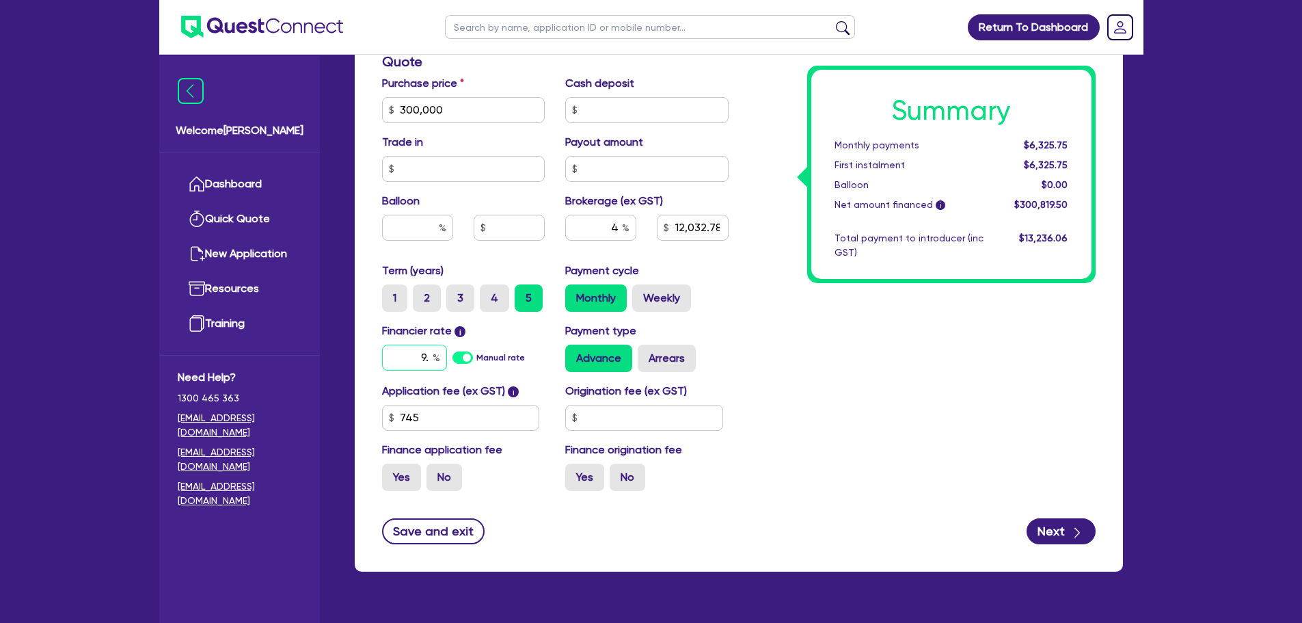
type input "12,032.78"
type input "9.6"
type input "300,000"
type input "12,032.78"
type input "9.65"
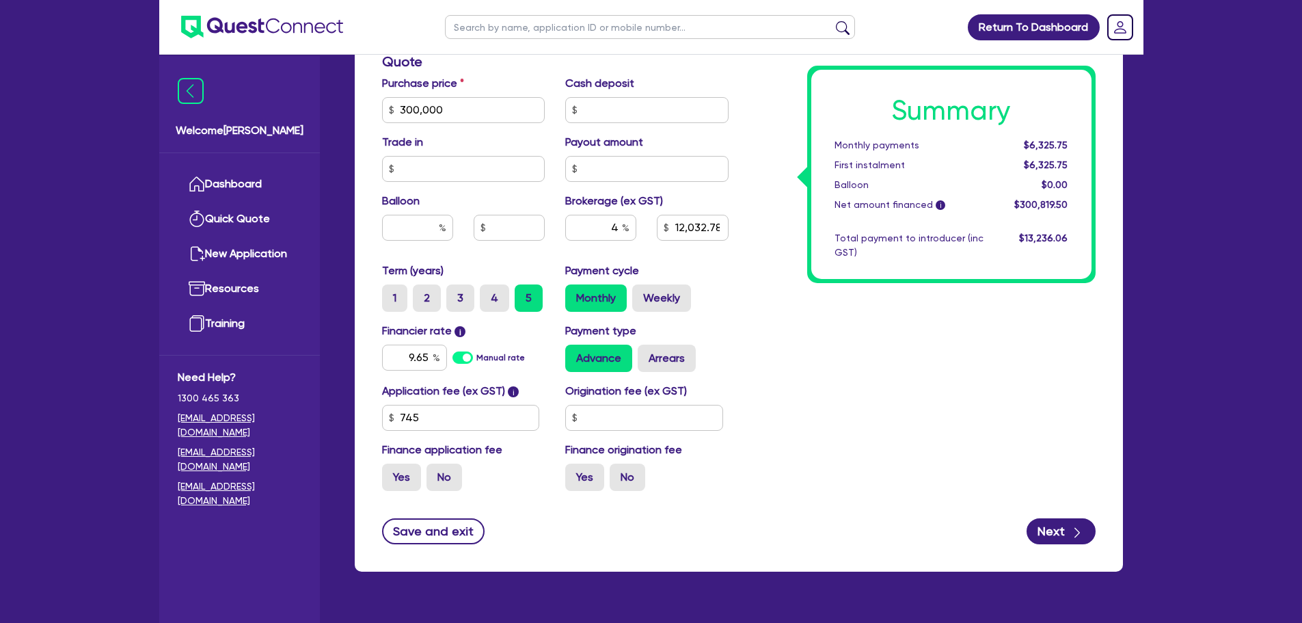
type input "300,000"
type input "12,032.78"
click at [777, 349] on div "Summary Monthly payments $6,325.75 First instalment $6,325.75 Balloon $0.00 Net…" at bounding box center [922, 62] width 367 height 880
type input "300,000"
type input "12,032.78"
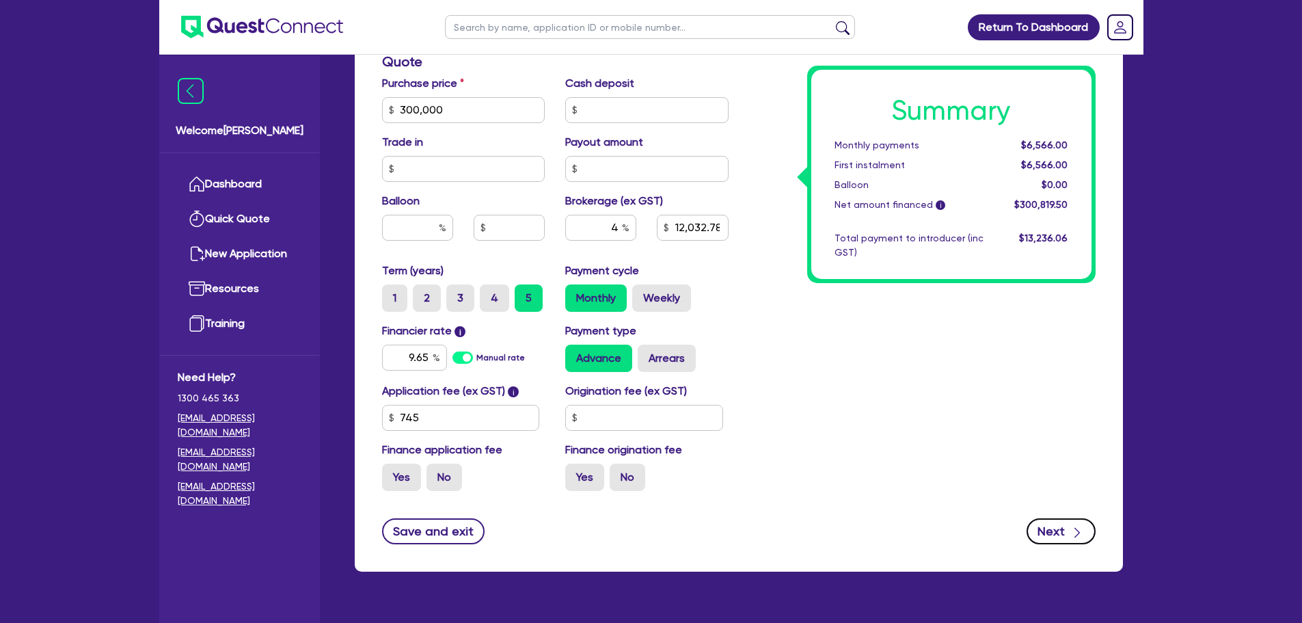
click at [1063, 537] on button "Next" at bounding box center [1061, 531] width 69 height 26
type input "300,000"
type input "12,032.78"
select select "COMPANY"
select select "TRANSPORT_WAREHOUSING"
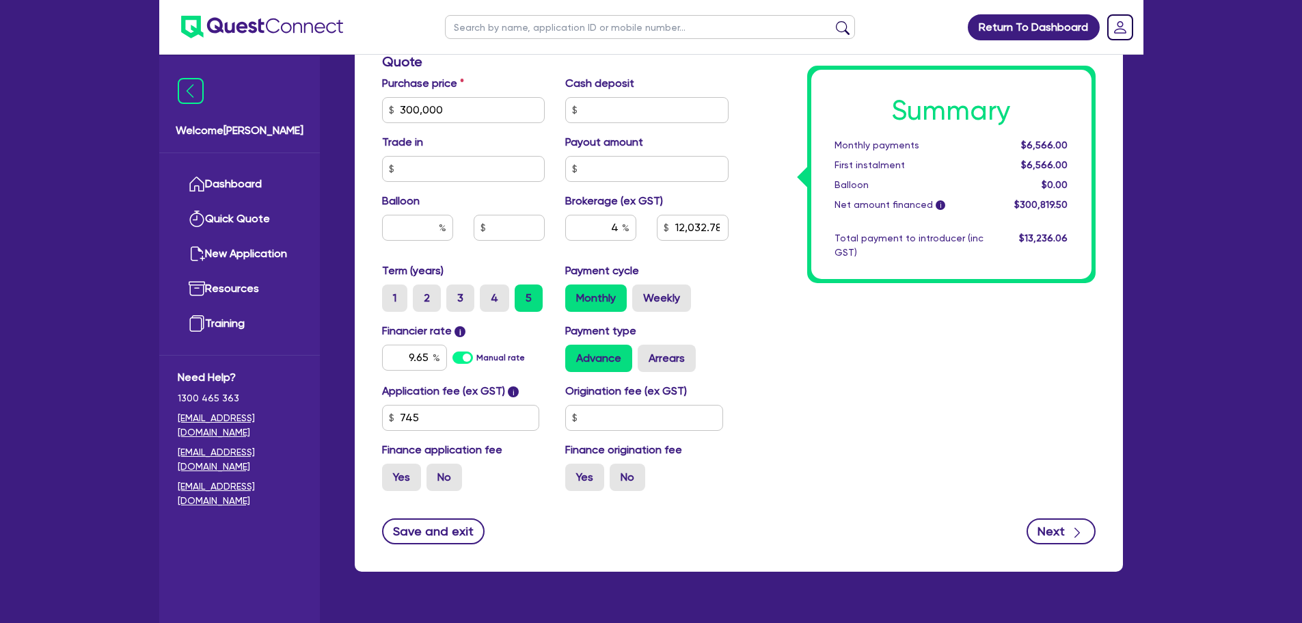
select select "PASSENGERS_FREIGHT_TRANSPORT"
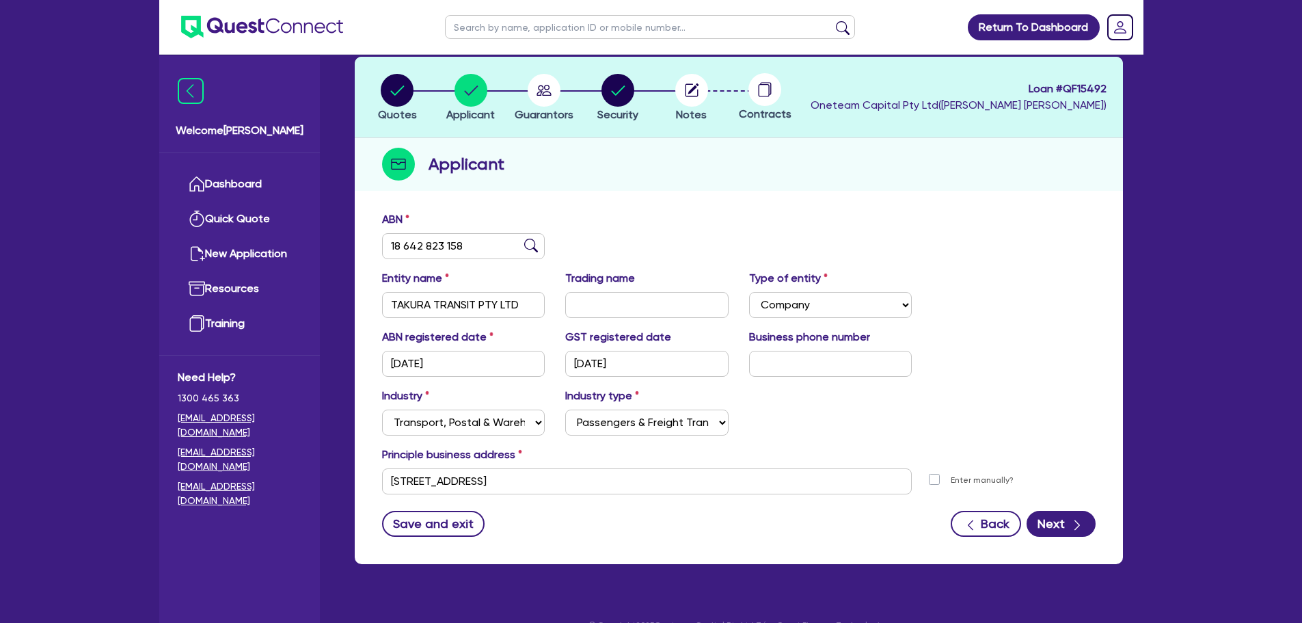
scroll to position [92, 0]
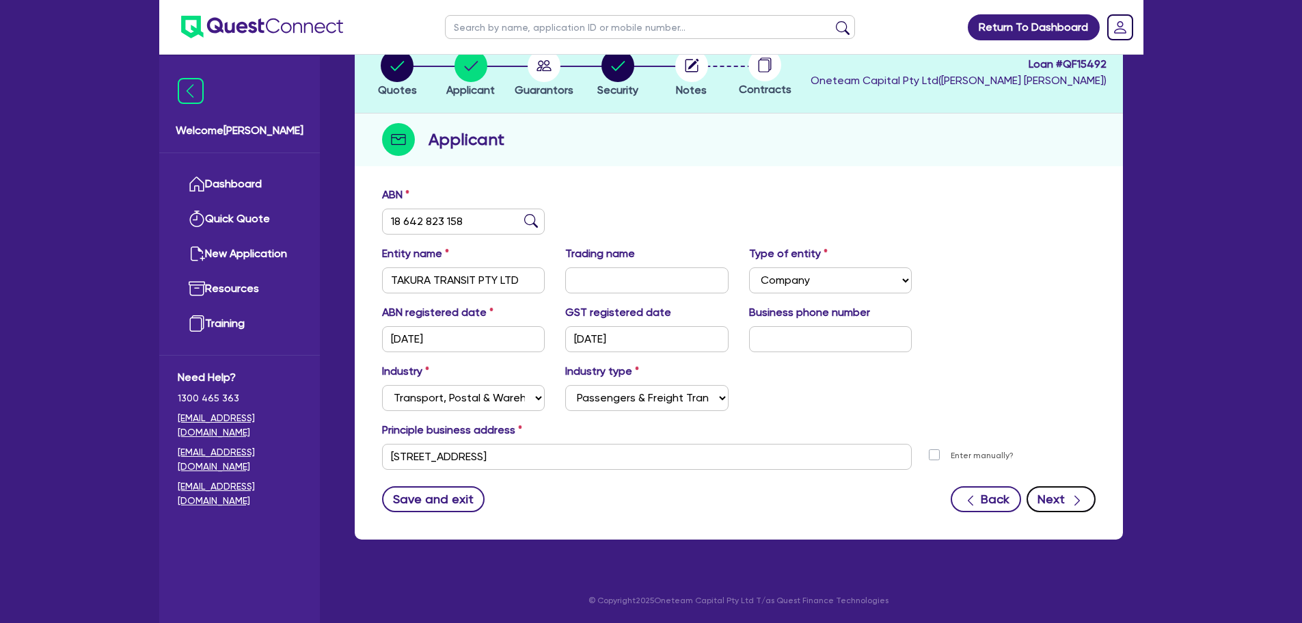
click at [1052, 498] on button "Next" at bounding box center [1061, 499] width 69 height 26
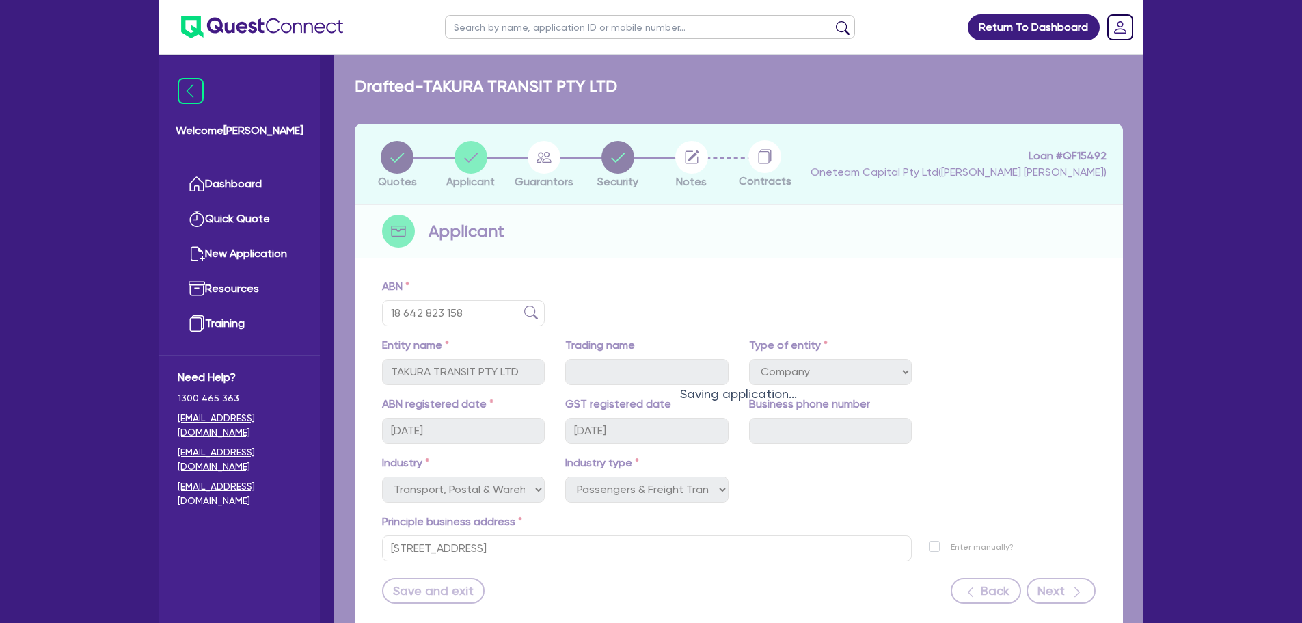
select select "MR"
select select "VIC"
select select "MARRIED"
select select "PROPERTY"
select select "CASH"
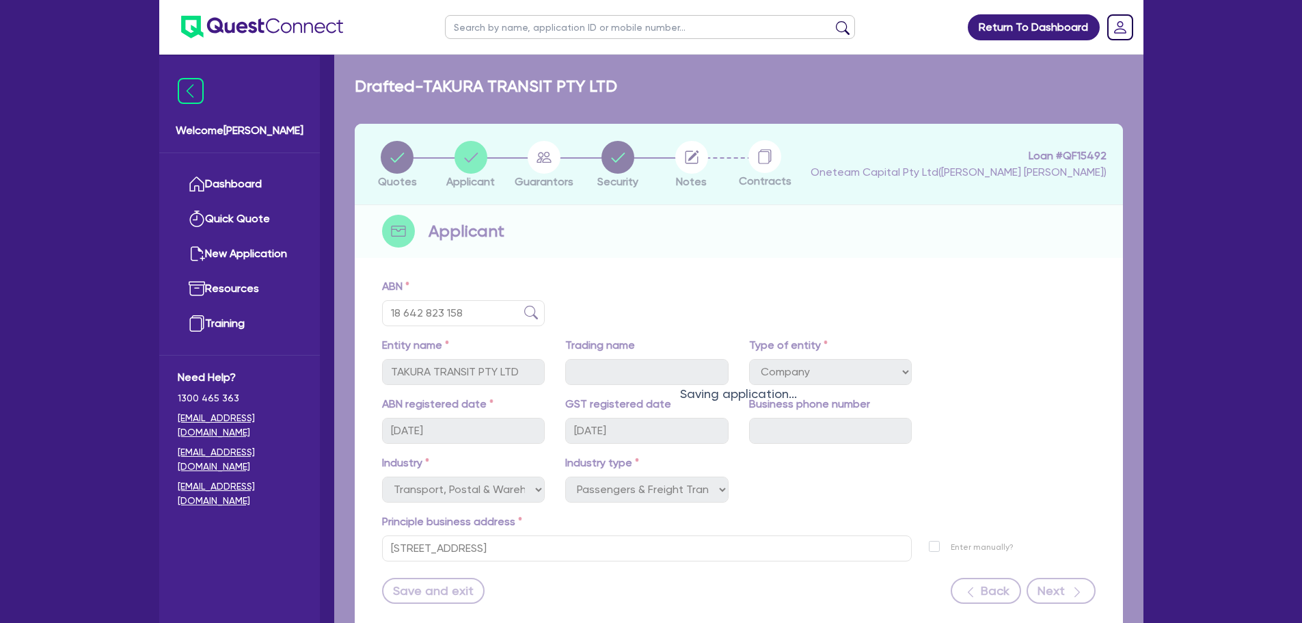
select select "MRS"
select select "VIC"
select select "MARRIED"
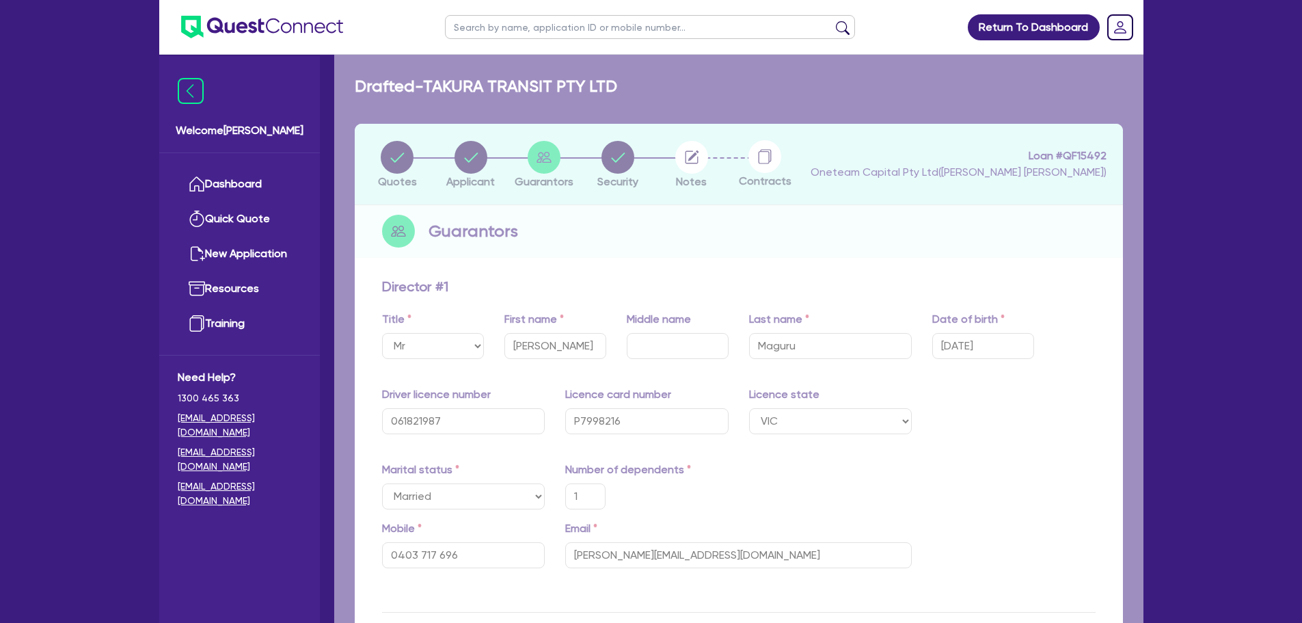
type input "1"
type input "0403 717 696"
type input "600,000"
type input "30,000"
type input "1"
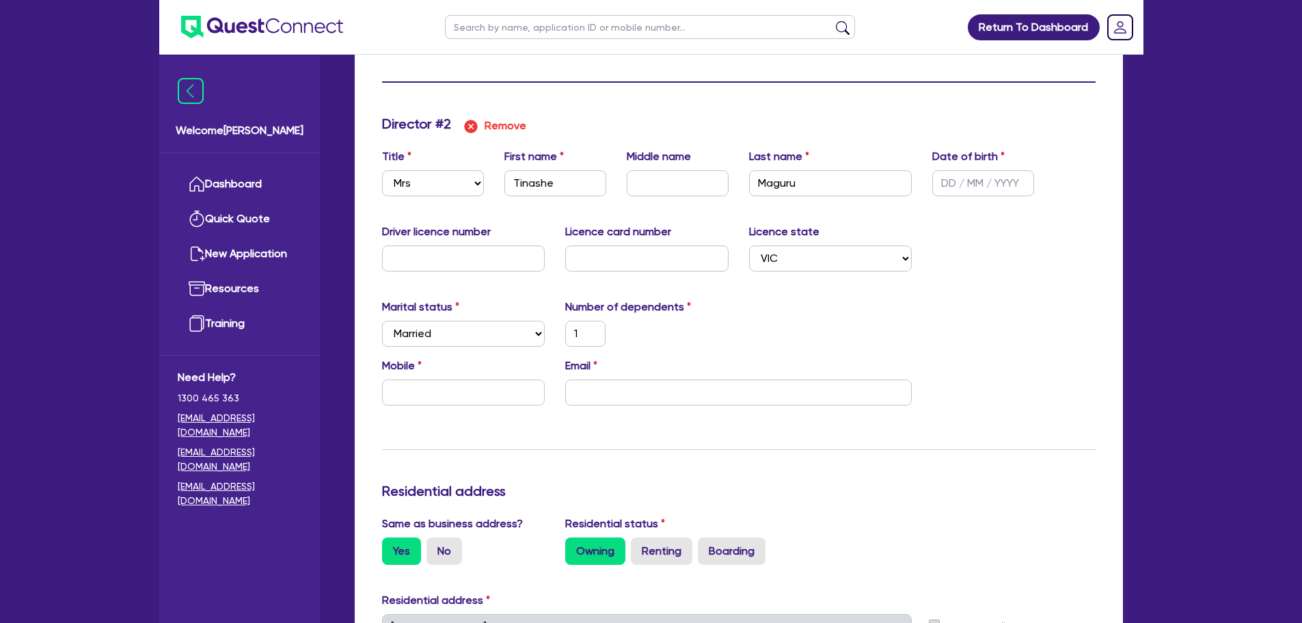
scroll to position [1273, 0]
click at [468, 130] on img "button" at bounding box center [471, 126] width 16 height 16
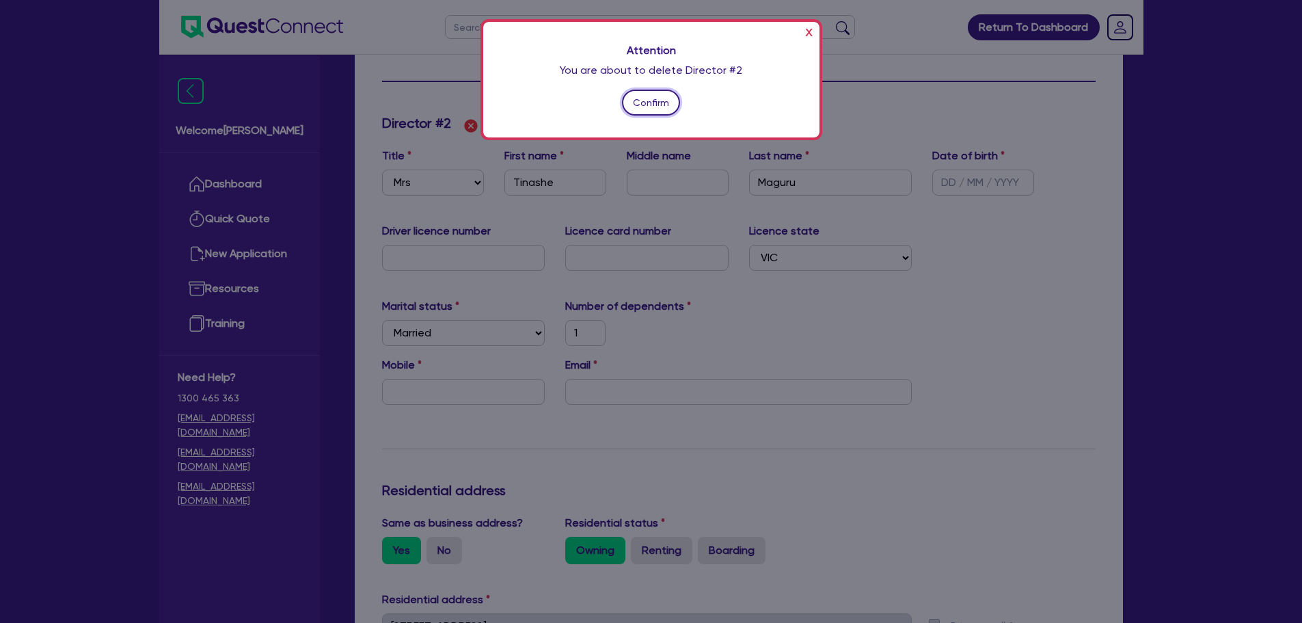
click at [639, 104] on button "Confirm" at bounding box center [651, 103] width 59 height 26
type input "1"
type input "0403717696"
type input "600000"
type input "30000"
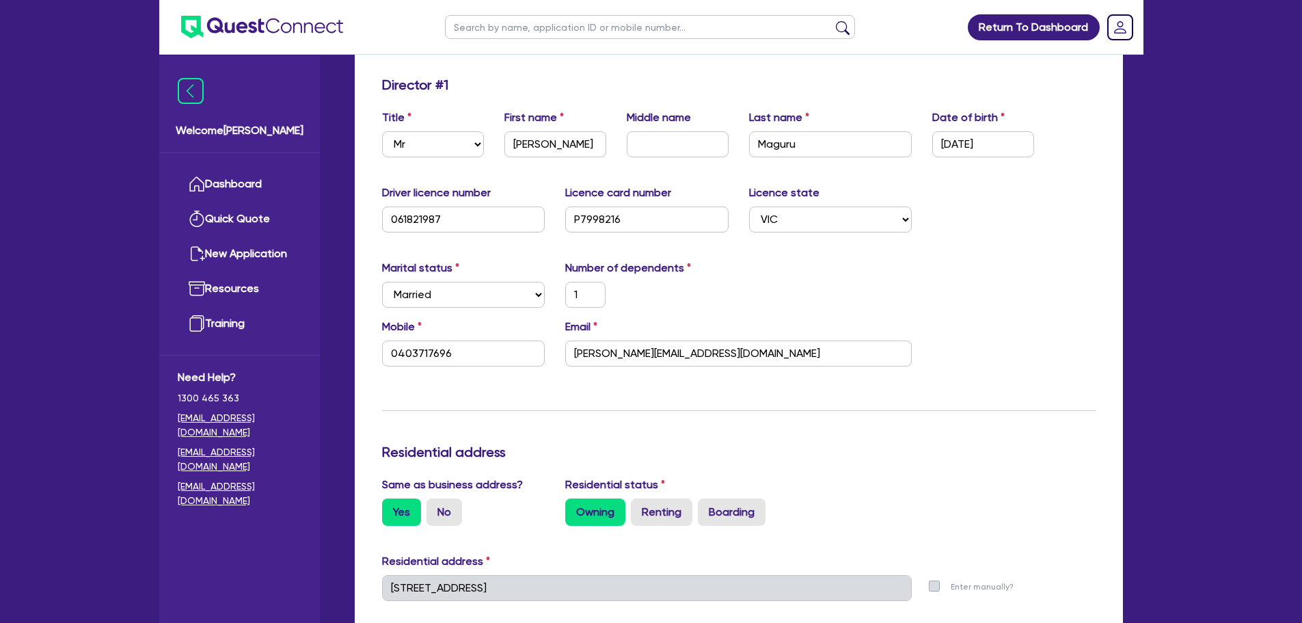
scroll to position [172, 0]
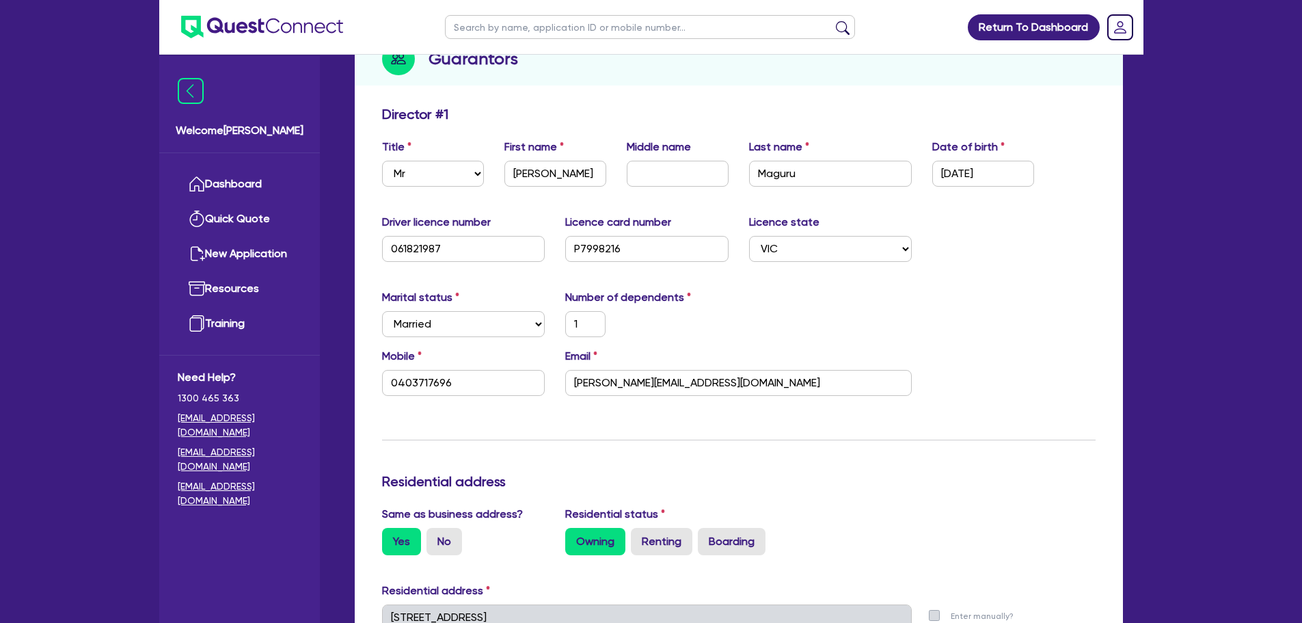
type input "1"
type input "0403 717 696"
type input "600,000"
type input "30,000"
click at [562, 418] on div "Update residential status for Director #1 Boarding is only acceptable when the …" at bounding box center [739, 627] width 714 height 1042
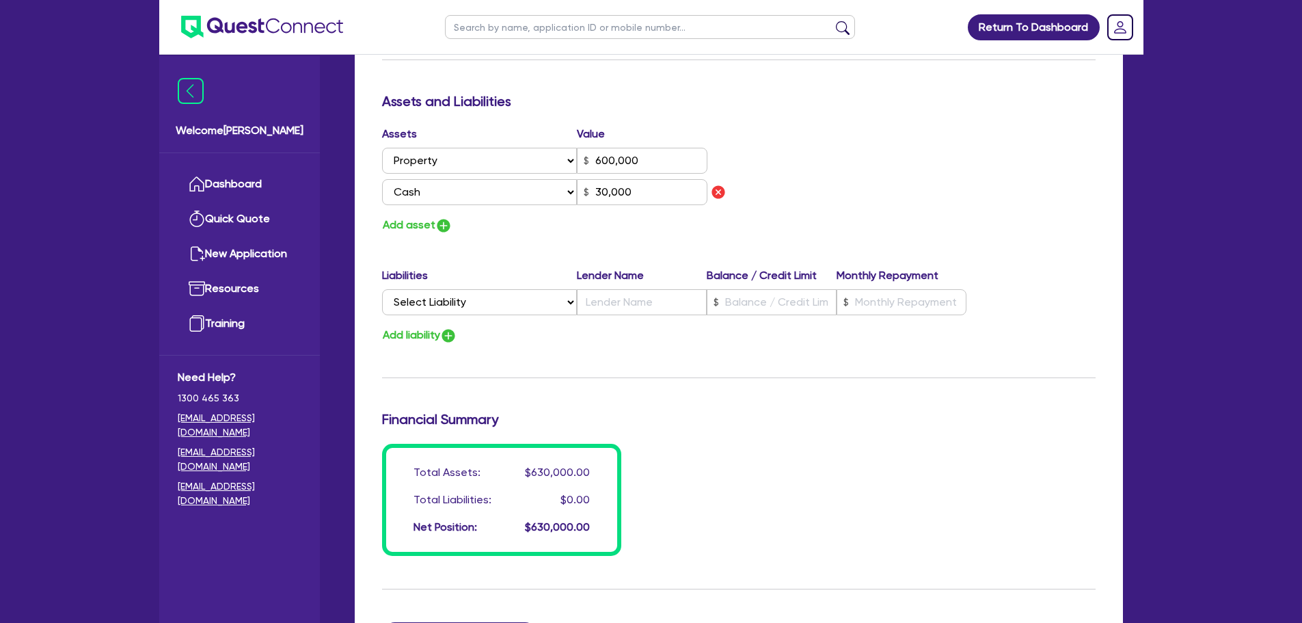
scroll to position [993, 0]
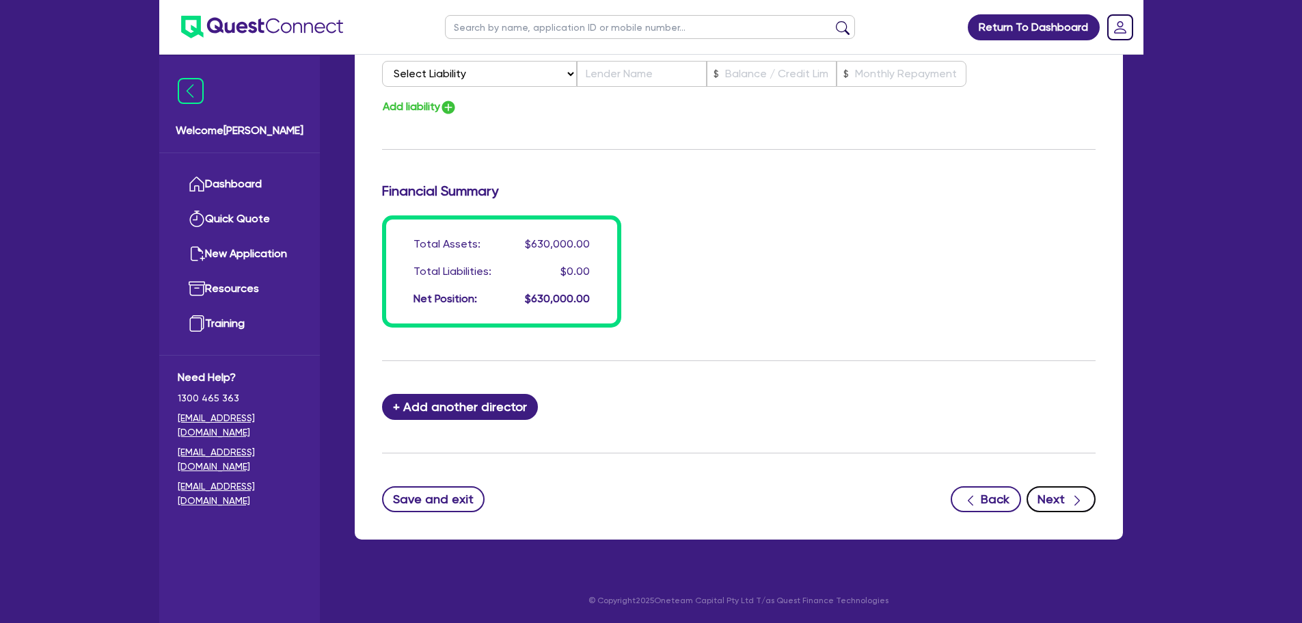
click at [1060, 488] on button "Next" at bounding box center [1061, 499] width 69 height 26
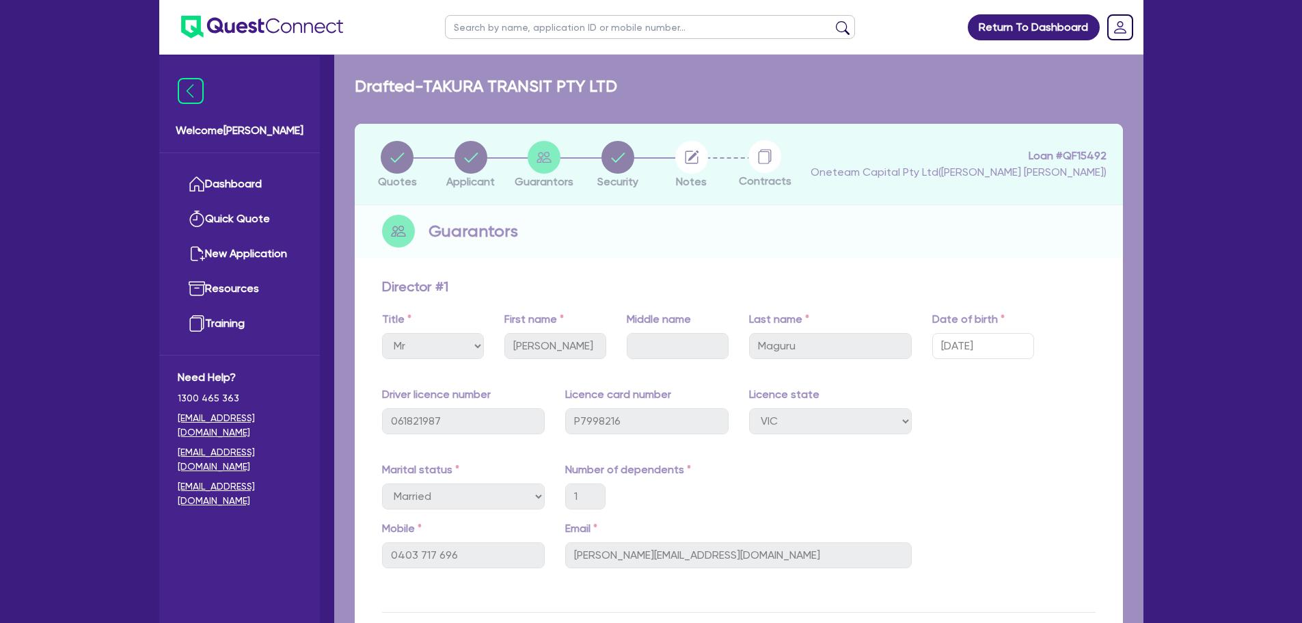
select select "PRIMARY_ASSETS"
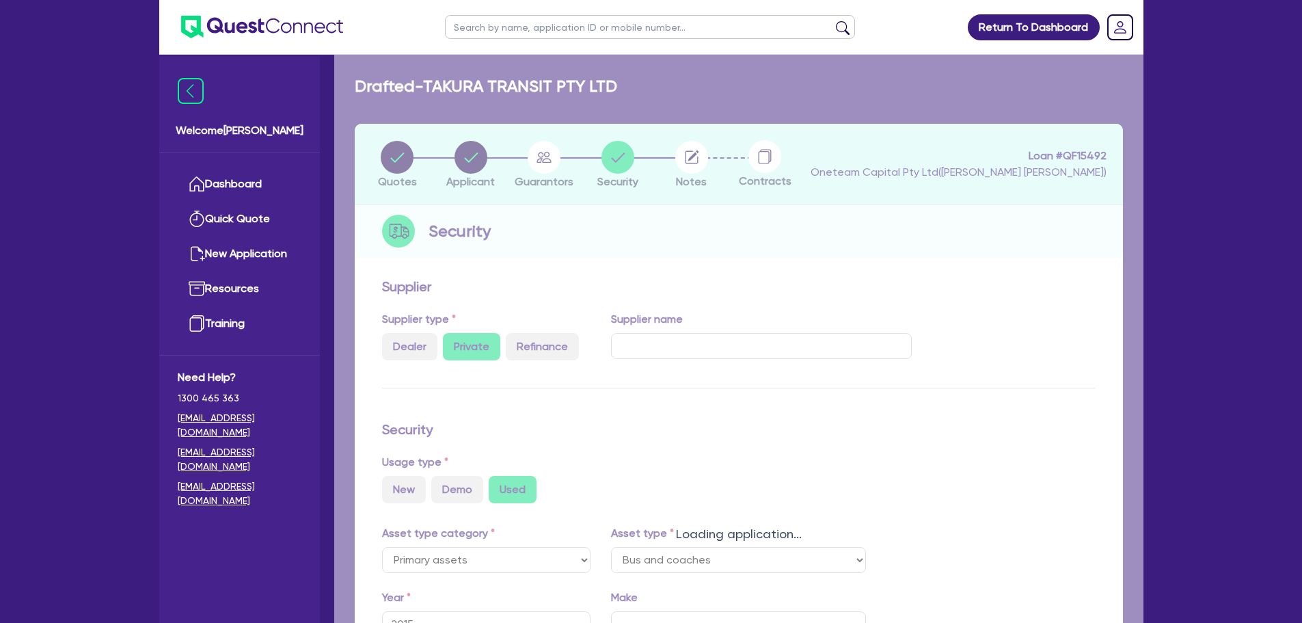
select select "BUS_AND_COACHES"
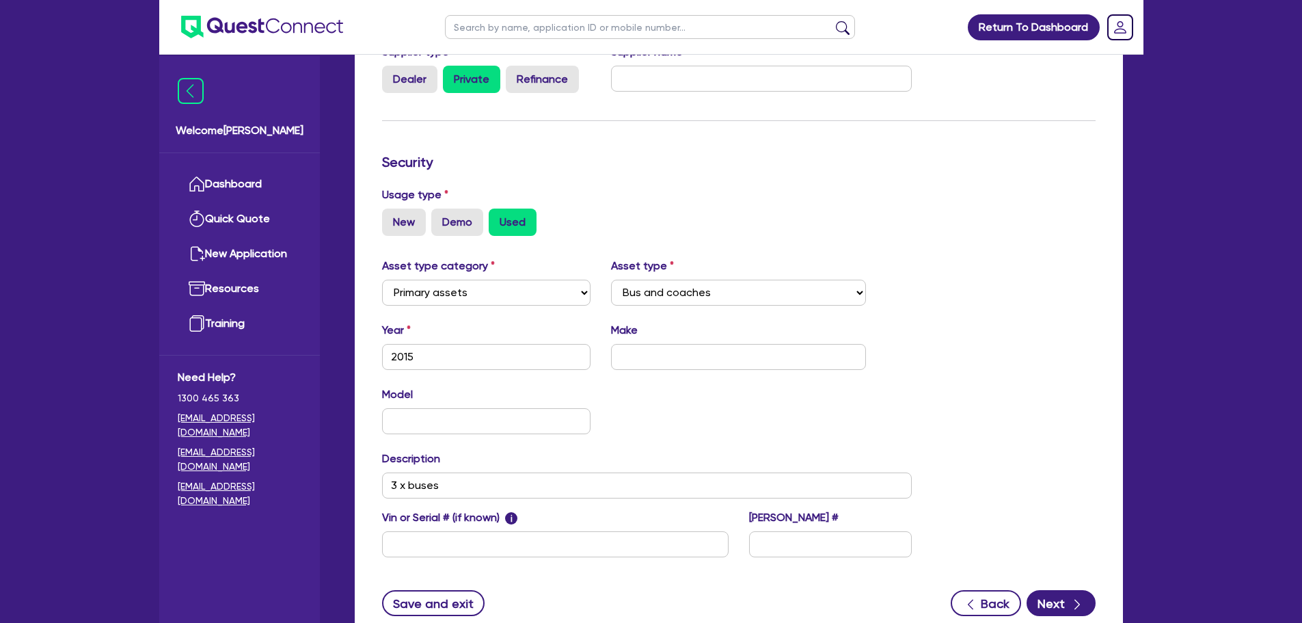
scroll to position [279, 0]
click at [557, 478] on input "3 x buses" at bounding box center [647, 485] width 530 height 26
type input "3"
type input "2015 bus"
click at [679, 418] on div "Model KM" at bounding box center [647, 415] width 551 height 59
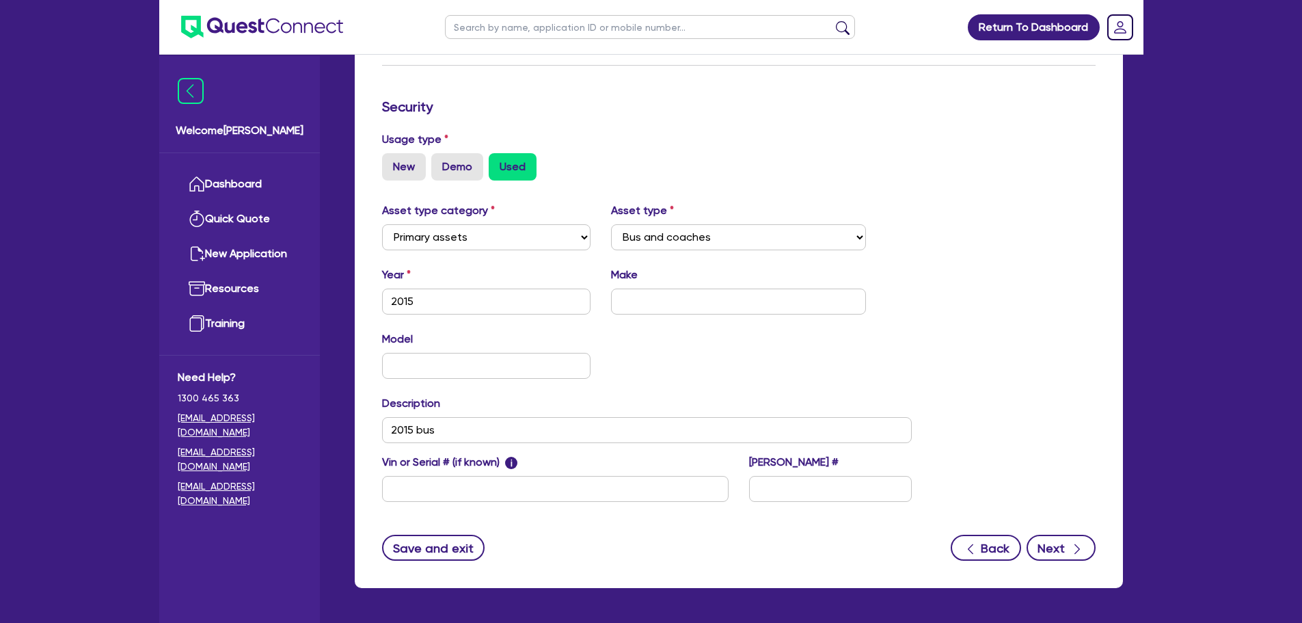
scroll to position [335, 0]
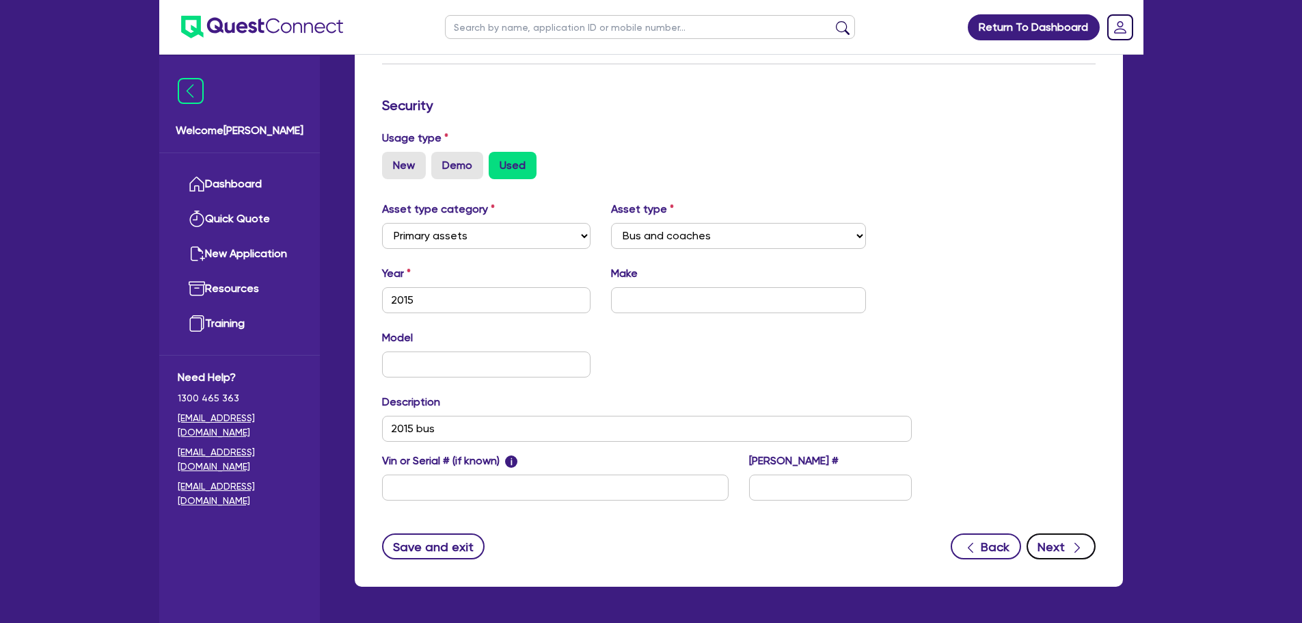
click at [1054, 543] on button "Next" at bounding box center [1061, 546] width 69 height 26
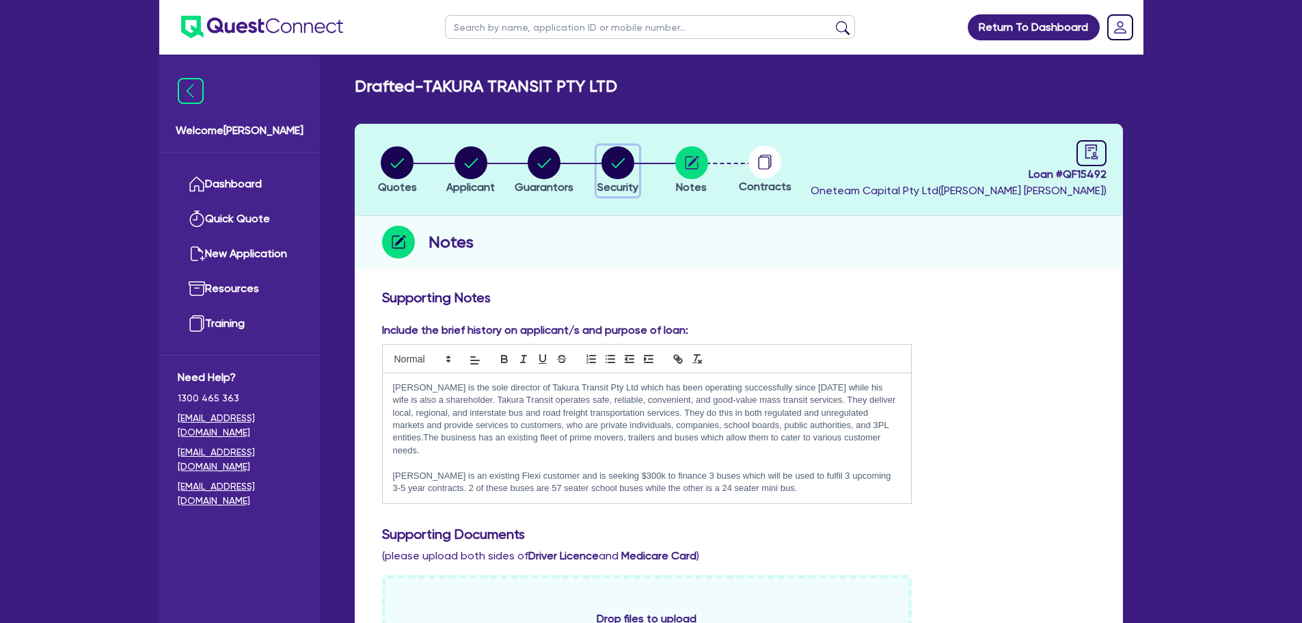
click at [621, 170] on circle "button" at bounding box center [618, 162] width 33 height 33
select select "PRIMARY_ASSETS"
select select "BUS_AND_COACHES"
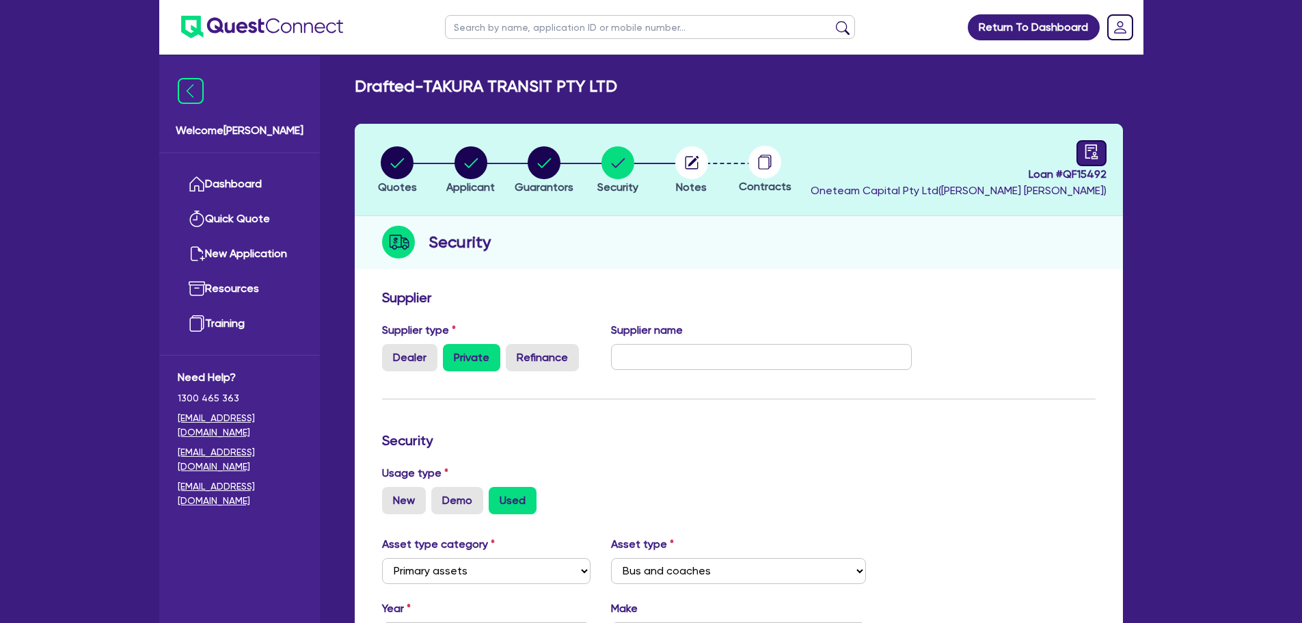
click at [1094, 150] on icon "audit" at bounding box center [1091, 151] width 15 height 15
select select "DRAFTED_NEW"
select select "Other"
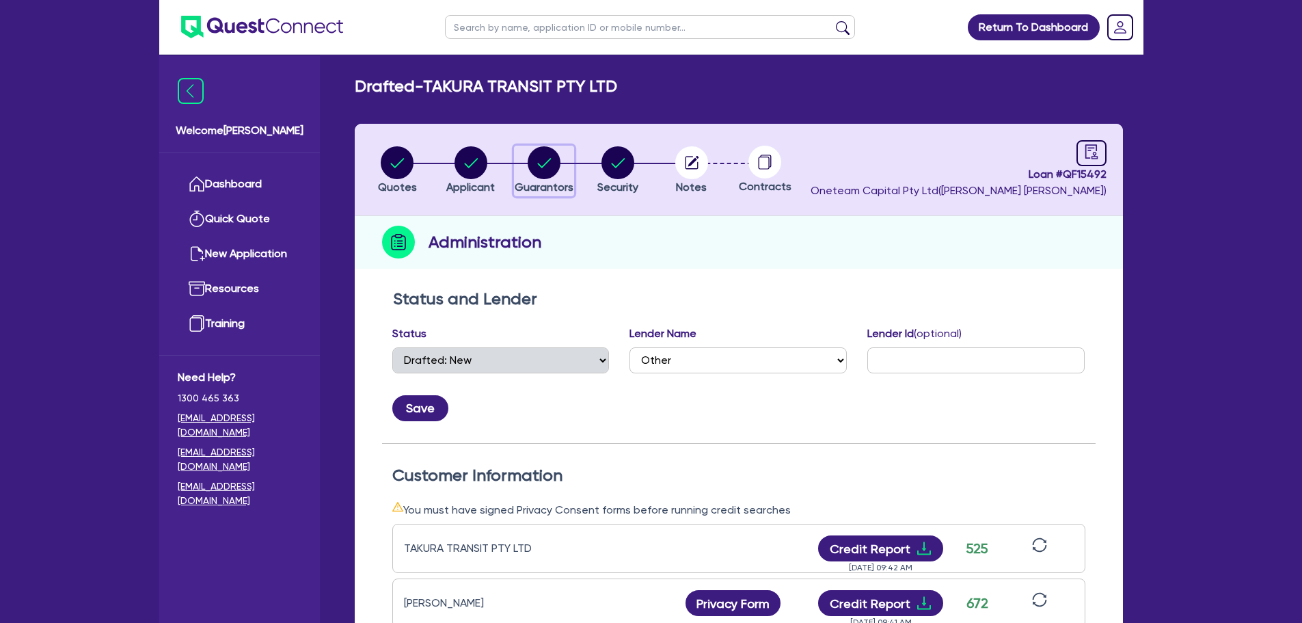
click at [535, 163] on circle "button" at bounding box center [544, 162] width 33 height 33
select select "MR"
select select "VIC"
select select "MARRIED"
select select "PROPERTY"
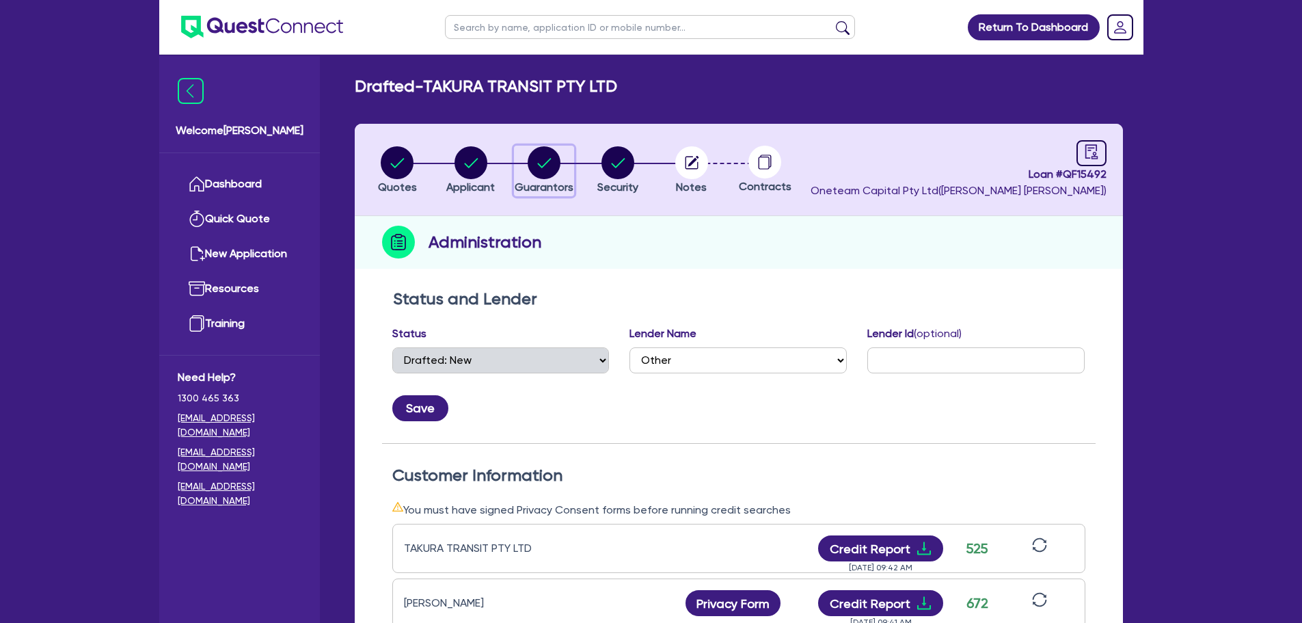
select select "CASH"
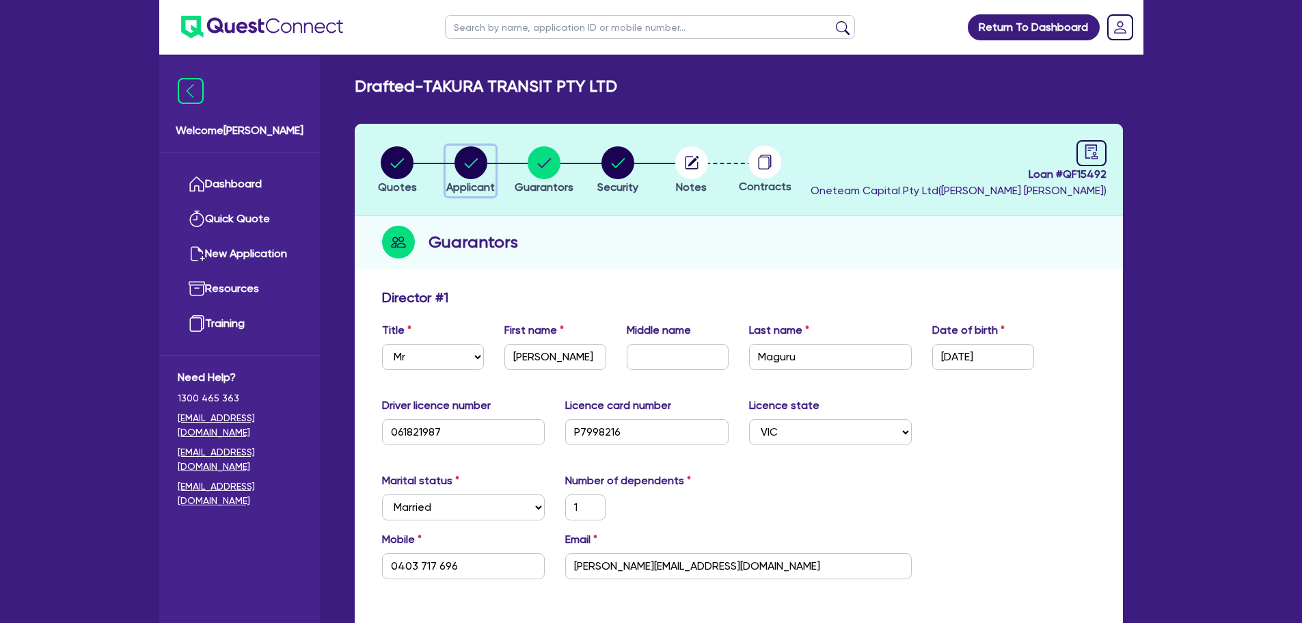
click at [470, 178] on button "Applicant" at bounding box center [471, 171] width 50 height 51
select select "COMPANY"
select select "TRANSPORT_WAREHOUSING"
select select "PASSENGERS_FREIGHT_TRANSPORT"
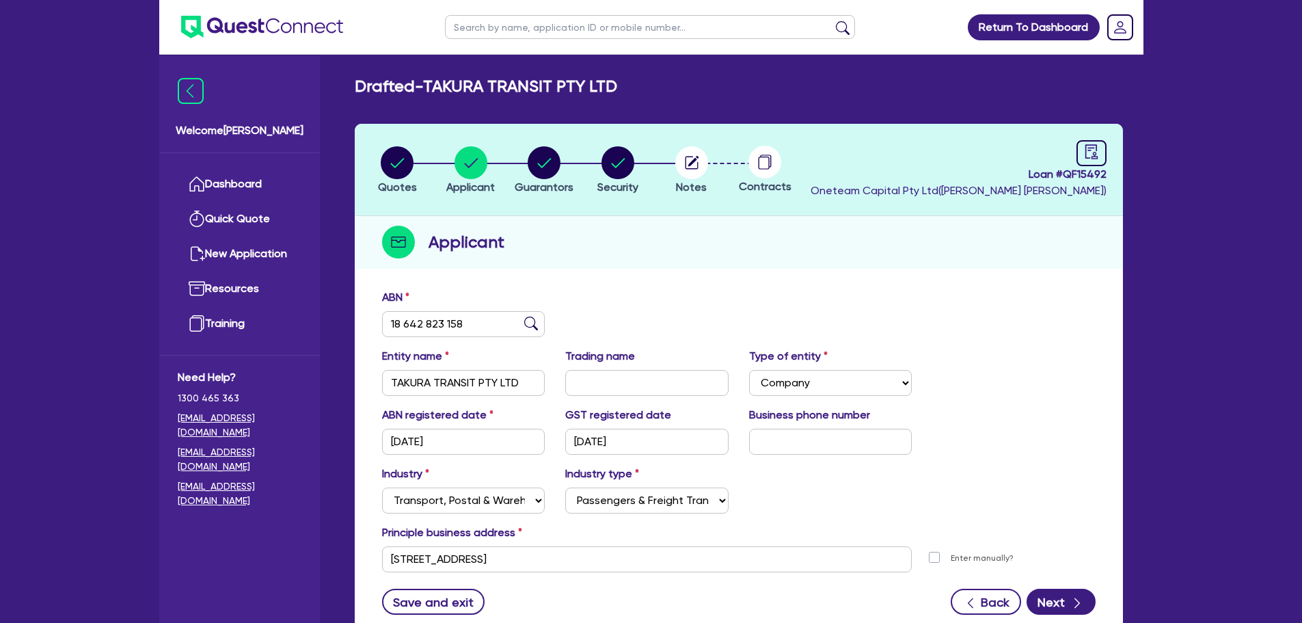
click at [656, 170] on li "Notes" at bounding box center [692, 170] width 74 height 48
click at [686, 167] on icon "button" at bounding box center [691, 162] width 13 height 13
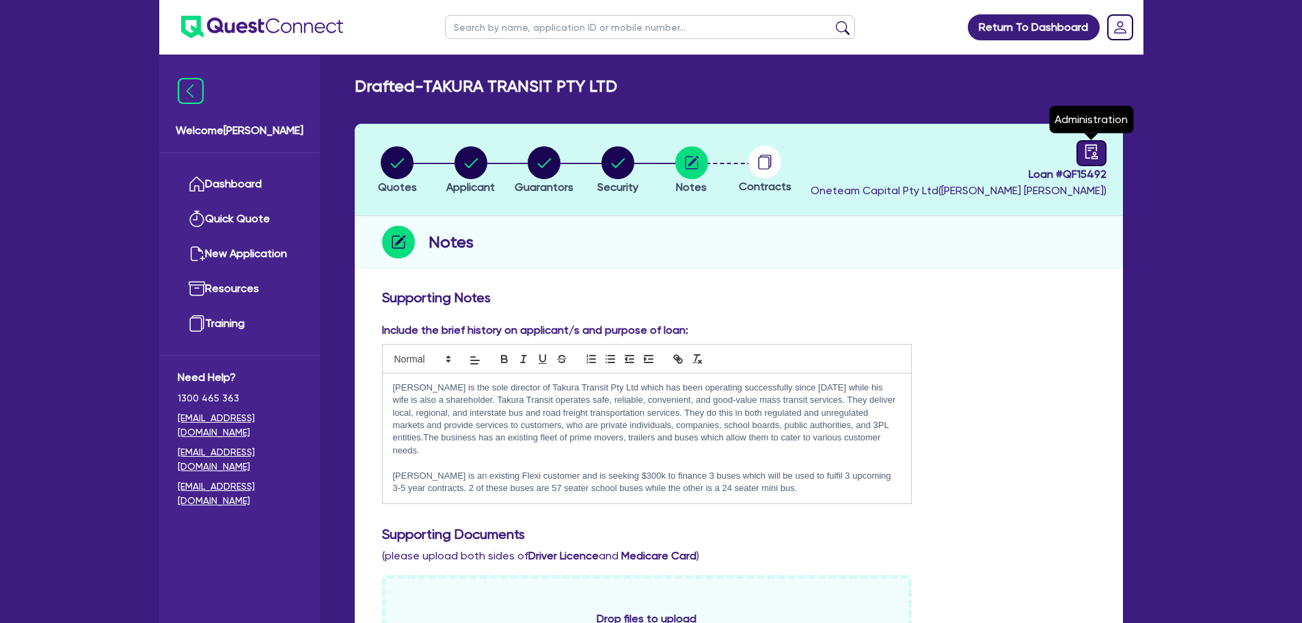
click at [1084, 156] on icon "audit" at bounding box center [1091, 151] width 15 height 15
select select "DRAFTED_NEW"
select select "Other"
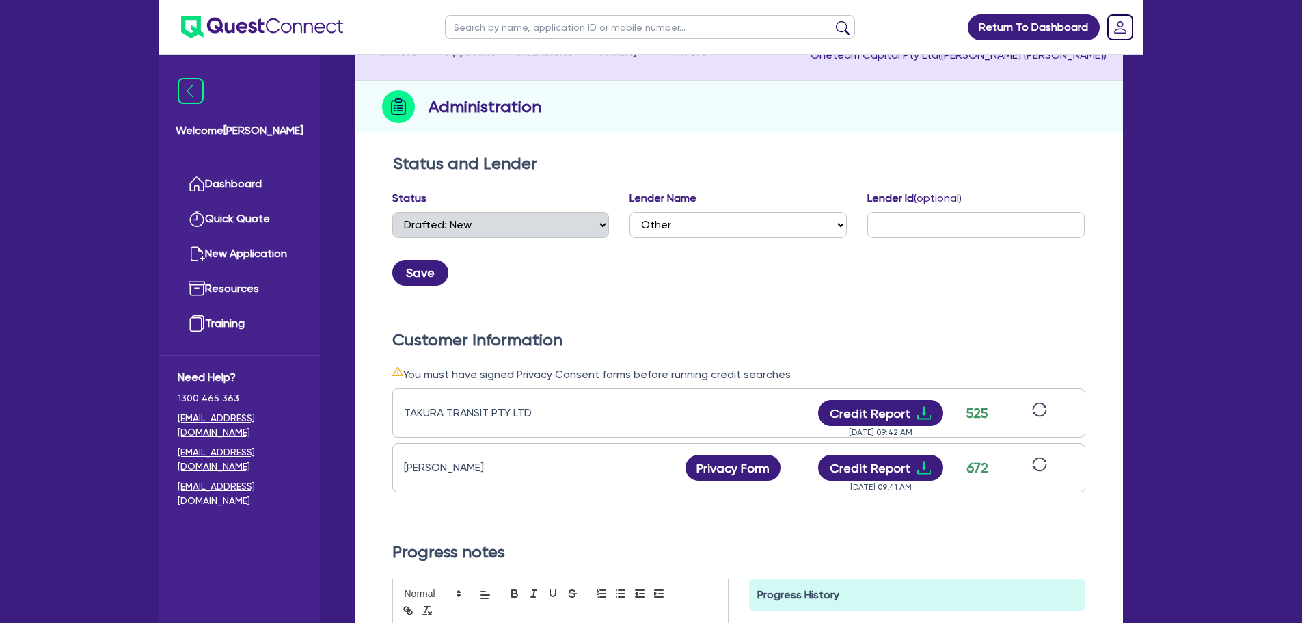
scroll to position [137, 0]
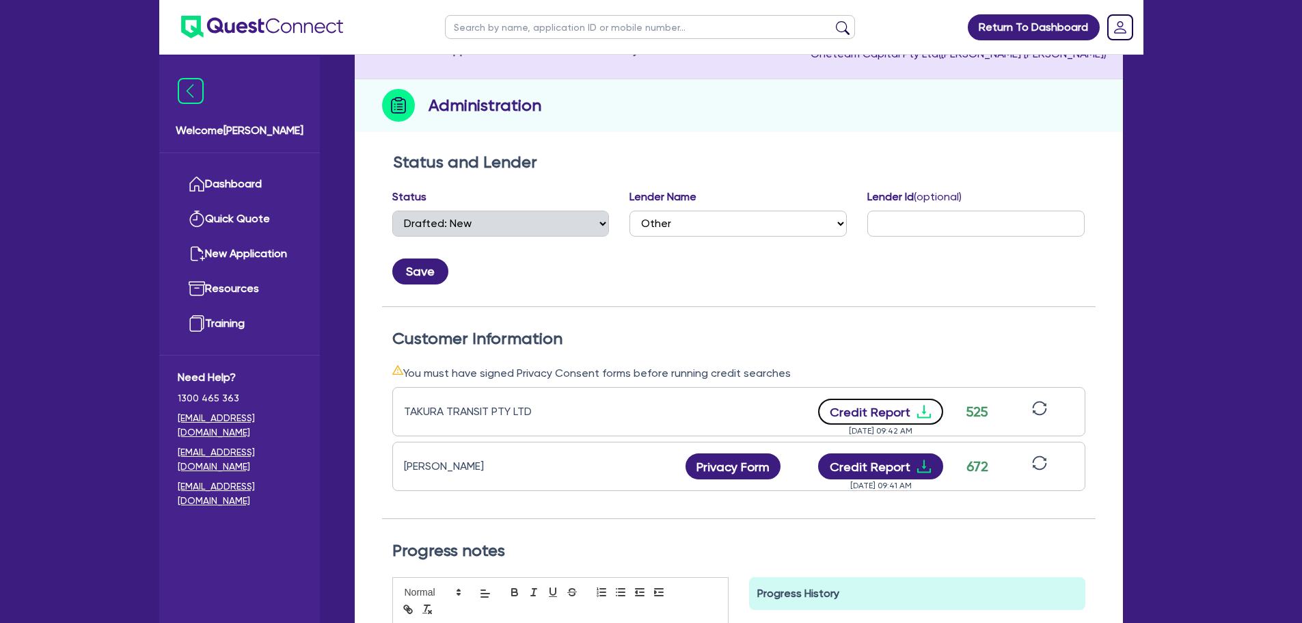
click at [876, 411] on button "Credit Report" at bounding box center [880, 412] width 125 height 26
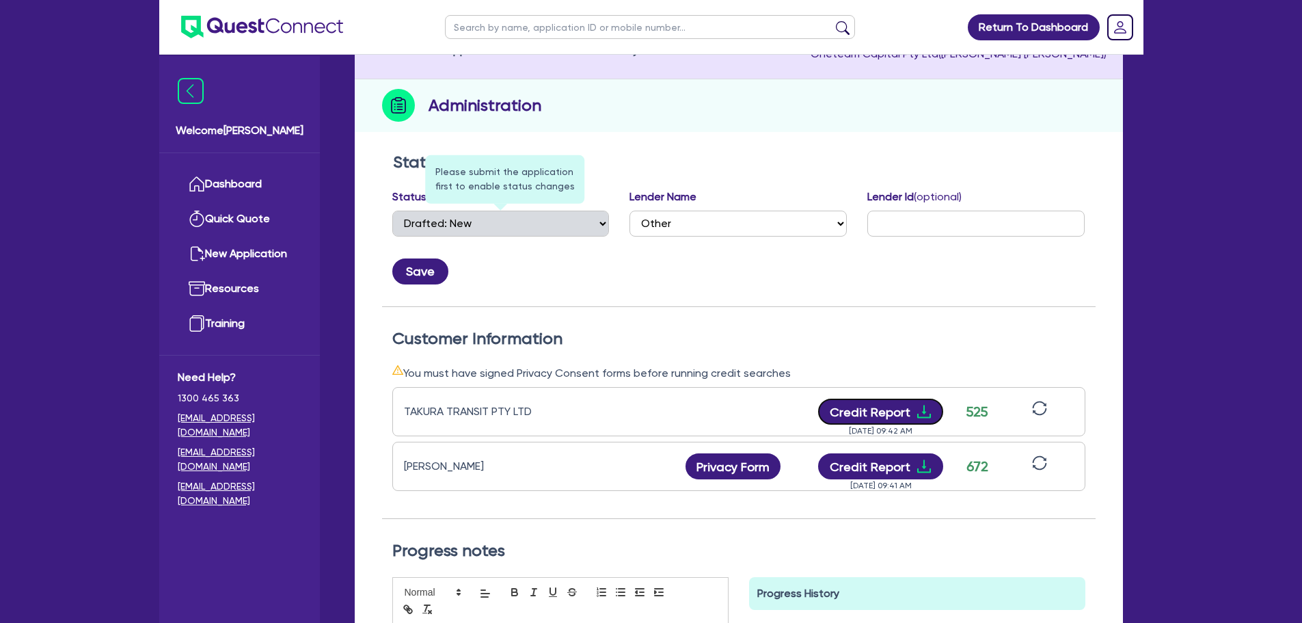
scroll to position [0, 0]
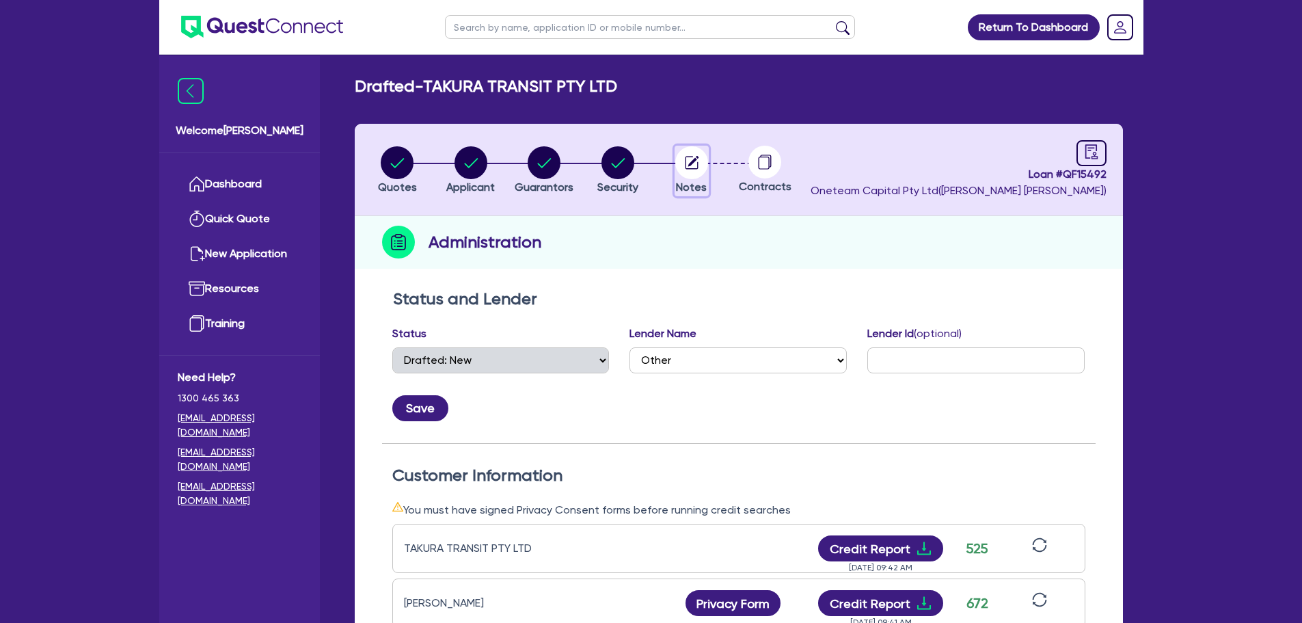
click at [691, 158] on circle "button" at bounding box center [691, 162] width 33 height 33
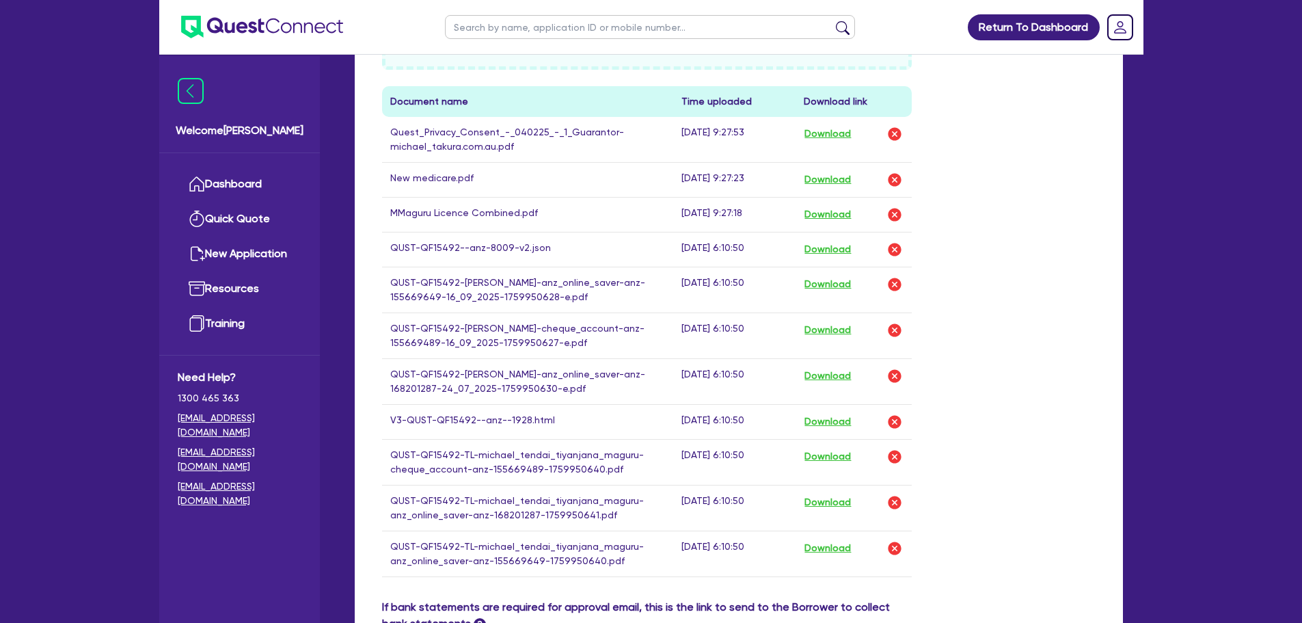
scroll to position [653, 0]
click at [829, 430] on button "Download" at bounding box center [828, 421] width 48 height 18
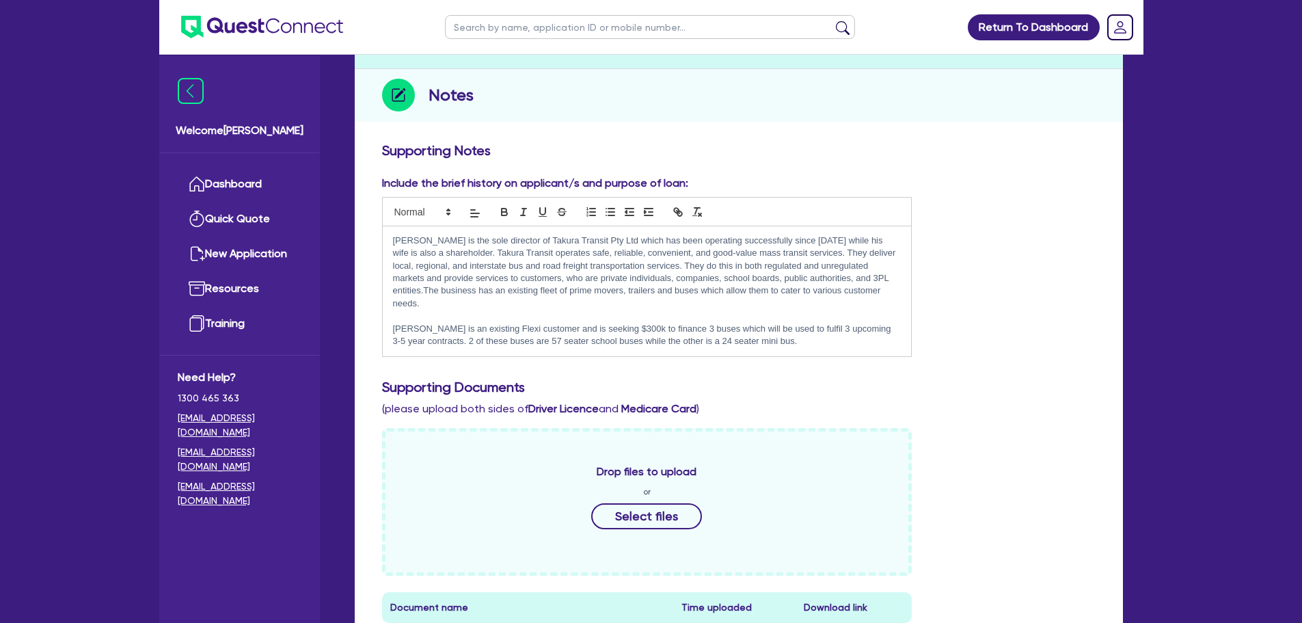
scroll to position [0, 0]
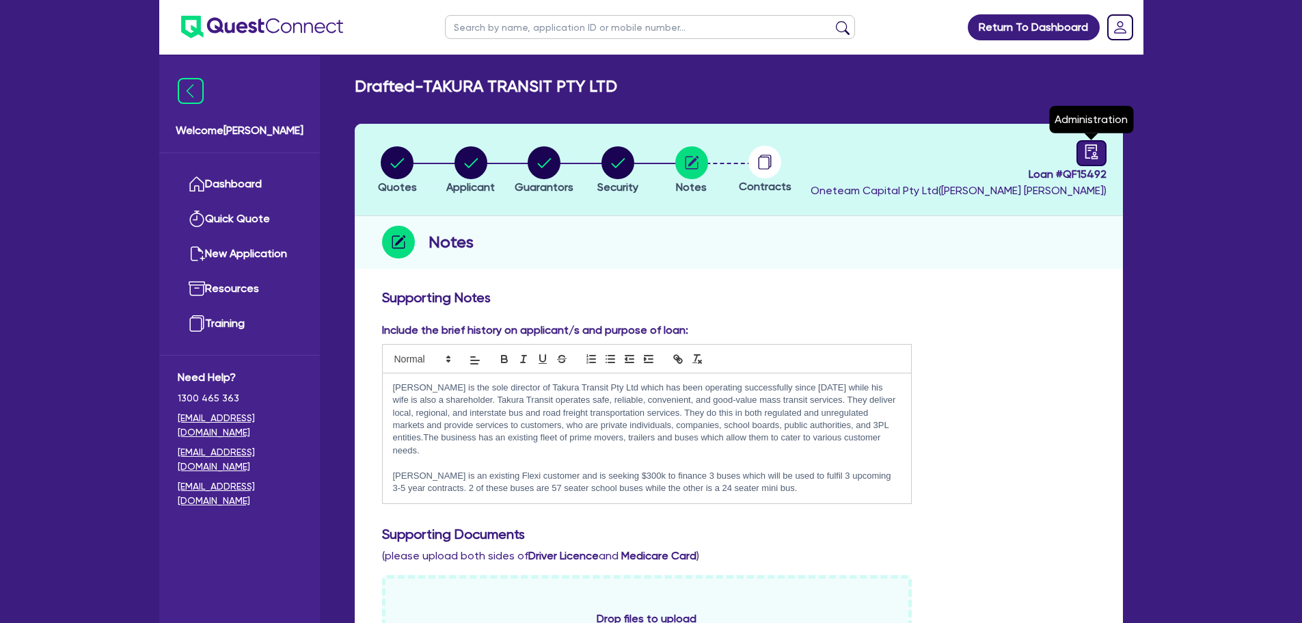
click at [1095, 147] on icon "audit" at bounding box center [1091, 151] width 15 height 15
select select "DRAFTED_NEW"
select select "Other"
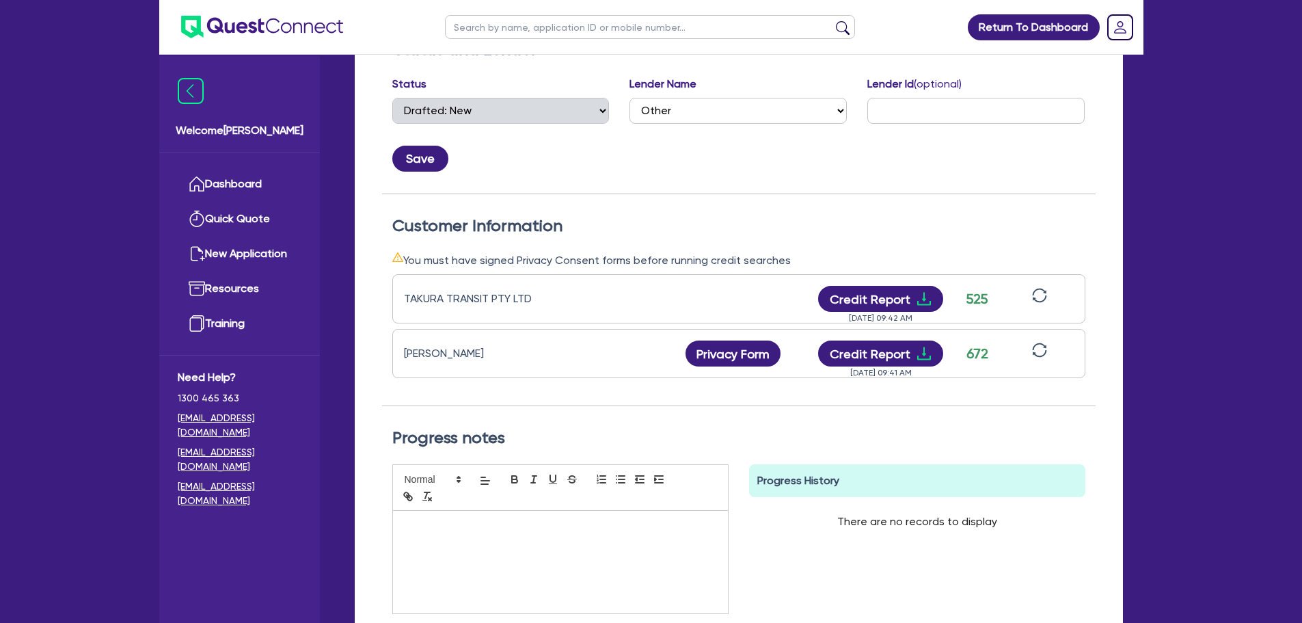
scroll to position [262, 0]
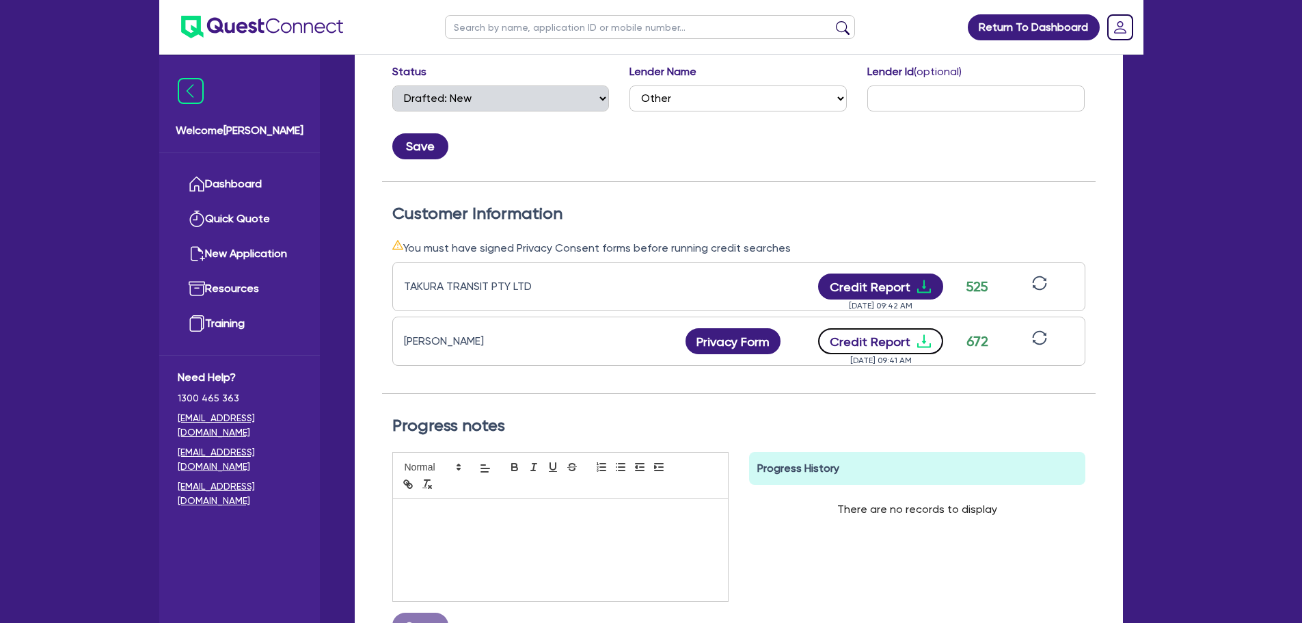
click at [891, 348] on button "Credit Report" at bounding box center [880, 341] width 125 height 26
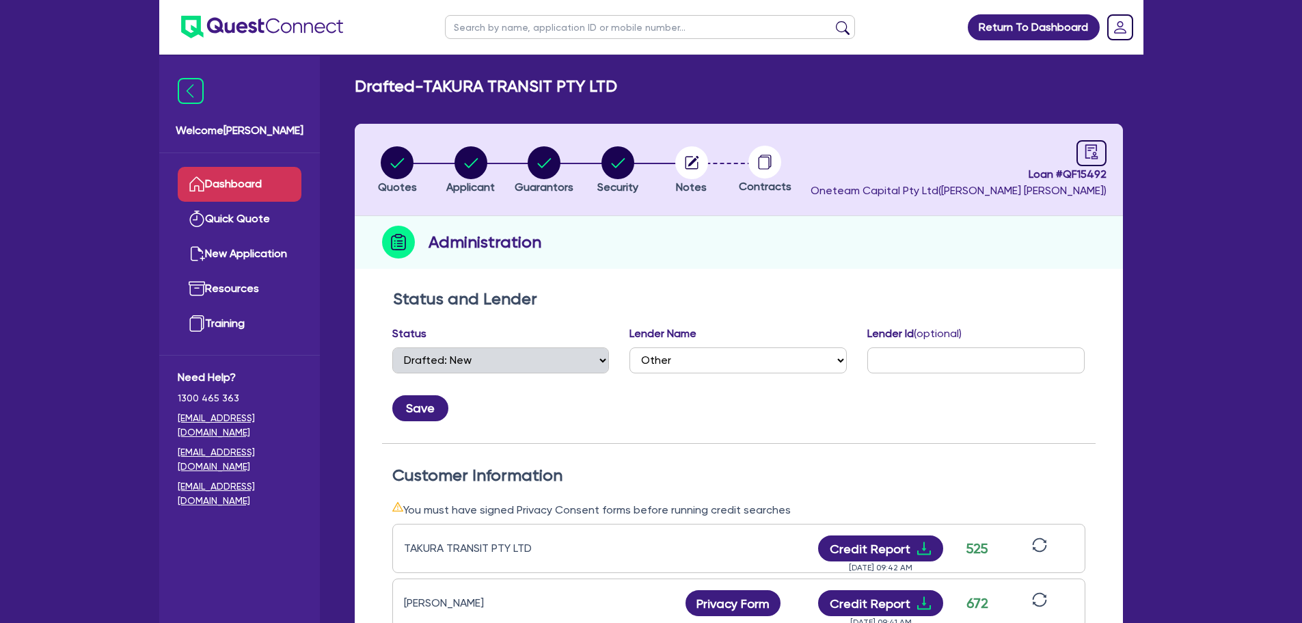
click at [273, 189] on link "Dashboard" at bounding box center [240, 184] width 124 height 35
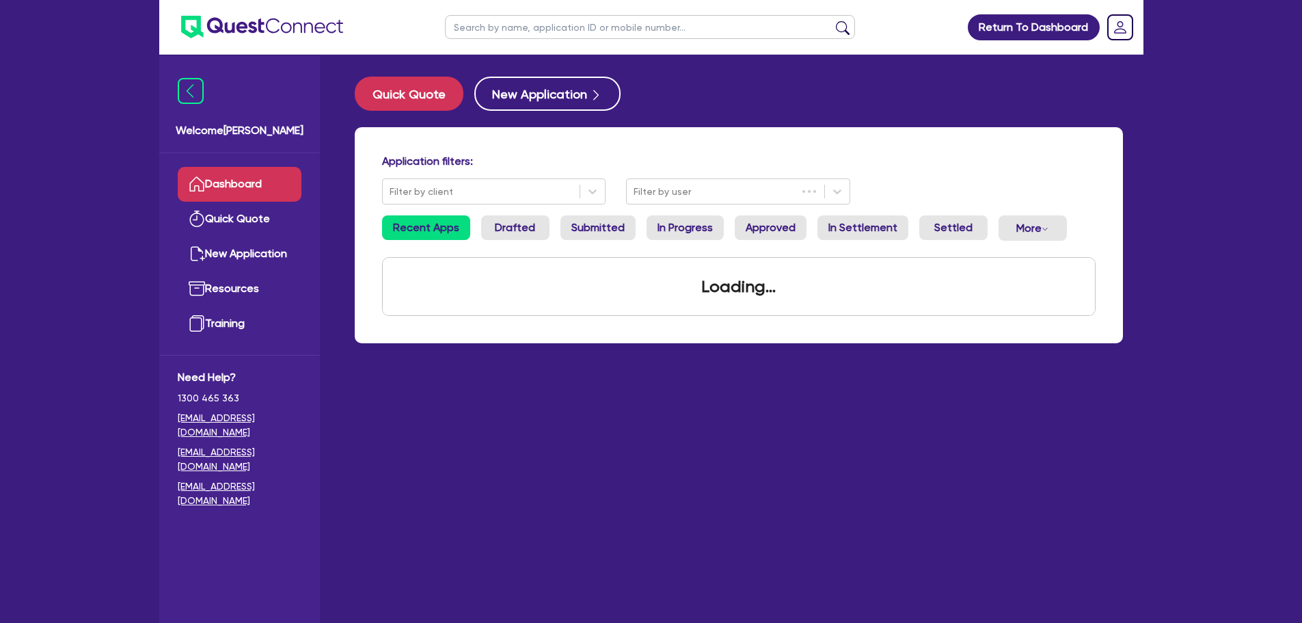
click at [485, 27] on input "text" at bounding box center [650, 27] width 410 height 24
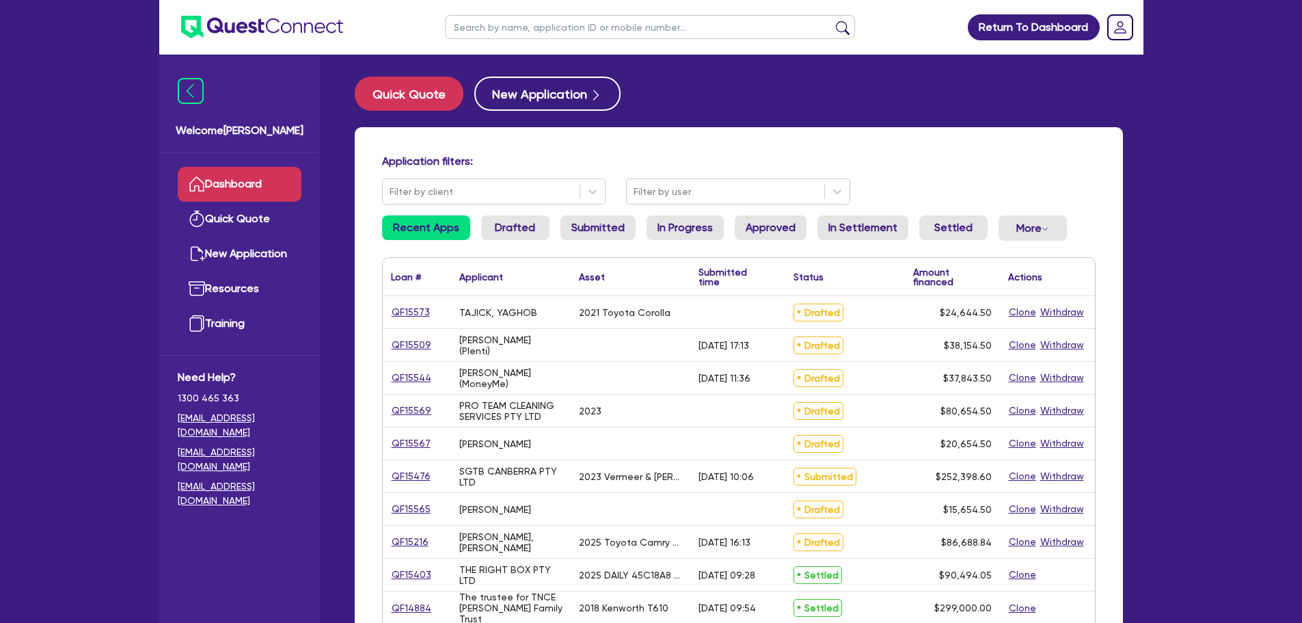
type input "a"
type input "zabl"
click at [832, 21] on button "submit" at bounding box center [843, 30] width 22 height 19
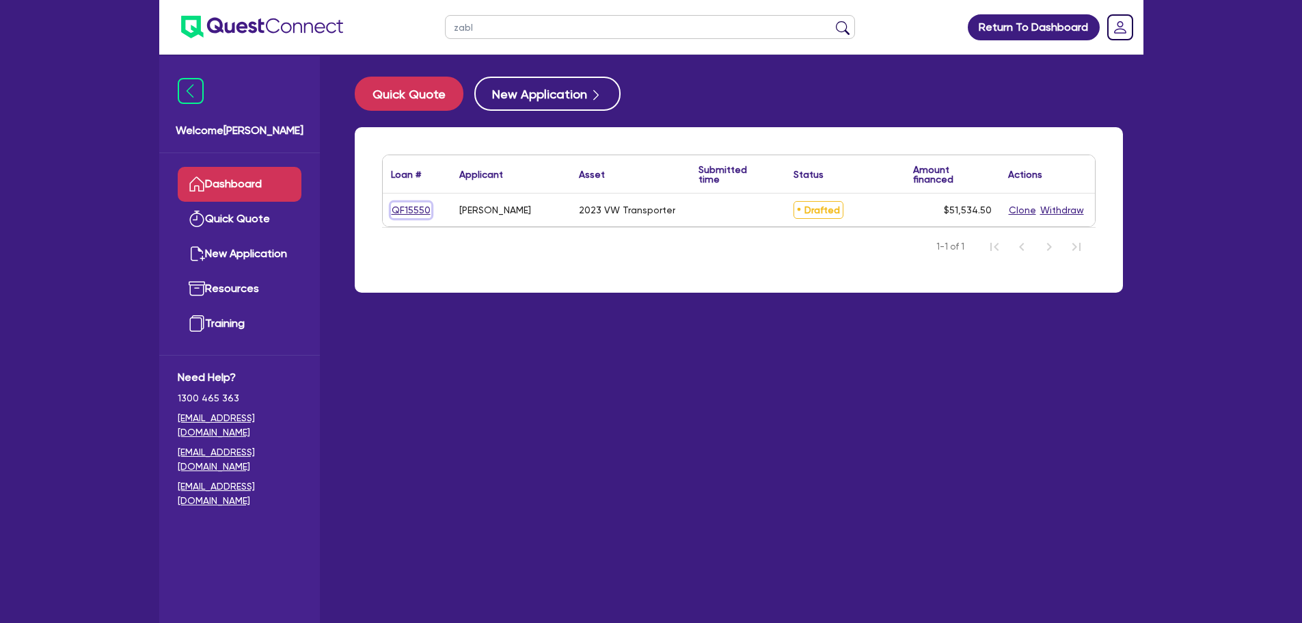
click at [409, 211] on link "QF15550" at bounding box center [411, 210] width 40 height 16
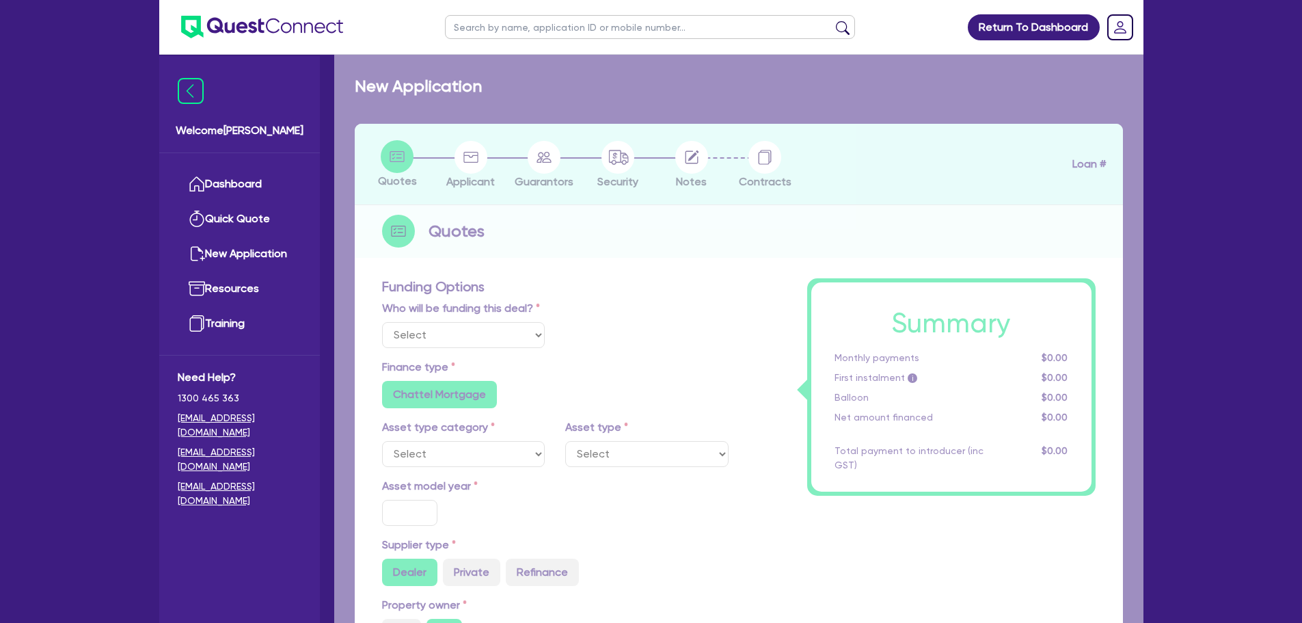
select select "Other"
select select "CARS_AND_LIGHT_TRUCKS"
type input "2023"
radio input "true"
type input "50,000"
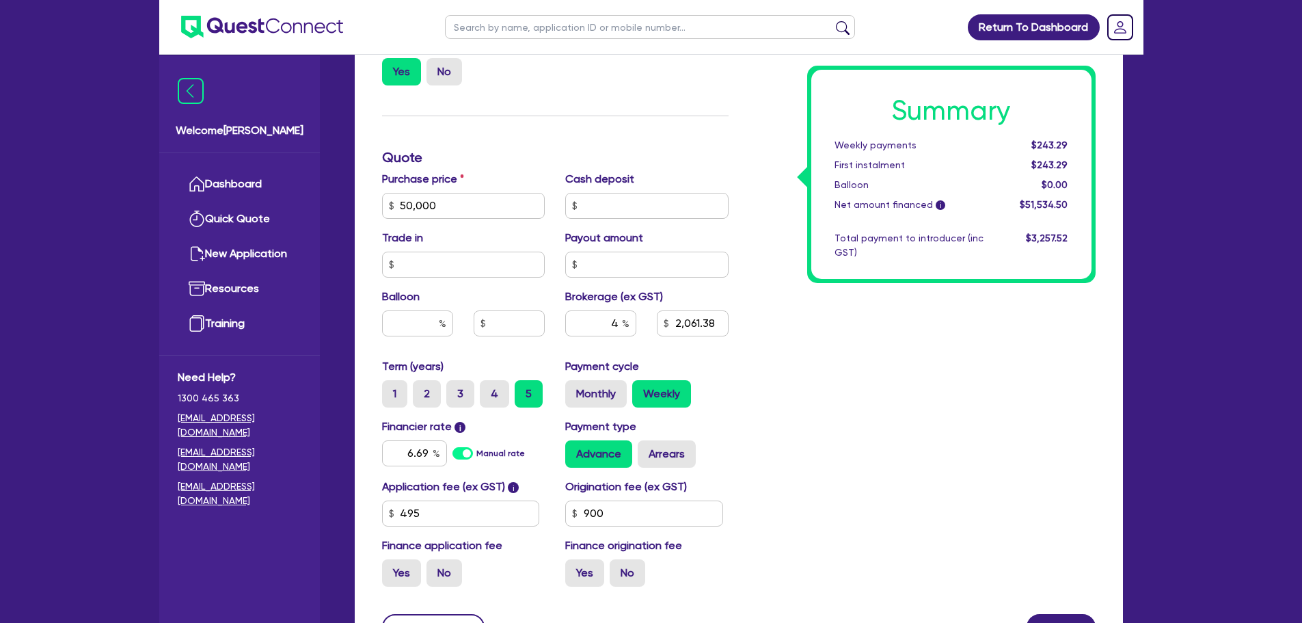
scroll to position [586, 0]
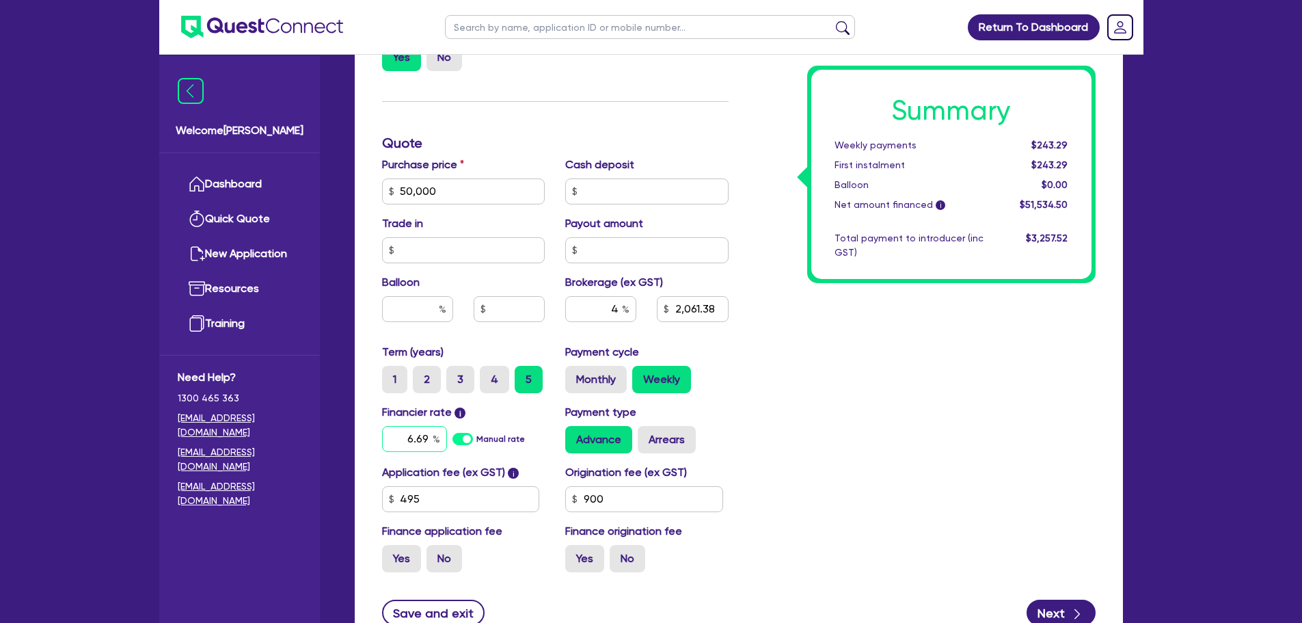
click at [424, 435] on input "6.69" at bounding box center [414, 439] width 65 height 26
click at [871, 414] on div "Summary Weekly payments $243.29 First instalment $243.29 Balloon $0.00 Net amou…" at bounding box center [922, 143] width 367 height 880
click at [621, 315] on input "4" at bounding box center [600, 309] width 71 height 26
click at [710, 349] on div "Payment cycle Monthly Weekly" at bounding box center [647, 368] width 184 height 49
click at [622, 306] on input "3" at bounding box center [600, 309] width 71 height 26
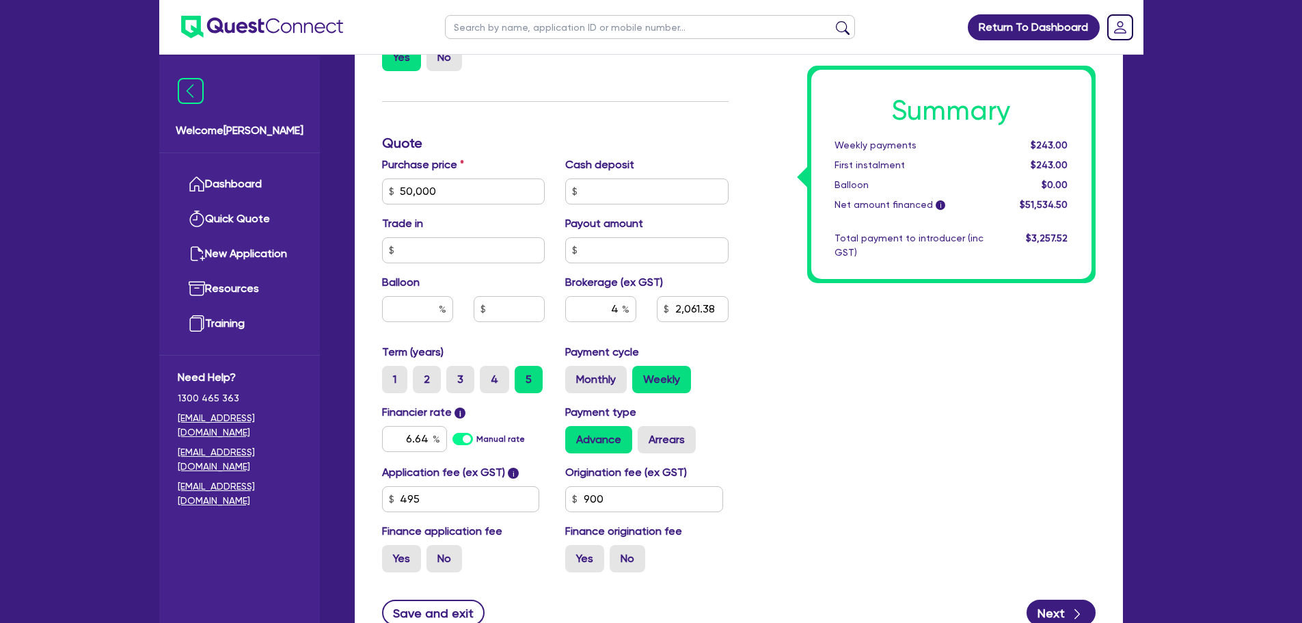
click at [873, 429] on div "Summary Weekly payments $243.00 First instalment $243.00 Balloon $0.00 Net amou…" at bounding box center [922, 143] width 367 height 880
click at [424, 442] on input "6.64" at bounding box center [414, 439] width 65 height 26
click at [365, 440] on div "Funding Options Who will be funding this deal? Select I will fund 100% I will c…" at bounding box center [739, 175] width 768 height 956
click at [432, 437] on input "6.25" at bounding box center [414, 439] width 65 height 26
click at [367, 424] on div "Funding Options Who will be funding this deal? Select I will fund 100% I will c…" at bounding box center [739, 175] width 768 height 956
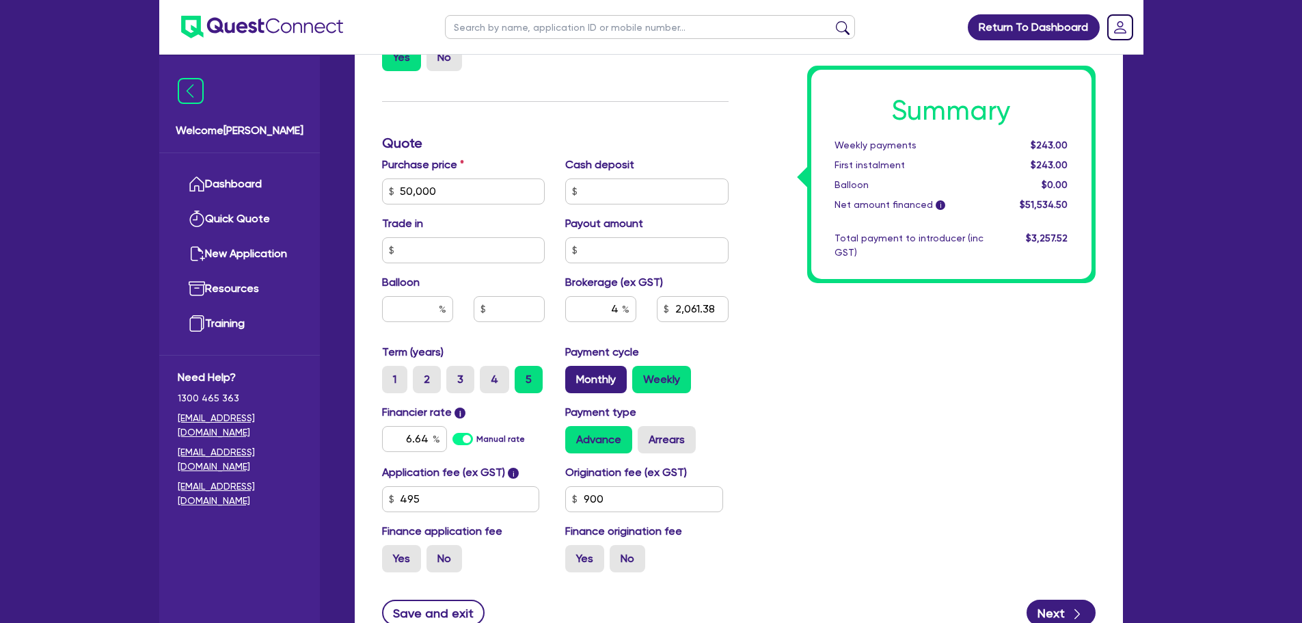
click at [620, 370] on label "Monthly" at bounding box center [596, 379] width 62 height 27
click at [574, 370] on input "Monthly" at bounding box center [569, 370] width 9 height 9
click at [792, 381] on div "Summary Monthly payments $1,050.42 First instalment $1,050.42 Balloon $0.00 Net…" at bounding box center [922, 143] width 367 height 880
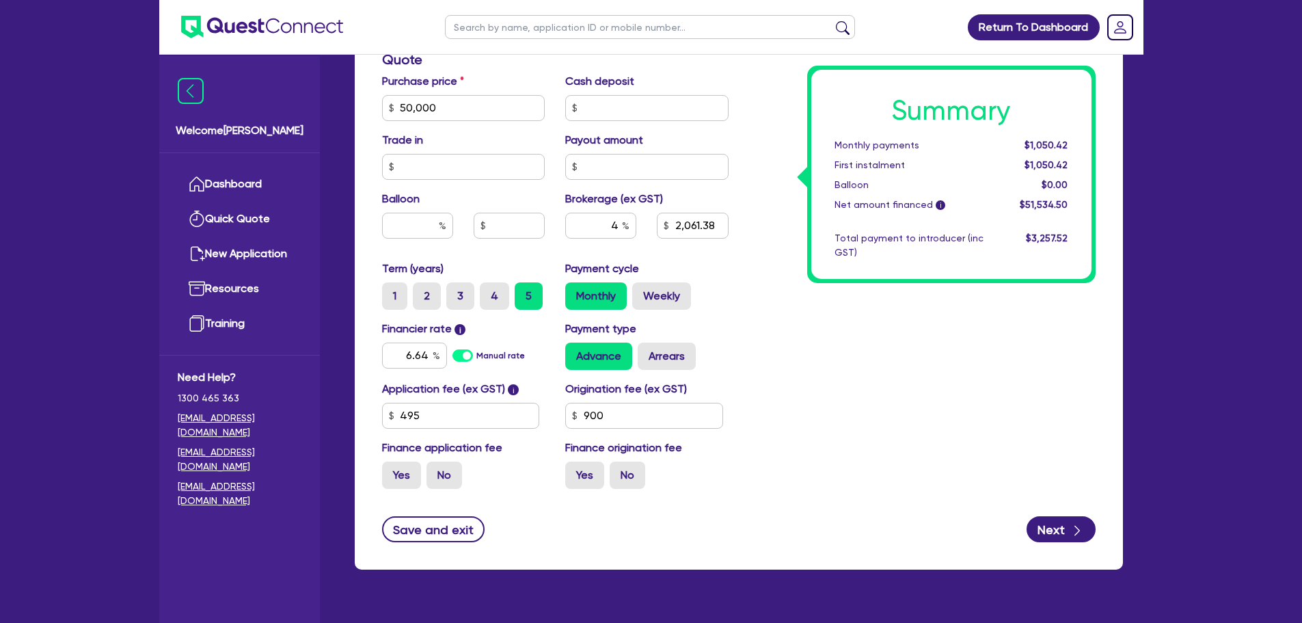
scroll to position [670, 0]
click at [850, 399] on div "Summary Monthly payments $1,050.42 First instalment $1,050.42 Balloon $0.00 Net…" at bounding box center [922, 59] width 367 height 880
click at [1064, 535] on button "Next" at bounding box center [1061, 528] width 69 height 26
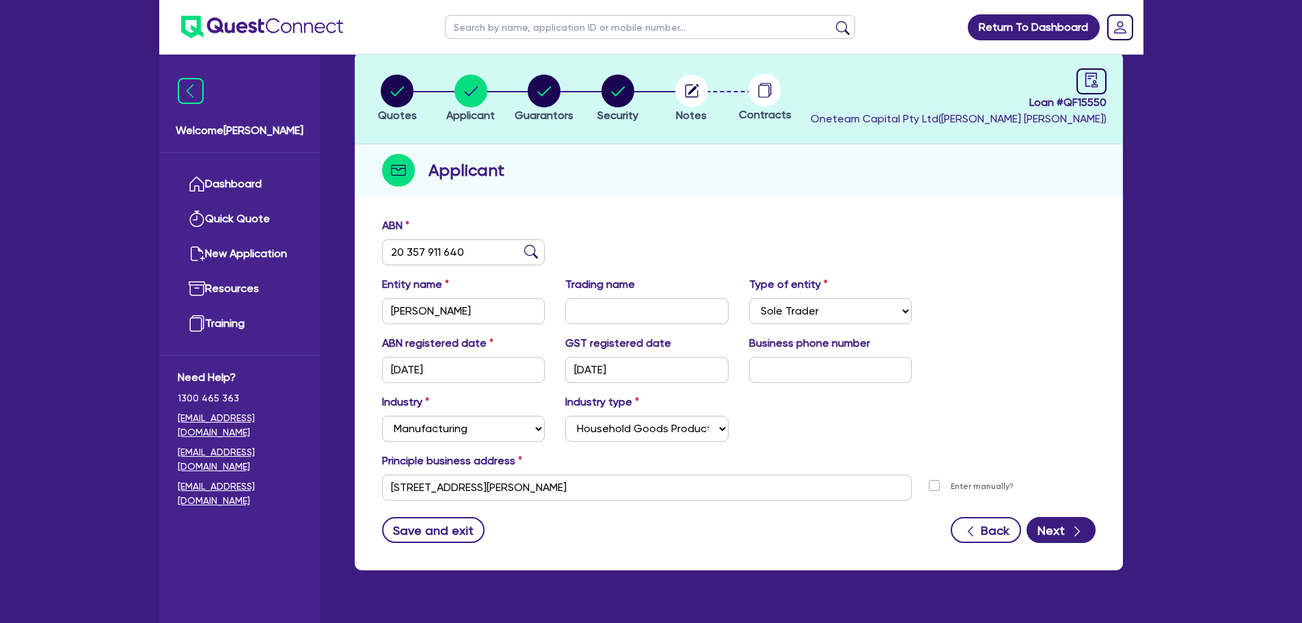
scroll to position [103, 0]
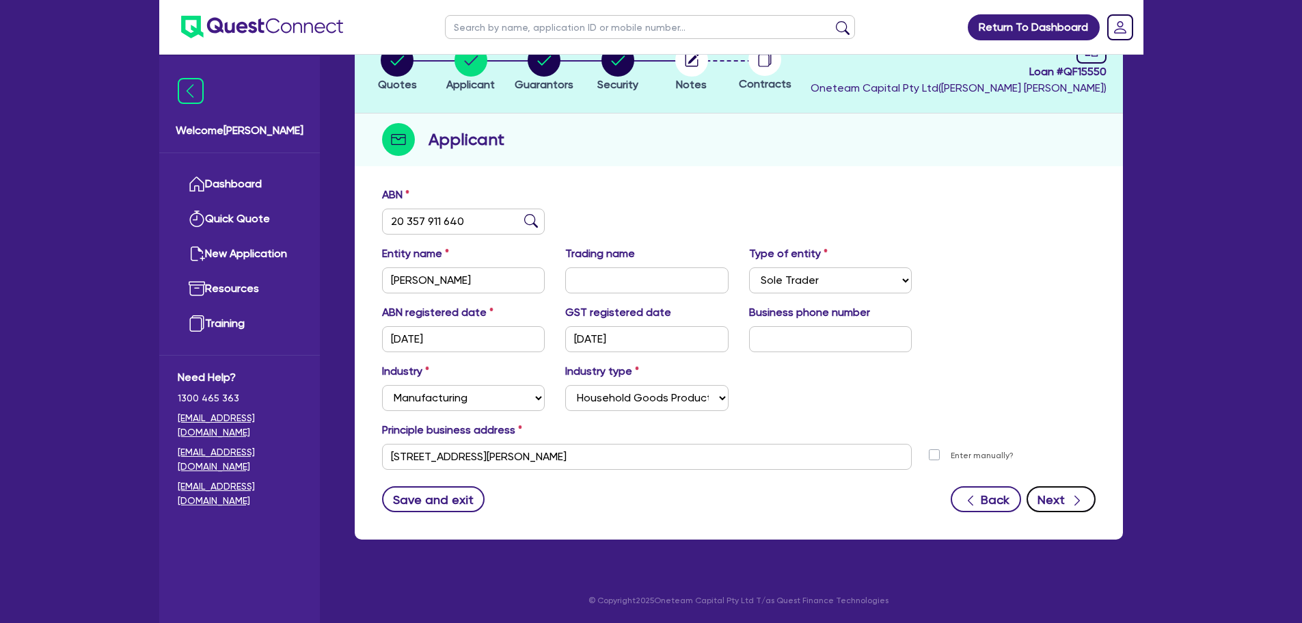
click at [1068, 486] on button "Next" at bounding box center [1061, 499] width 69 height 26
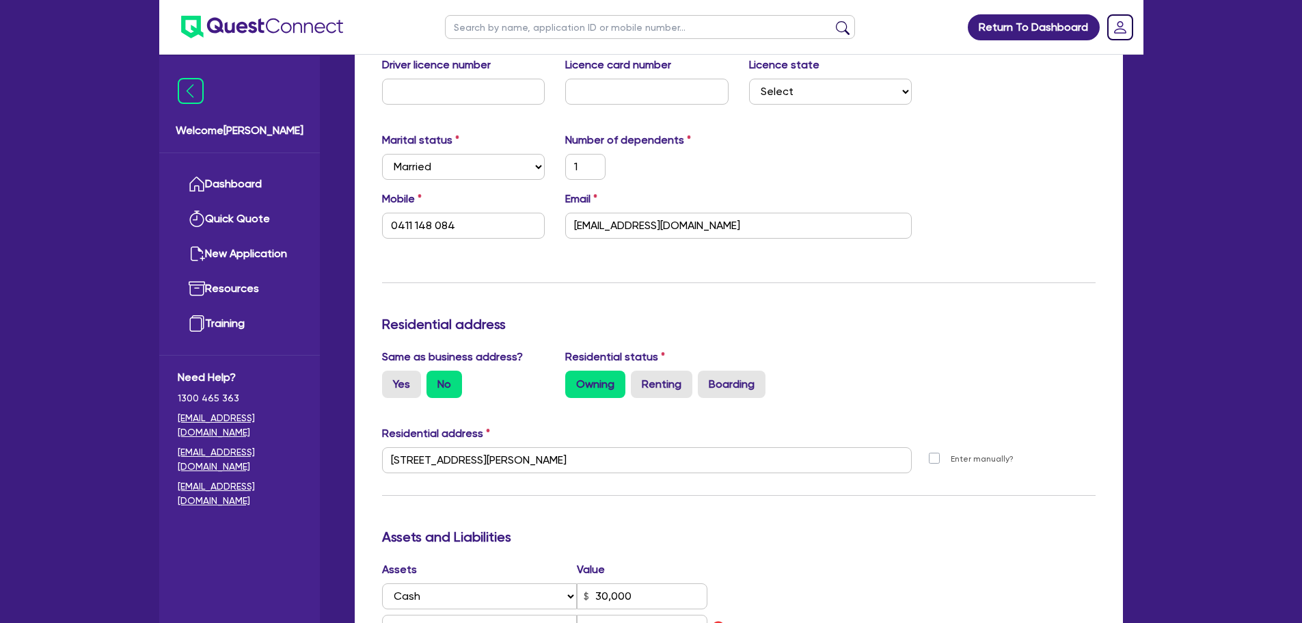
scroll to position [345, 0]
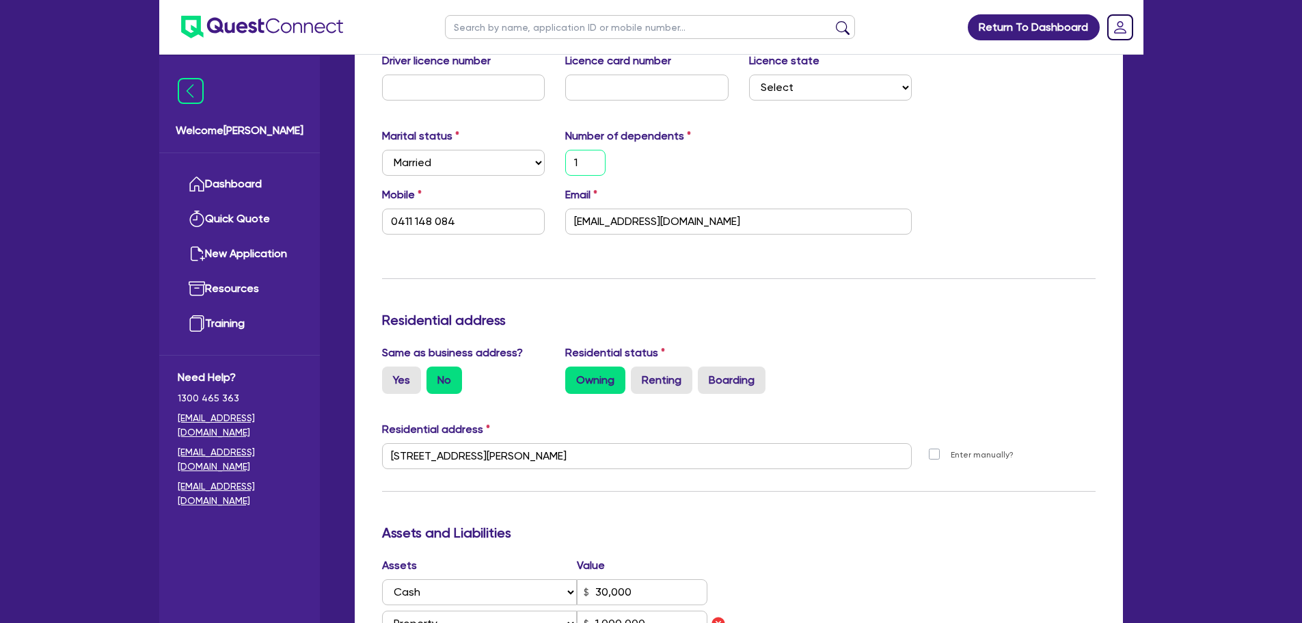
click at [581, 164] on input "1" at bounding box center [585, 163] width 40 height 26
click at [671, 185] on div "Marital status Select [DEMOGRAPHIC_DATA] Married De Facto / Partner Number of d…" at bounding box center [739, 157] width 734 height 59
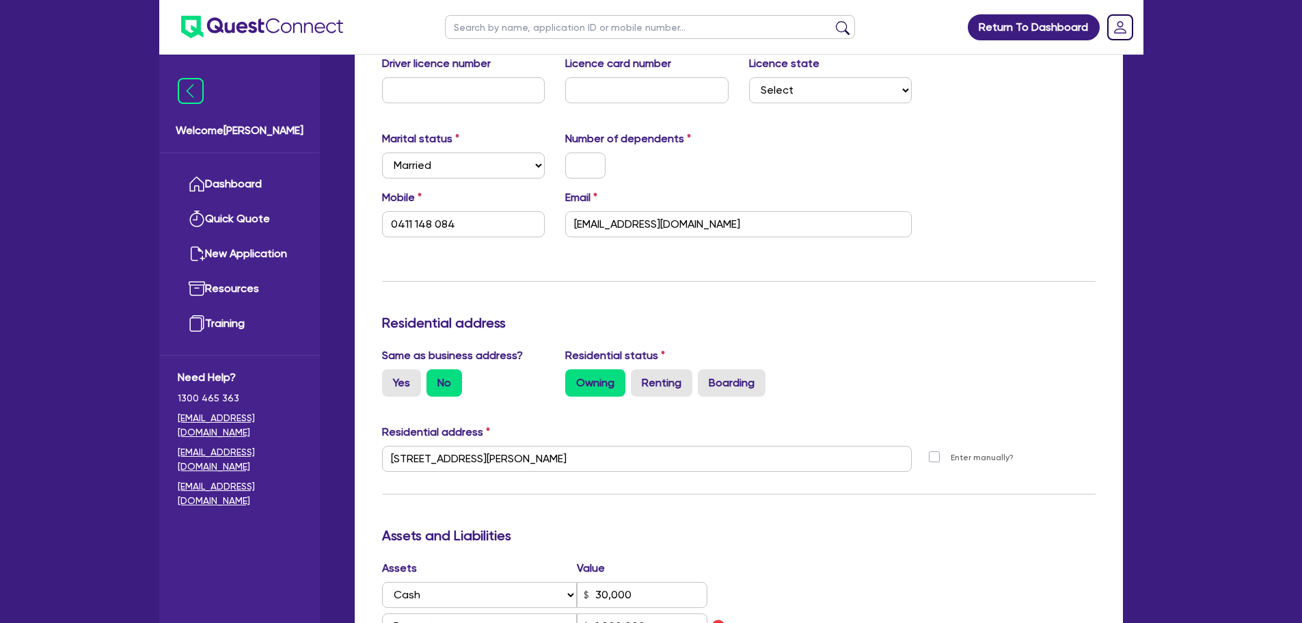
scroll to position [332, 0]
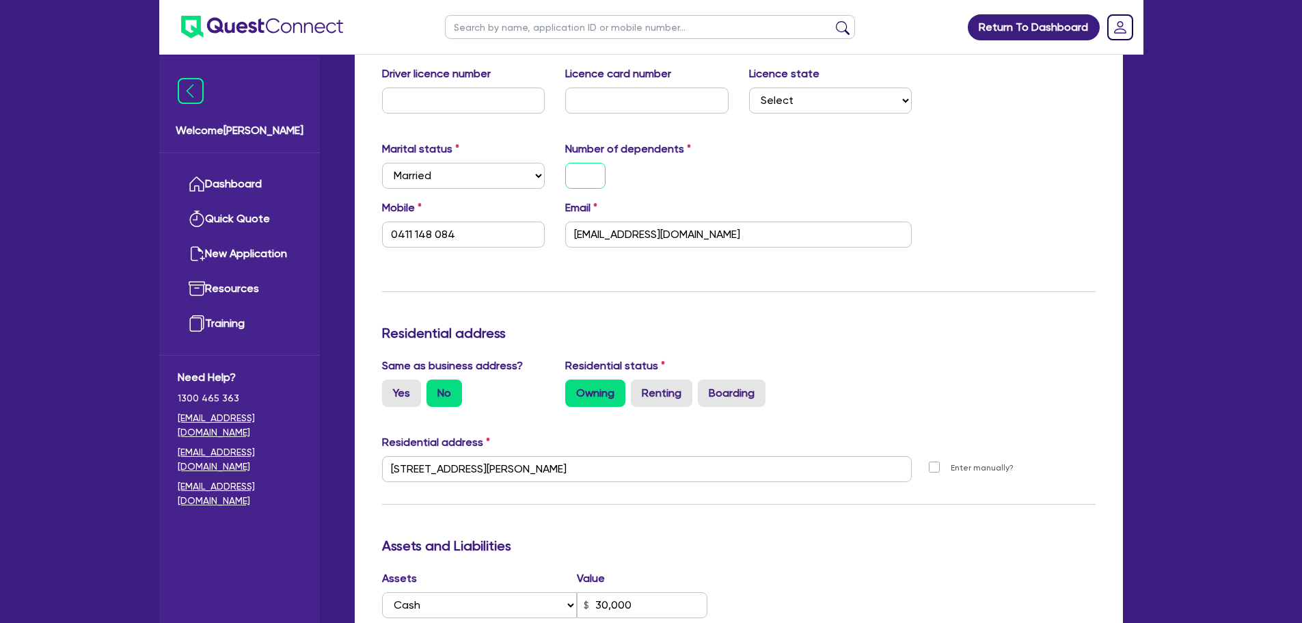
click at [598, 171] on input "text" at bounding box center [585, 176] width 40 height 26
click at [628, 183] on div "0" at bounding box center [647, 176] width 184 height 26
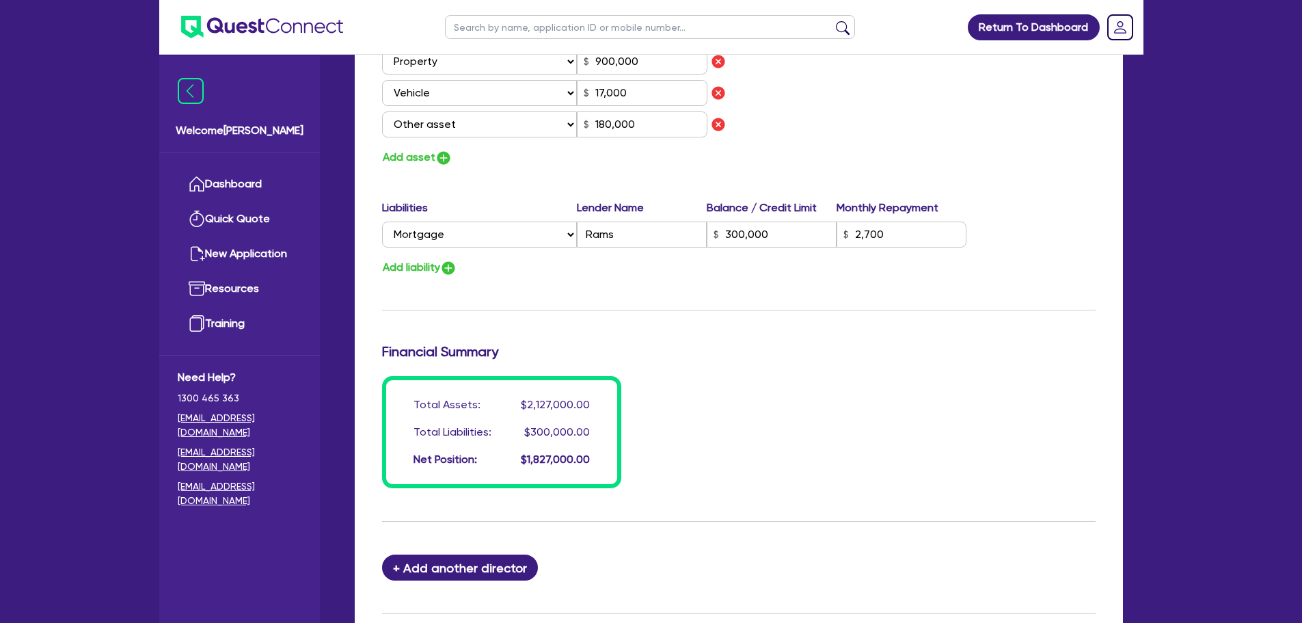
scroll to position [937, 0]
click at [632, 230] on input "Rams" at bounding box center [642, 235] width 130 height 26
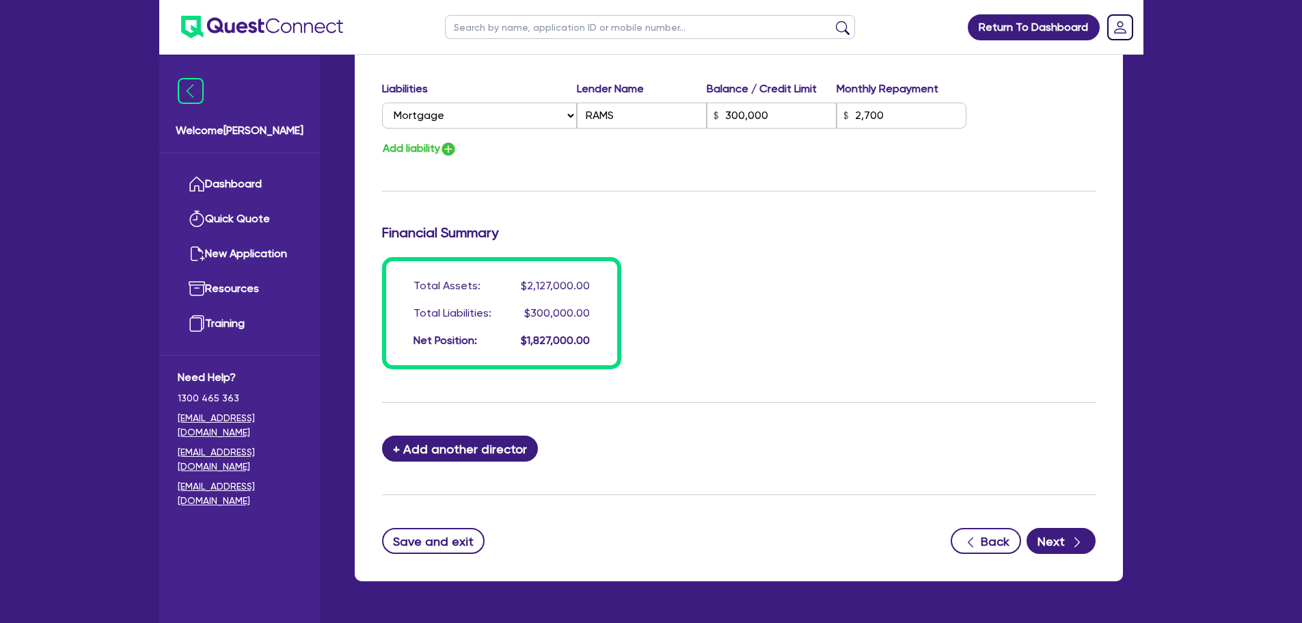
scroll to position [1059, 0]
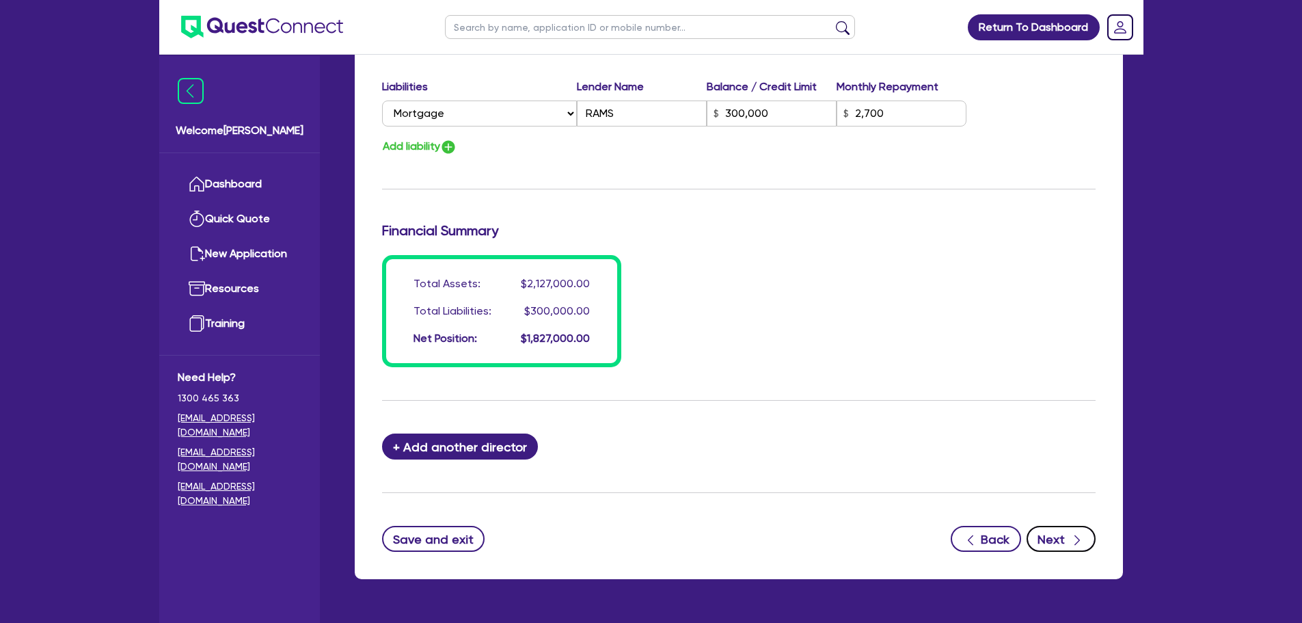
click at [1034, 542] on button "Next" at bounding box center [1061, 539] width 69 height 26
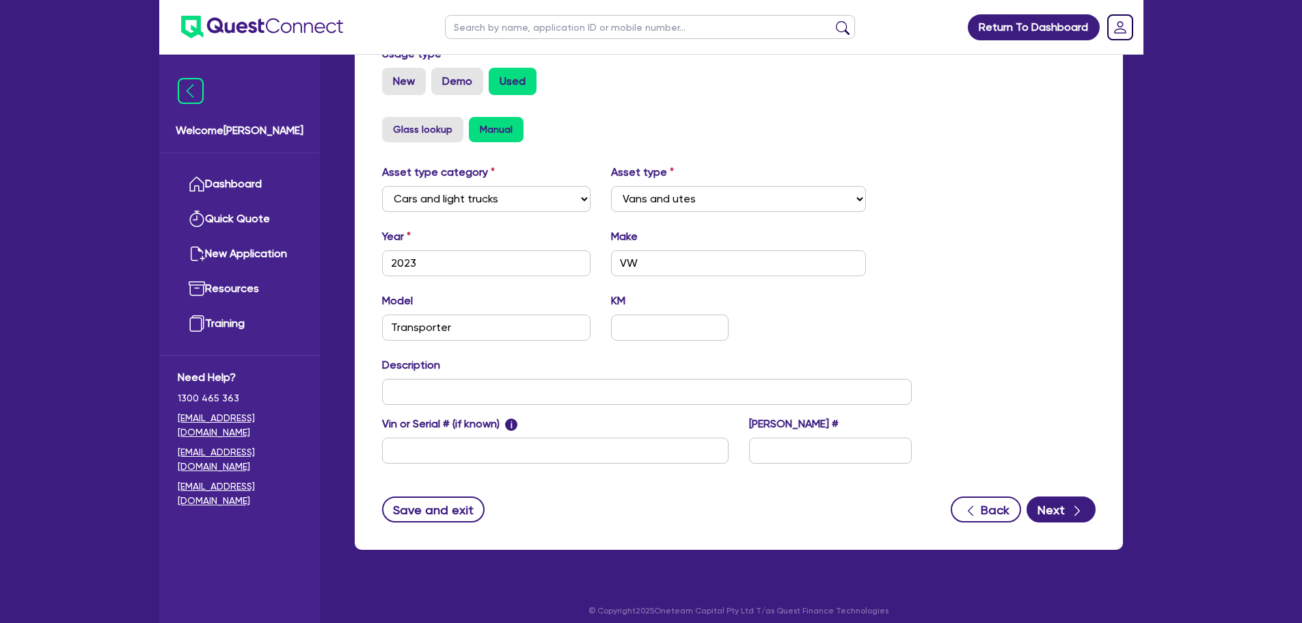
scroll to position [420, 0]
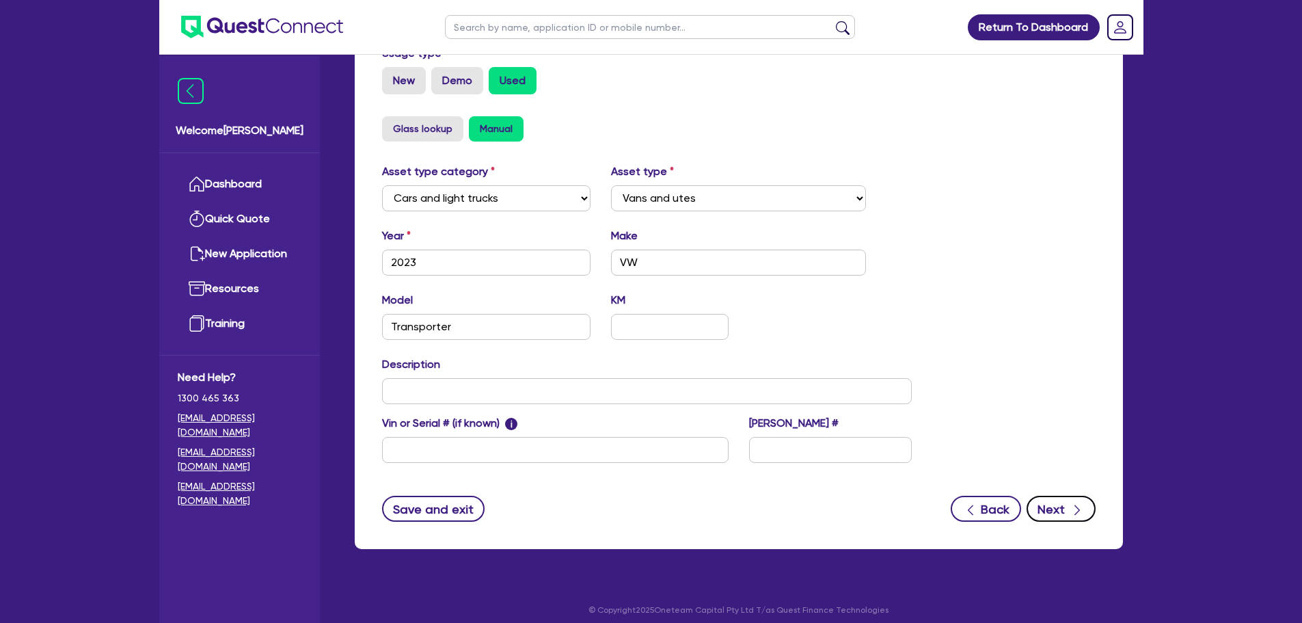
click at [1051, 504] on button "Next" at bounding box center [1061, 509] width 69 height 26
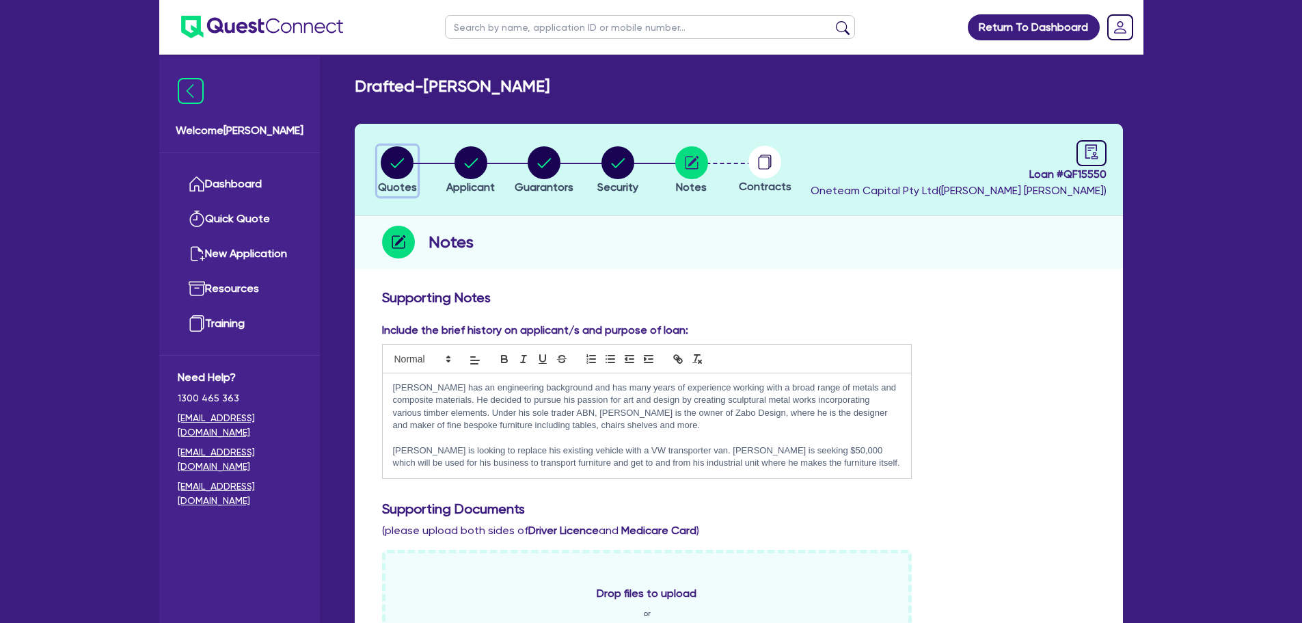
click at [389, 172] on circle "button" at bounding box center [397, 162] width 33 height 33
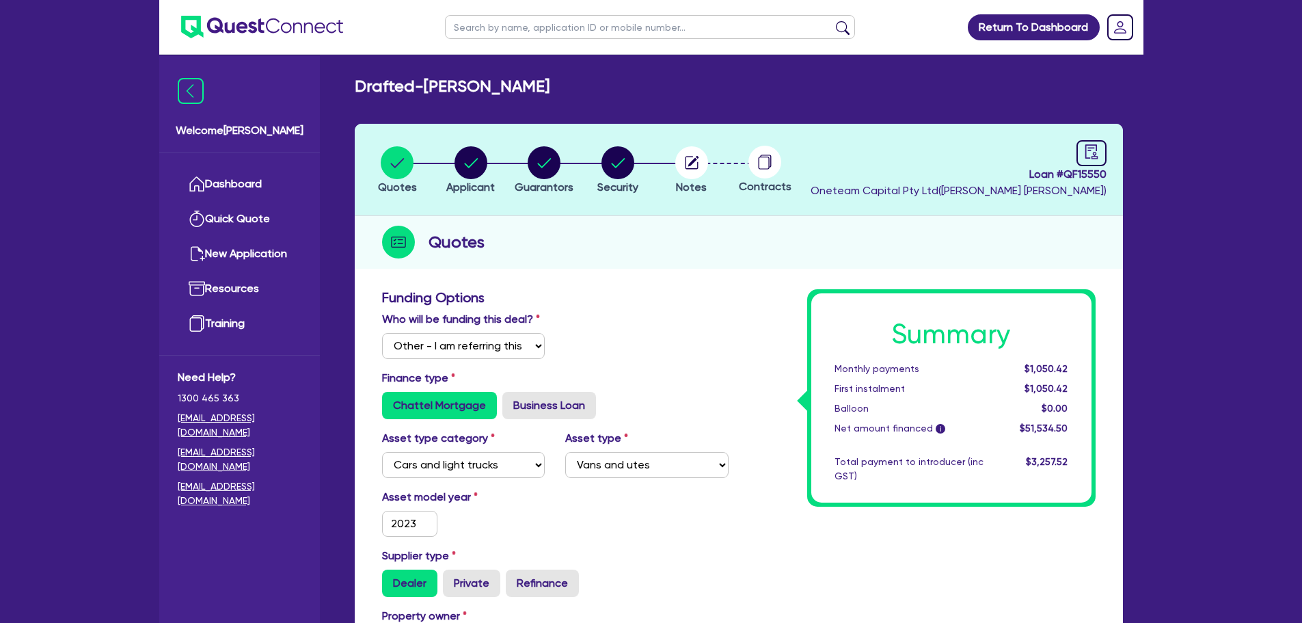
click at [614, 350] on div "Who will be funding this deal? Select I will fund 100% I will co-fund with Ques…" at bounding box center [555, 340] width 367 height 59
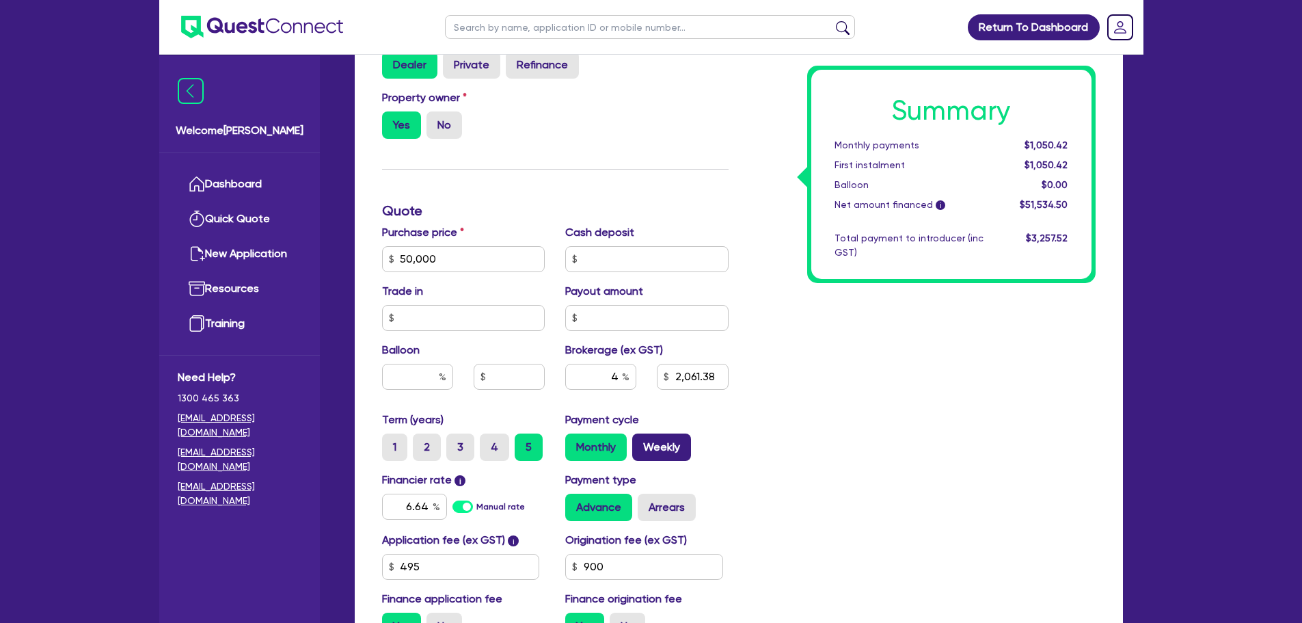
click at [658, 441] on label "Weekly" at bounding box center [661, 446] width 59 height 27
click at [641, 441] on input "Weekly" at bounding box center [636, 437] width 9 height 9
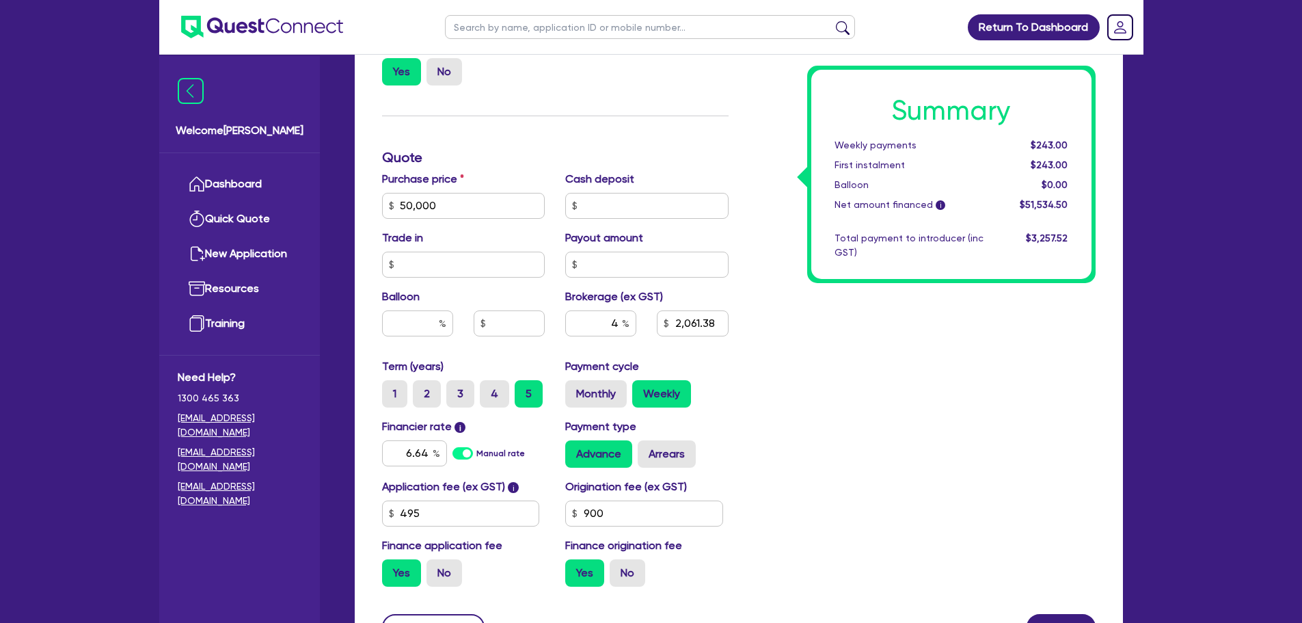
scroll to position [573, 0]
click at [652, 495] on div "Origination fee (ex GST) 900" at bounding box center [647, 501] width 184 height 48
click at [651, 503] on input "900" at bounding box center [644, 512] width 158 height 26
click at [820, 492] on div "Summary Weekly payments $243.00 First instalment $243.00 Balloon $0.00 Net amou…" at bounding box center [922, 156] width 367 height 880
click at [634, 519] on input "text" at bounding box center [644, 512] width 158 height 26
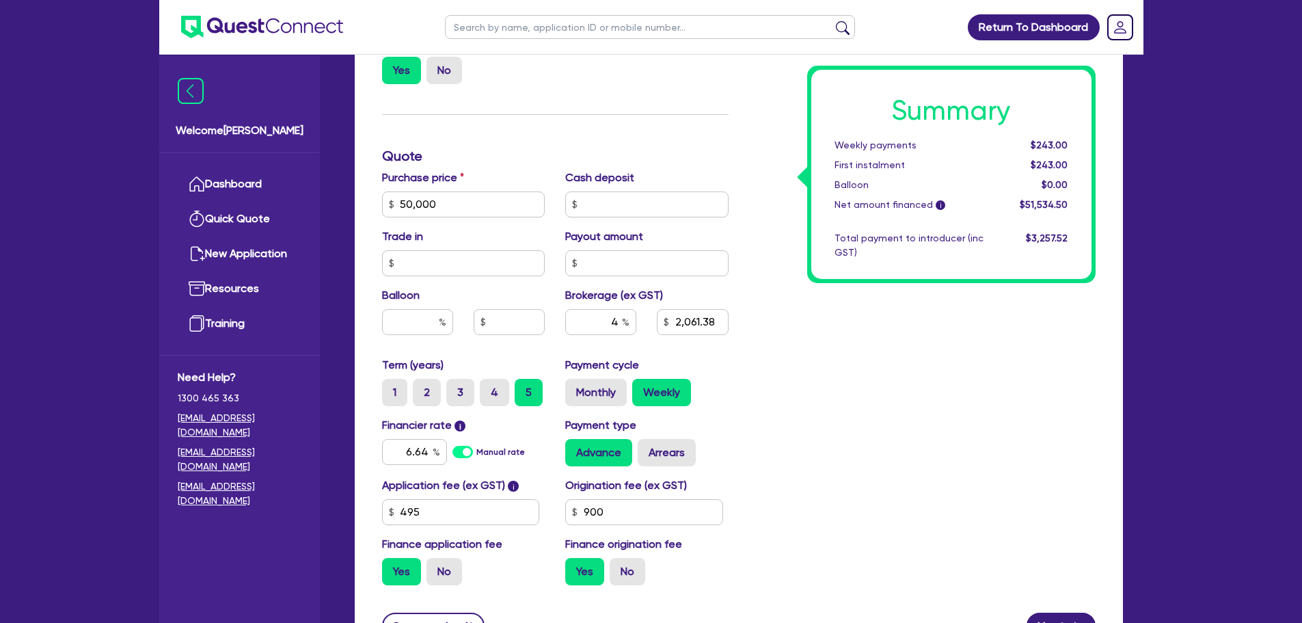
click at [811, 475] on div "Summary Weekly payments $243.00 First instalment $243.00 Balloon $0.00 Net amou…" at bounding box center [922, 156] width 367 height 880
drag, startPoint x: 573, startPoint y: 117, endPoint x: 897, endPoint y: 409, distance: 436.1
click at [897, 409] on div "Summary Weekly payments $243.00 First instalment $243.00 Balloon $0.00 Net amou…" at bounding box center [922, 156] width 367 height 880
click at [620, 326] on input "4" at bounding box center [600, 322] width 71 height 26
click at [880, 434] on div "Summary Weekly payments Calculating... First instalment Calculating... Balloon …" at bounding box center [922, 156] width 367 height 880
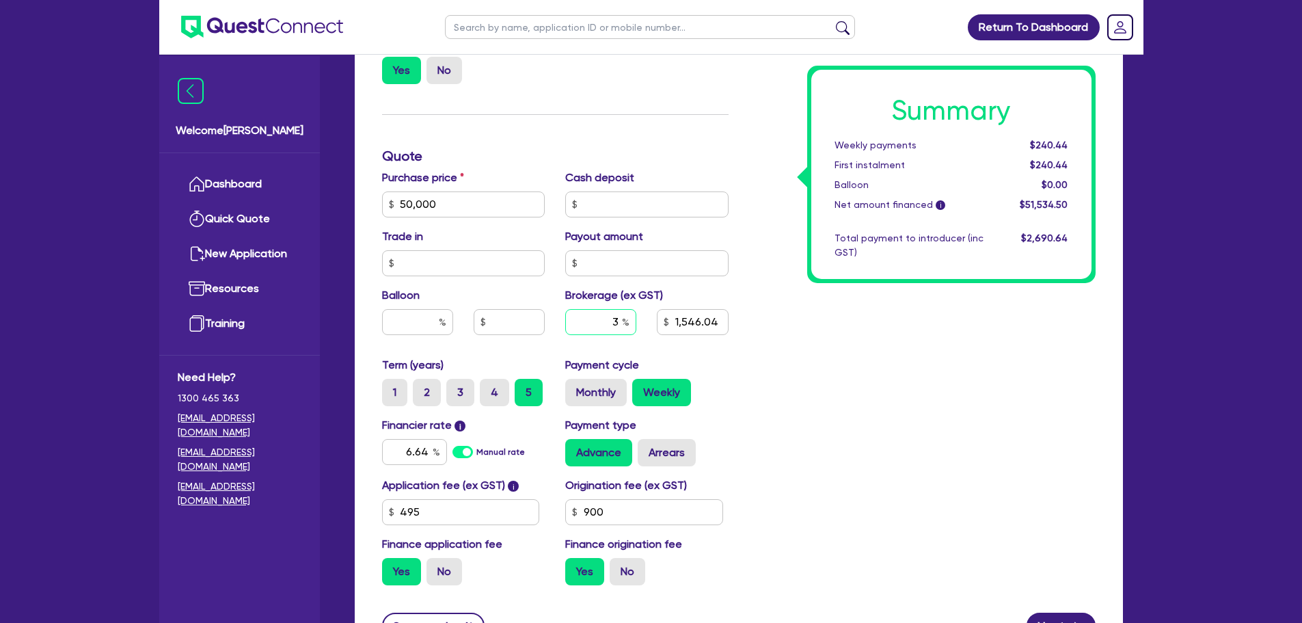
click at [621, 329] on input "3" at bounding box center [600, 322] width 71 height 26
click at [856, 397] on div "Summary Weekly payments Calculating... First instalment Calculating... Balloon …" at bounding box center [922, 156] width 367 height 880
click at [624, 331] on input "text" at bounding box center [600, 322] width 71 height 26
click at [755, 362] on div "Summary Weekly payments Calculating... First instalment Calculating... Balloon …" at bounding box center [922, 156] width 367 height 880
click at [620, 327] on input "text" at bounding box center [600, 322] width 71 height 26
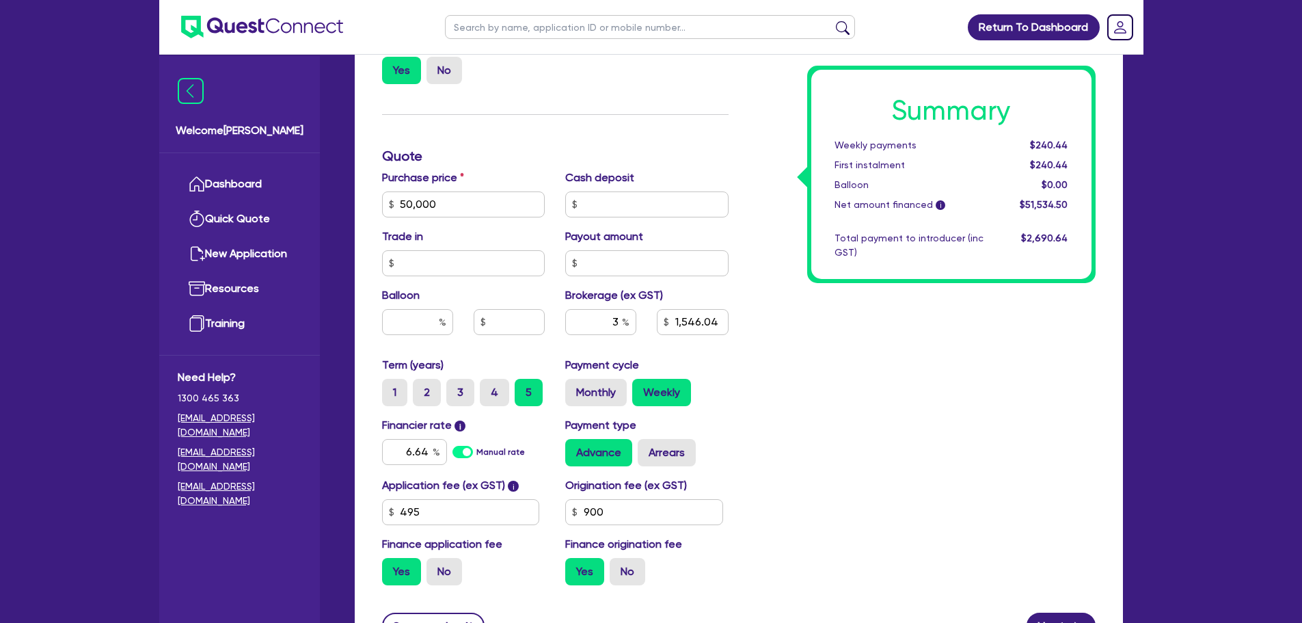
click at [823, 381] on div "Summary Weekly payments $240.44 First instalment $240.44 Balloon $0.00 Net amou…" at bounding box center [922, 156] width 367 height 880
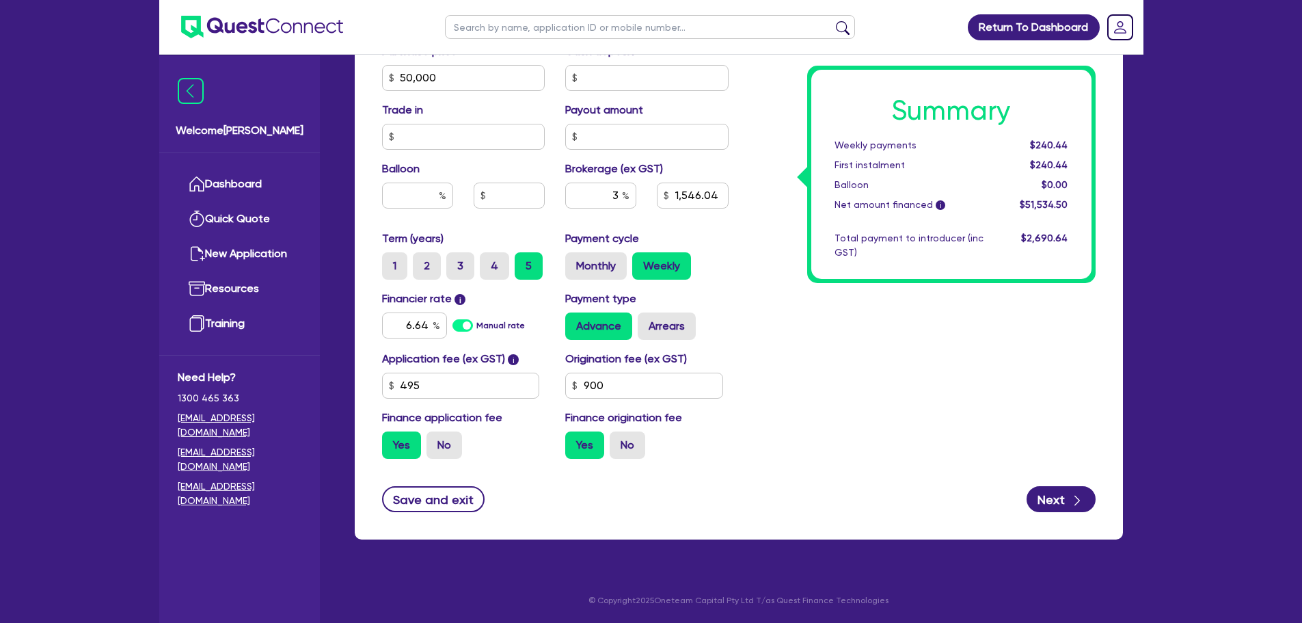
click at [405, 512] on div "Funding Options Who will be funding this deal? Select I will fund 100% I will c…" at bounding box center [739, 61] width 768 height 956
click at [404, 509] on div "Funding Options Who will be funding this deal? Select I will fund 100% I will c…" at bounding box center [739, 61] width 768 height 956
click at [404, 509] on button "Save and exit" at bounding box center [433, 499] width 103 height 26
